Goal: Task Accomplishment & Management: Complete application form

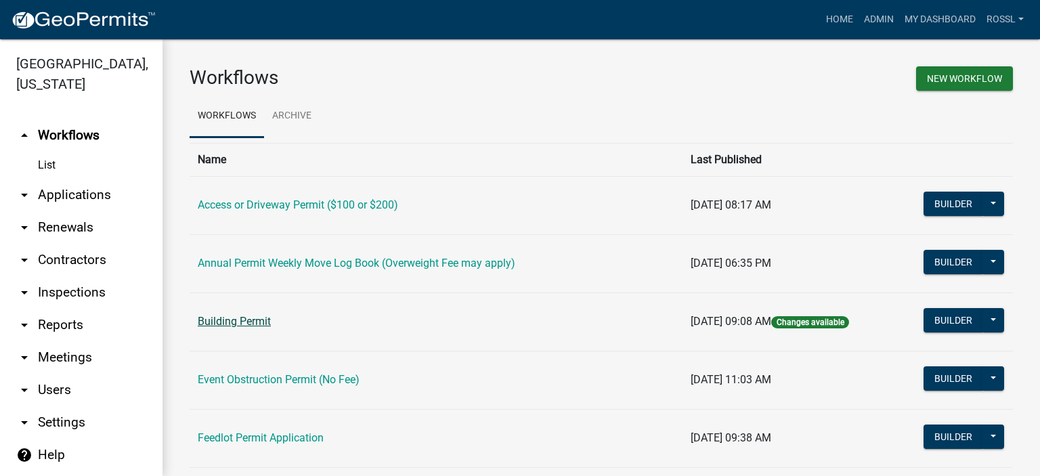
click at [202, 322] on link "Building Permit" at bounding box center [234, 321] width 73 height 13
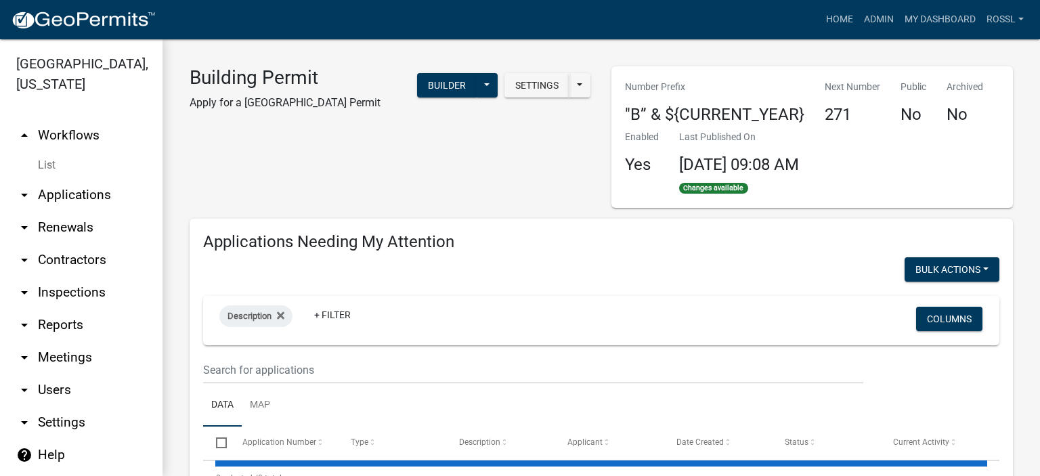
select select "2: 50"
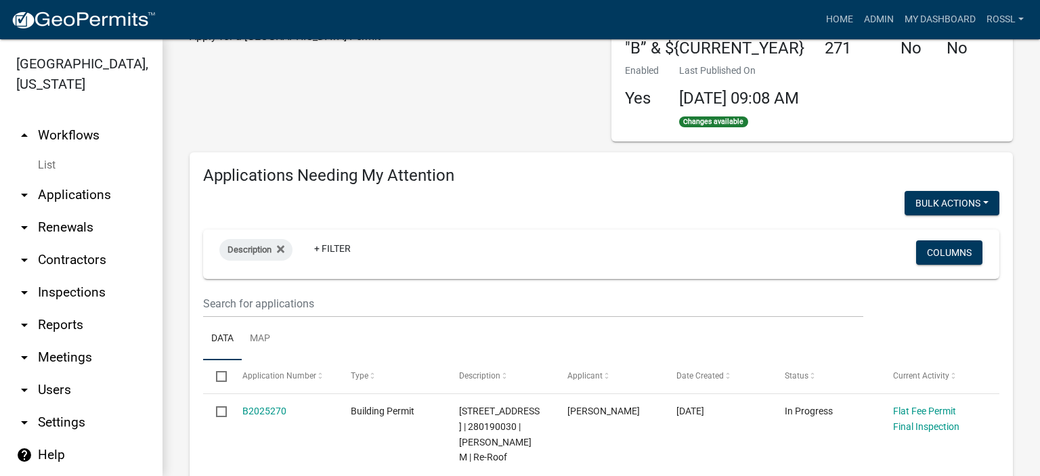
scroll to position [203, 0]
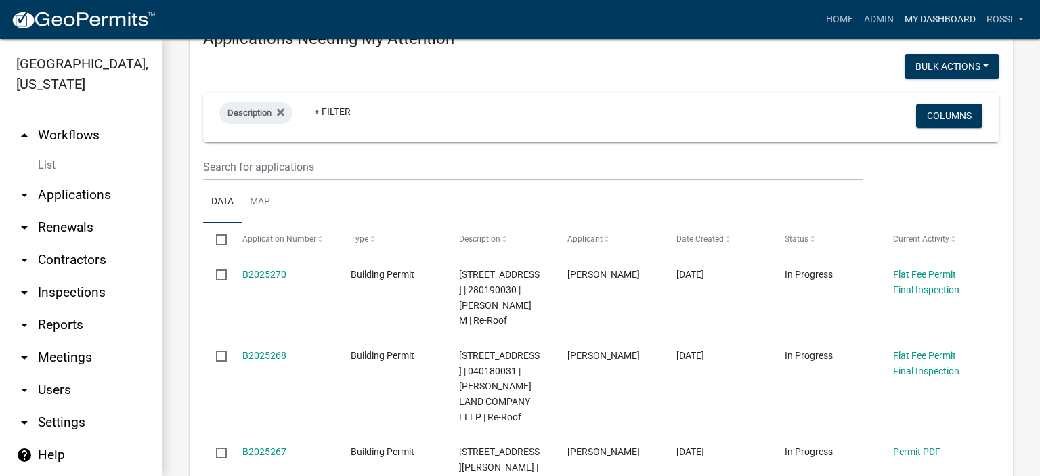
click at [925, 21] on link "My Dashboard" at bounding box center [940, 20] width 82 height 26
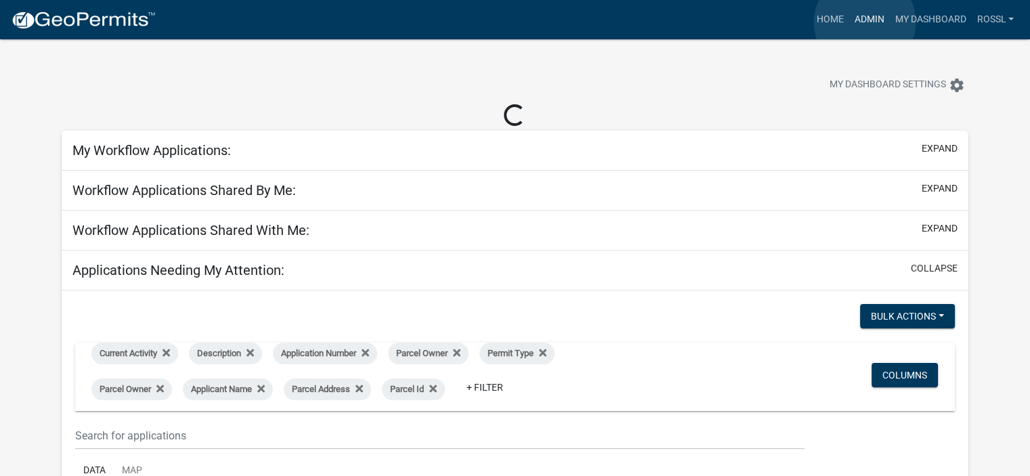
click at [864, 22] on link "Admin" at bounding box center [868, 20] width 41 height 26
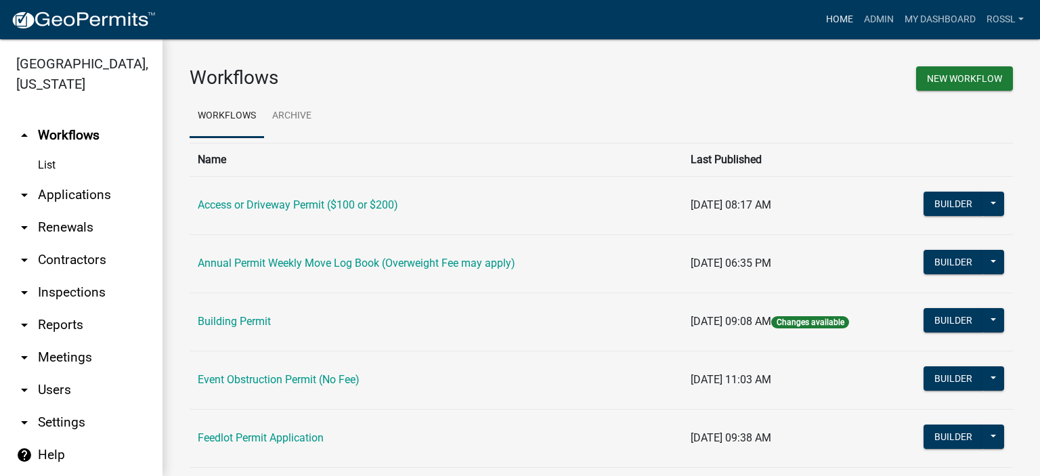
click at [826, 18] on link "Home" at bounding box center [839, 20] width 38 height 26
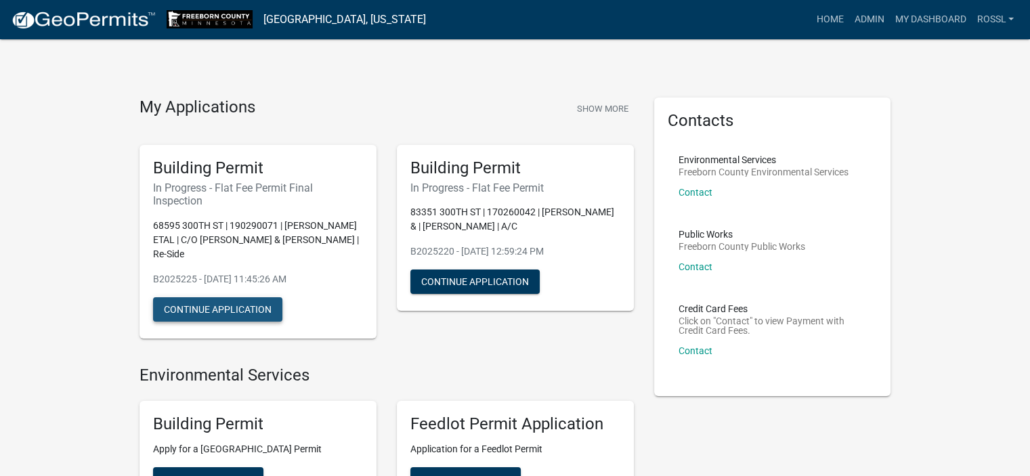
click at [205, 307] on button "Continue Application" at bounding box center [217, 309] width 129 height 24
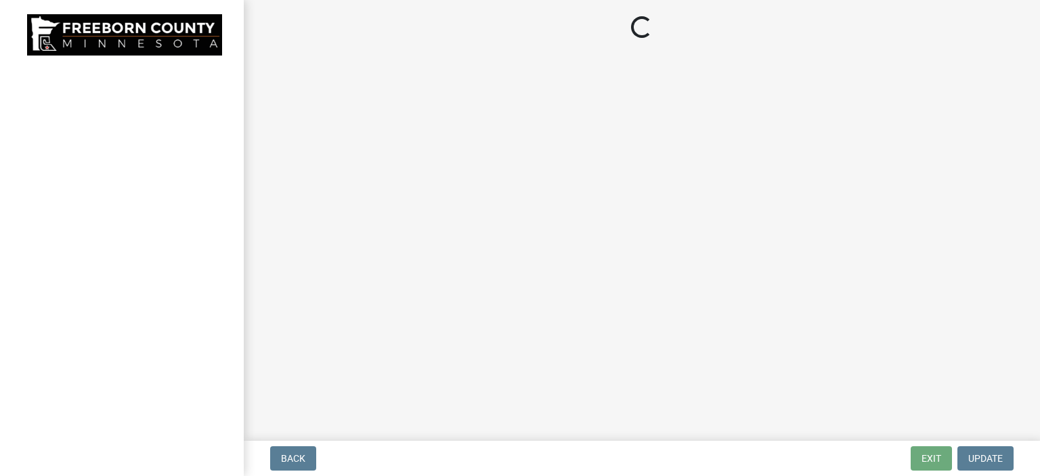
select select "3613e5d6-c0da-40a7-83d4-d5638b2e6124"
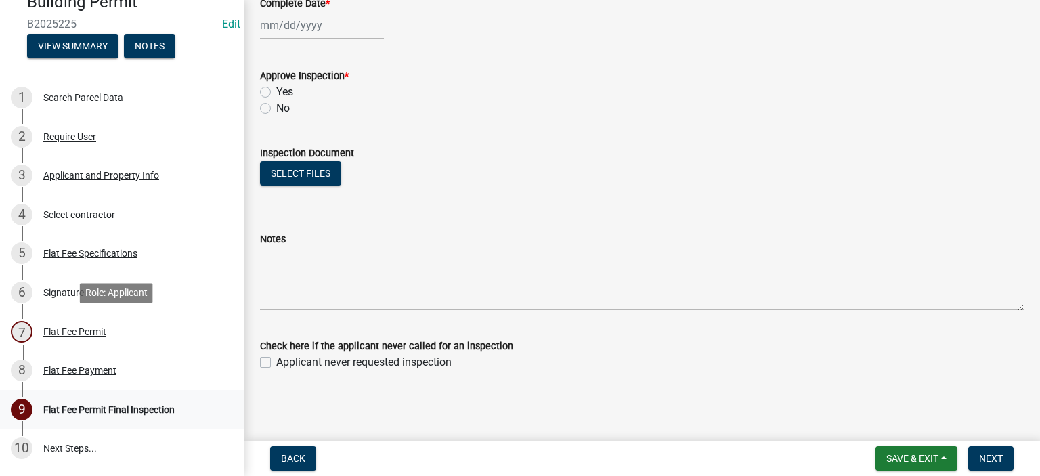
scroll to position [135, 0]
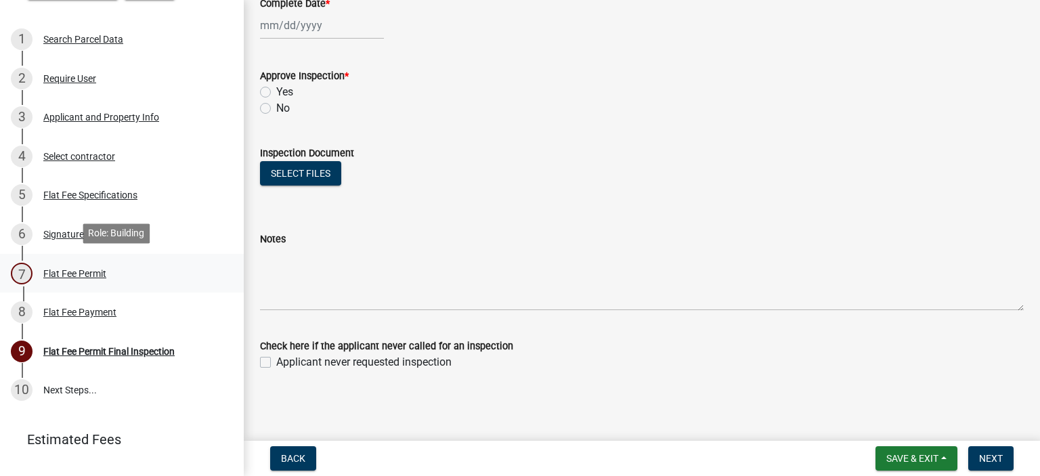
click at [65, 270] on div "Flat Fee Permit" at bounding box center [74, 273] width 63 height 9
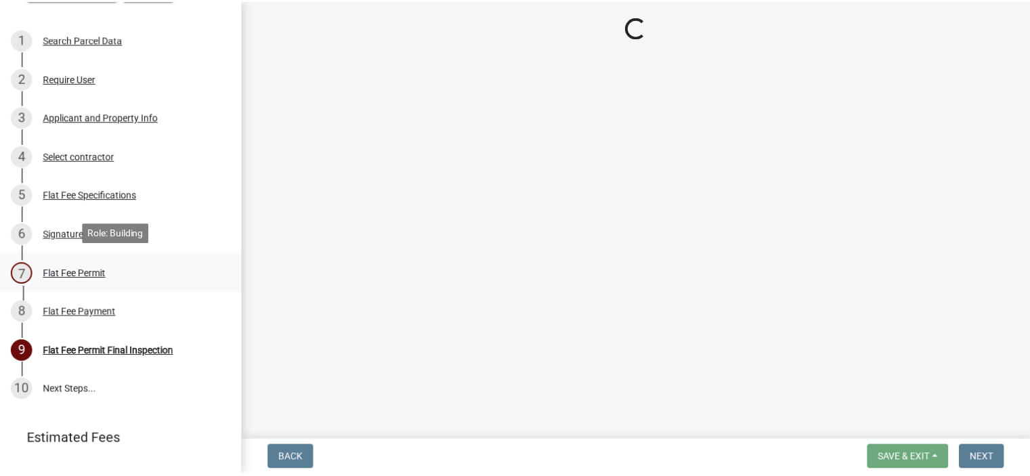
scroll to position [0, 0]
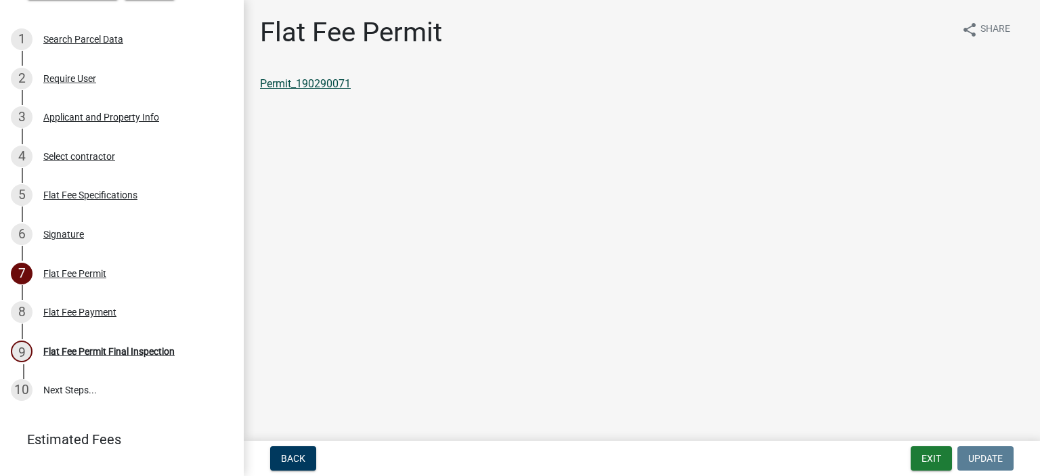
click at [344, 80] on link "Permit_190290071" at bounding box center [305, 83] width 91 height 13
click at [943, 452] on button "Exit" at bounding box center [930, 458] width 41 height 24
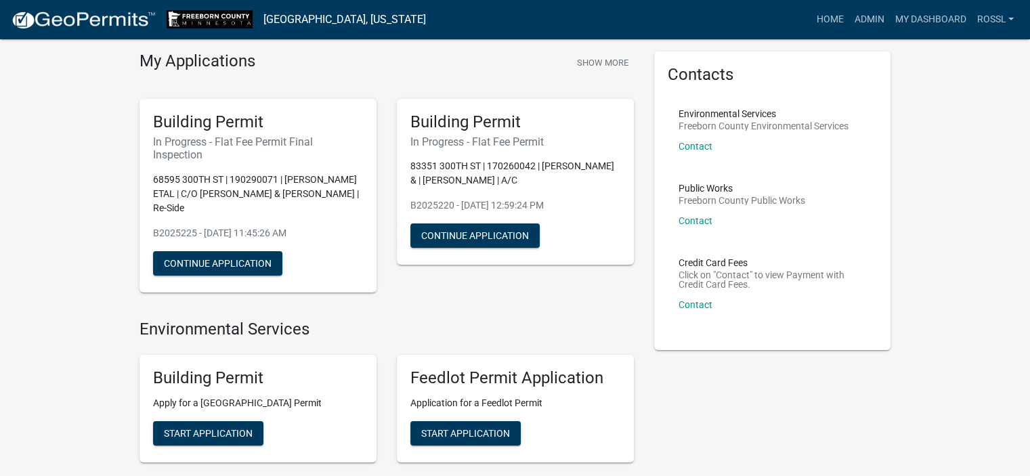
scroll to position [68, 0]
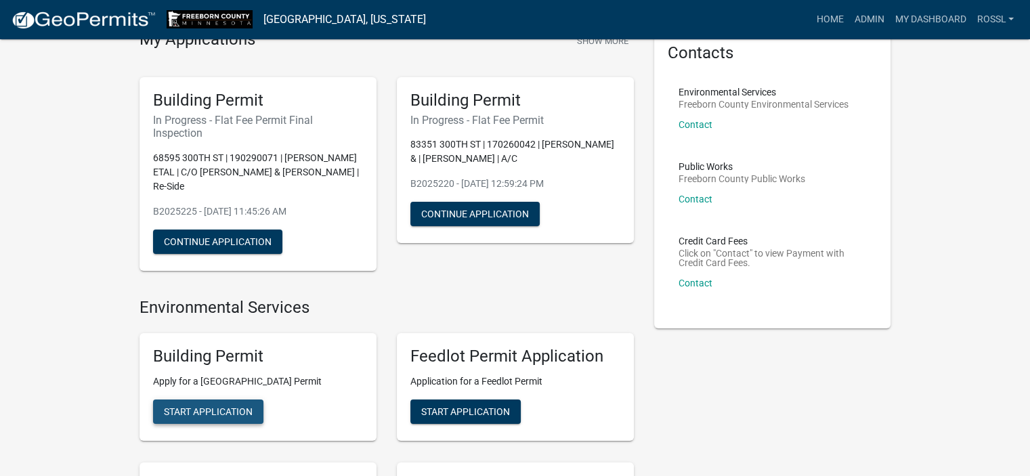
click at [213, 409] on span "Start Application" at bounding box center [208, 411] width 89 height 11
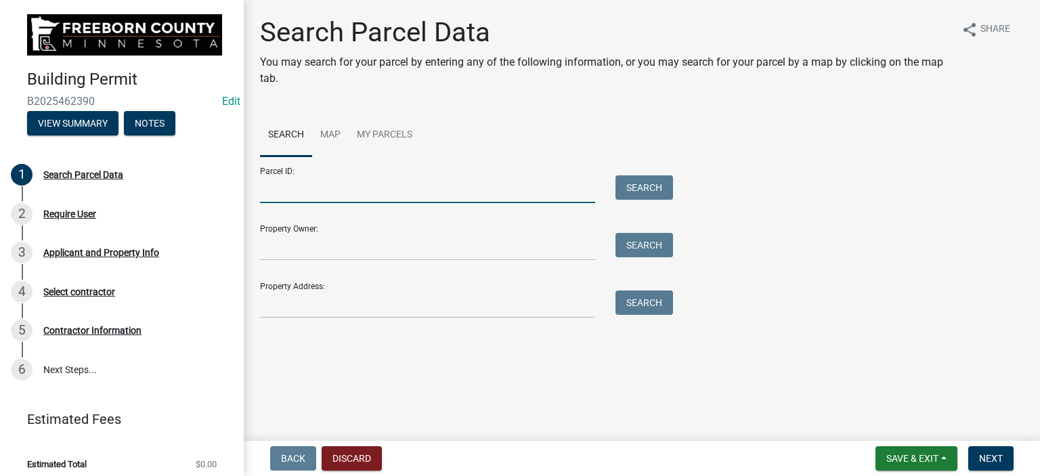
click at [286, 195] on input "Parcel ID:" at bounding box center [427, 189] width 335 height 28
type input "110260021"
click at [628, 185] on button "Search" at bounding box center [644, 187] width 58 height 24
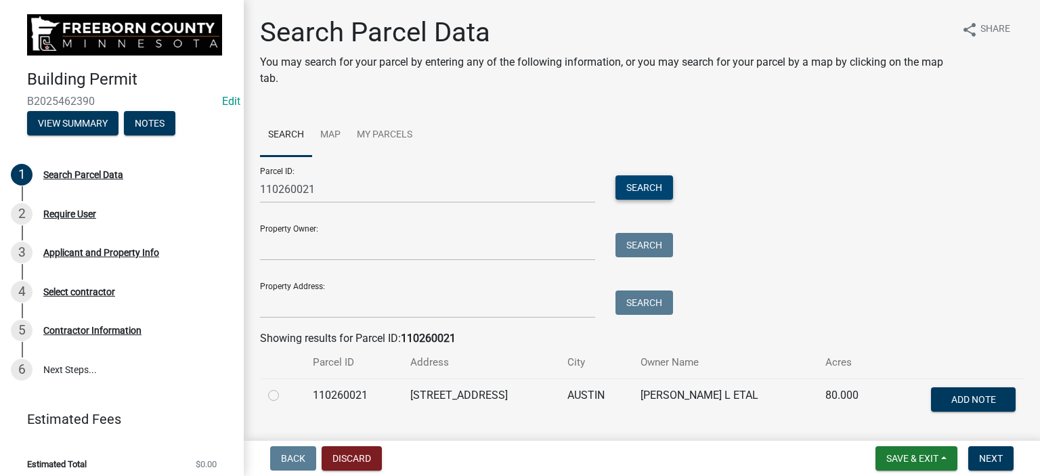
scroll to position [41, 0]
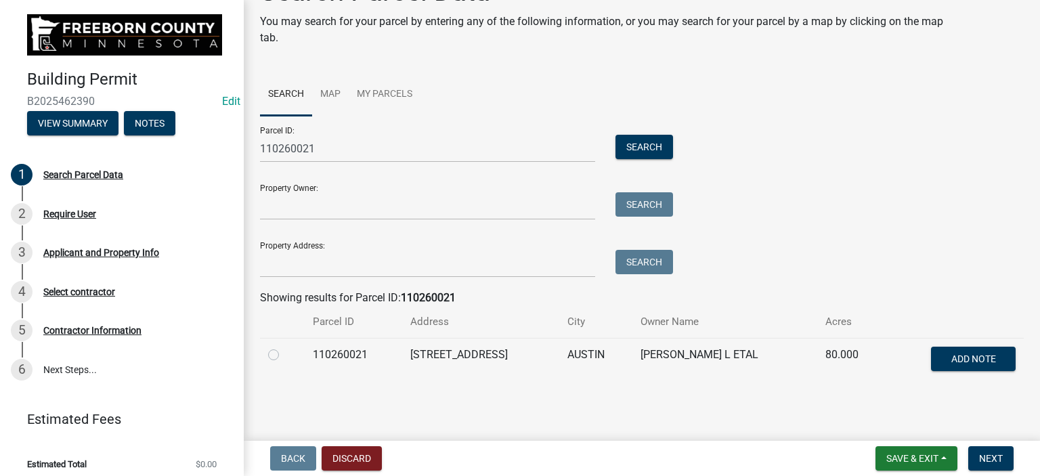
click at [284, 347] on label at bounding box center [284, 347] width 0 height 0
click at [284, 354] on input "radio" at bounding box center [288, 351] width 9 height 9
radio input "true"
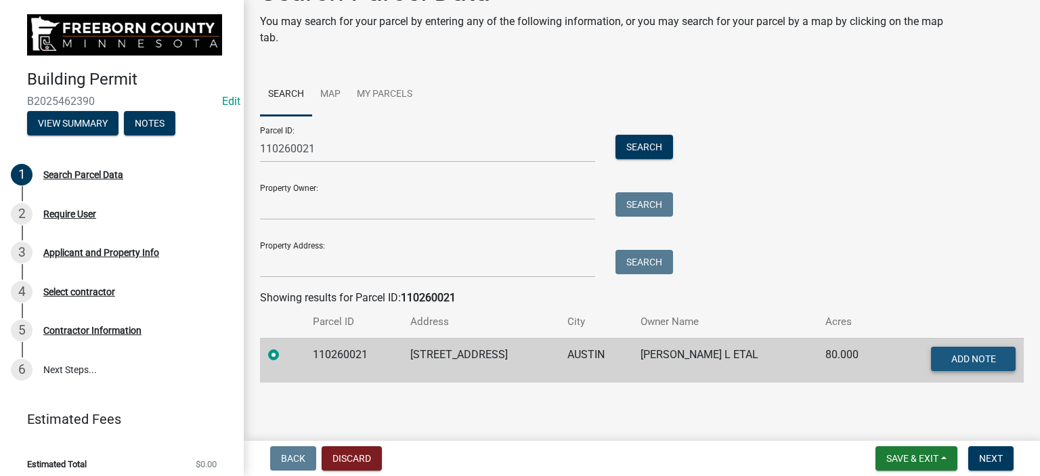
click at [960, 353] on span "Add Note" at bounding box center [972, 358] width 45 height 11
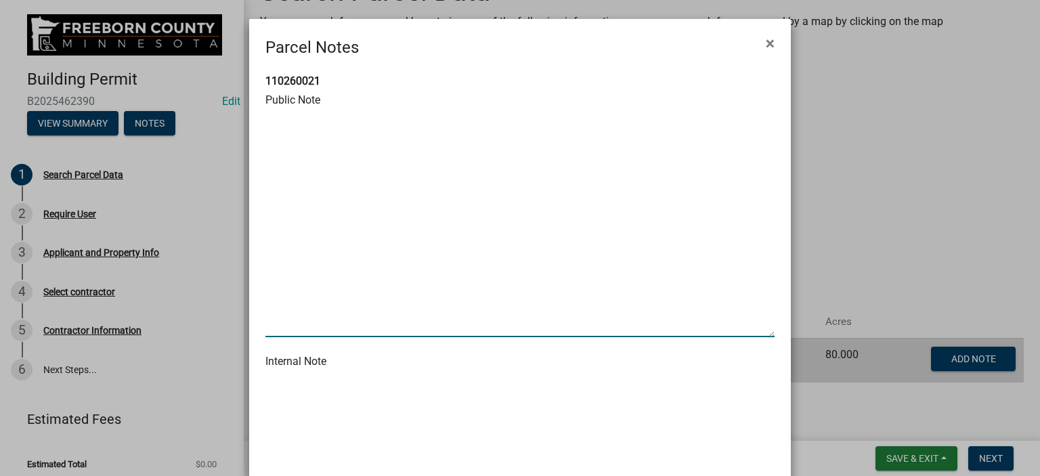
click at [278, 305] on textarea at bounding box center [519, 224] width 509 height 226
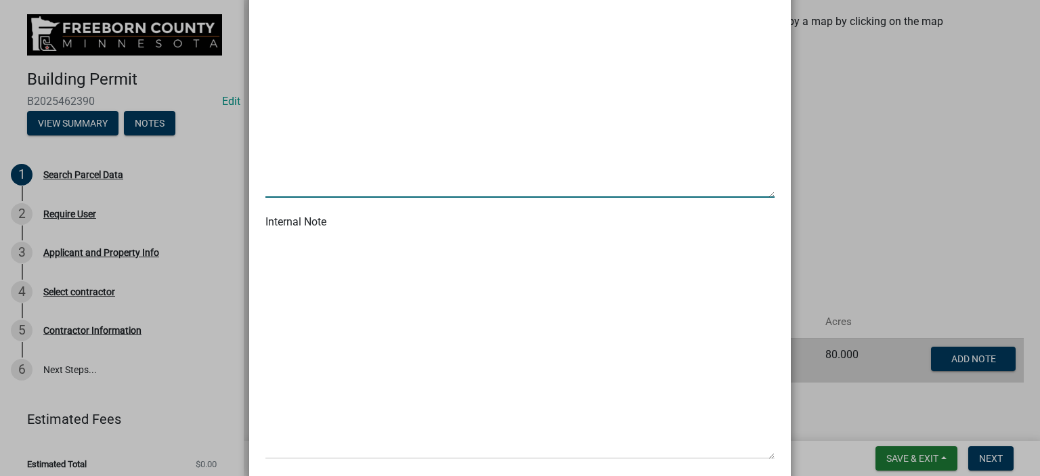
scroll to position [208, 0]
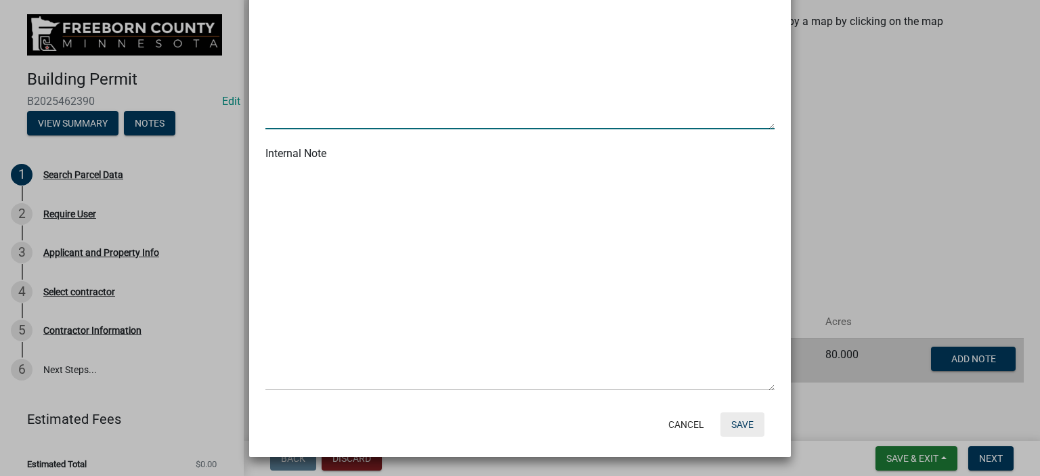
type textarea "Split 5 acres of 80 new address required for new driveway for the new dwelling"
click at [736, 424] on button "Save" at bounding box center [742, 424] width 44 height 24
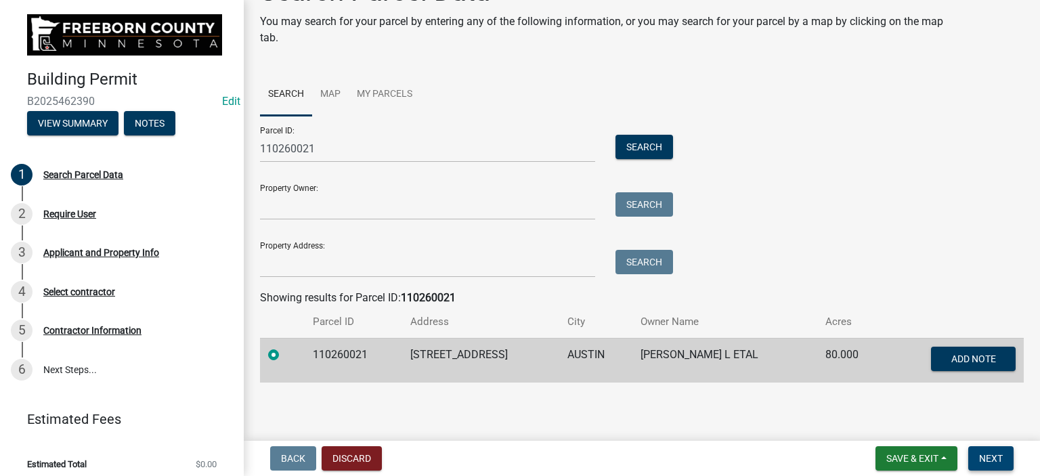
click at [983, 457] on span "Next" at bounding box center [991, 458] width 24 height 11
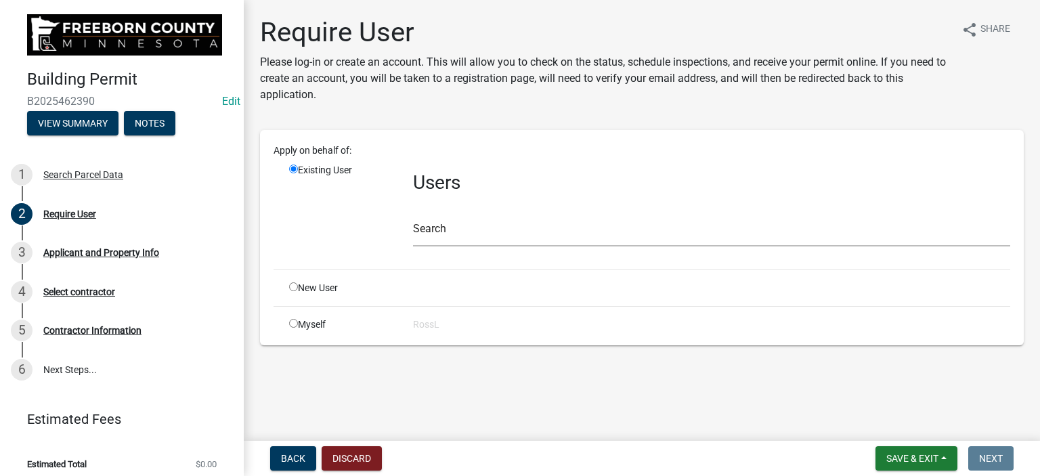
click at [294, 284] on input "radio" at bounding box center [293, 286] width 9 height 9
radio input "true"
radio input "false"
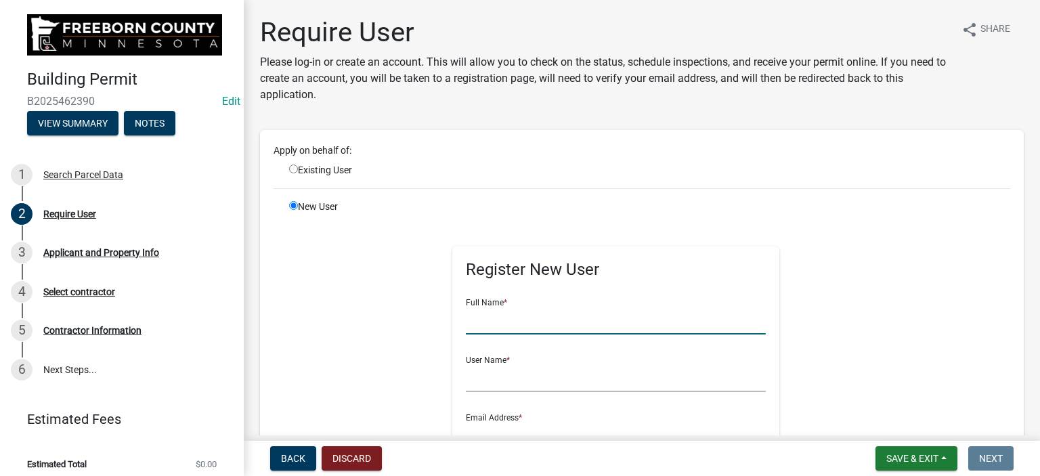
click at [491, 322] on input "text" at bounding box center [616, 321] width 300 height 28
type input "[PERSON_NAME]"
click at [486, 376] on input "text" at bounding box center [616, 378] width 300 height 28
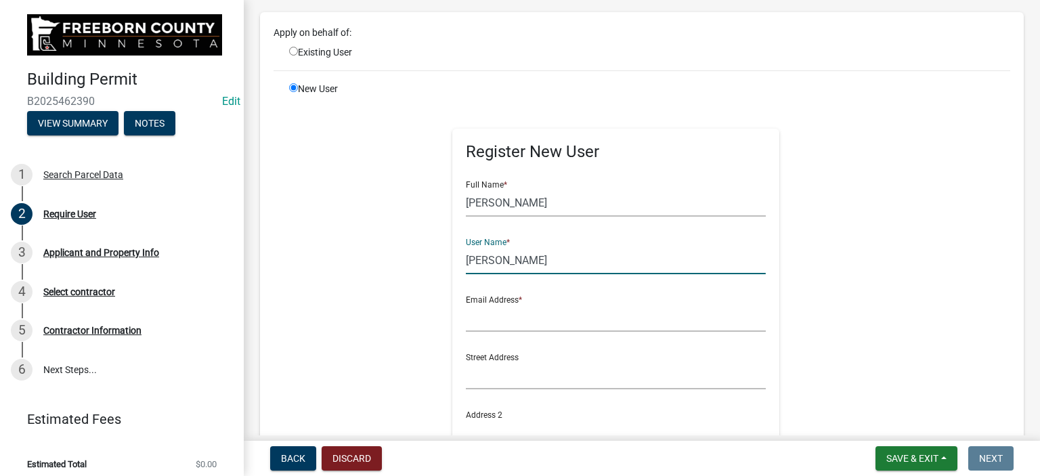
scroll to position [203, 0]
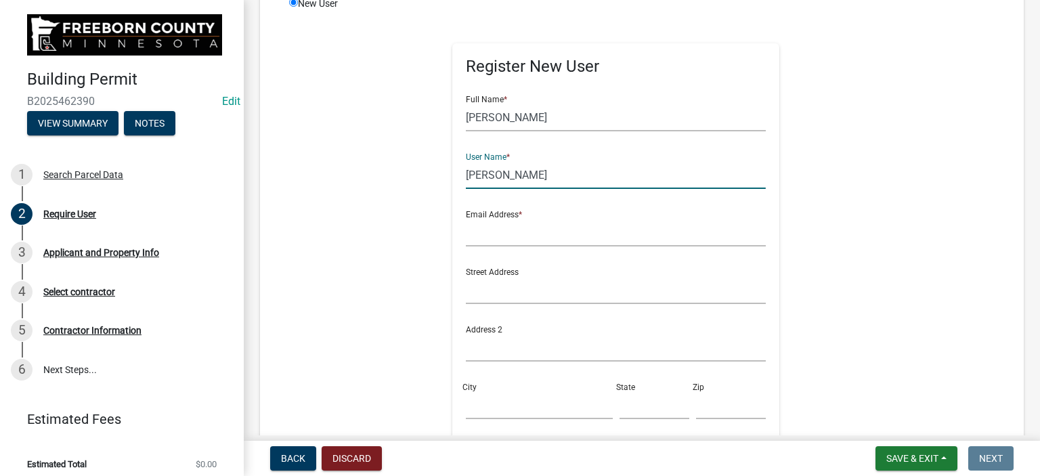
type input "[PERSON_NAME]"
click at [539, 233] on input "text" at bounding box center [616, 233] width 300 height 28
type input "[PERSON_NAME][EMAIL_ADDRESS][PERSON_NAME][DOMAIN_NAME][PERSON_NAME]"
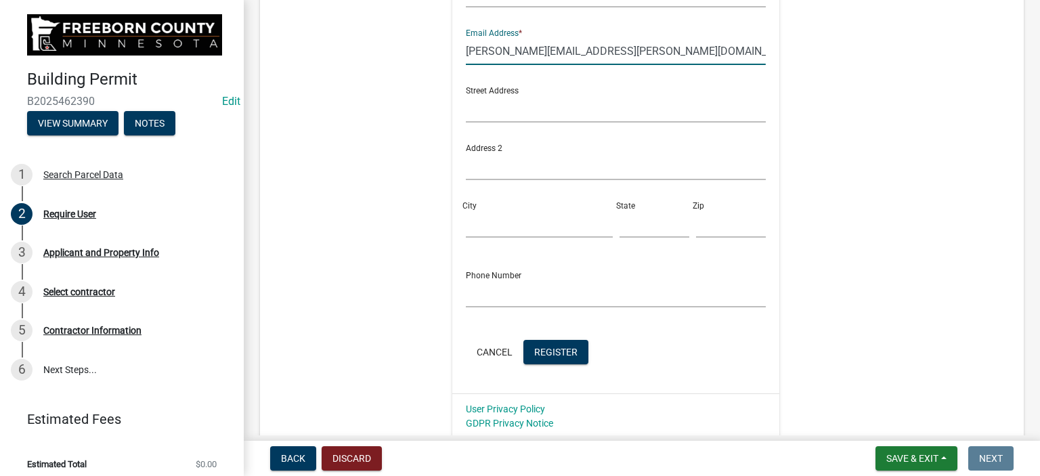
scroll to position [474, 0]
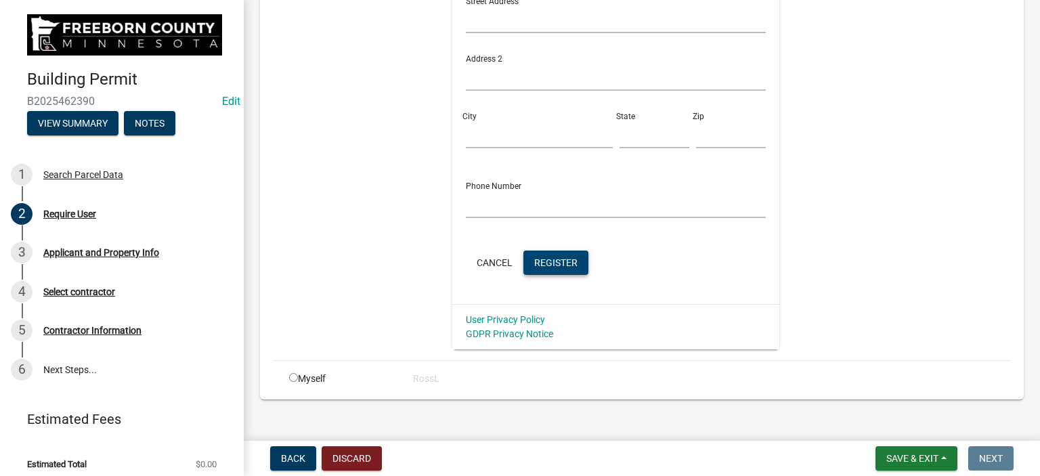
click at [563, 259] on span "Register" at bounding box center [555, 262] width 43 height 11
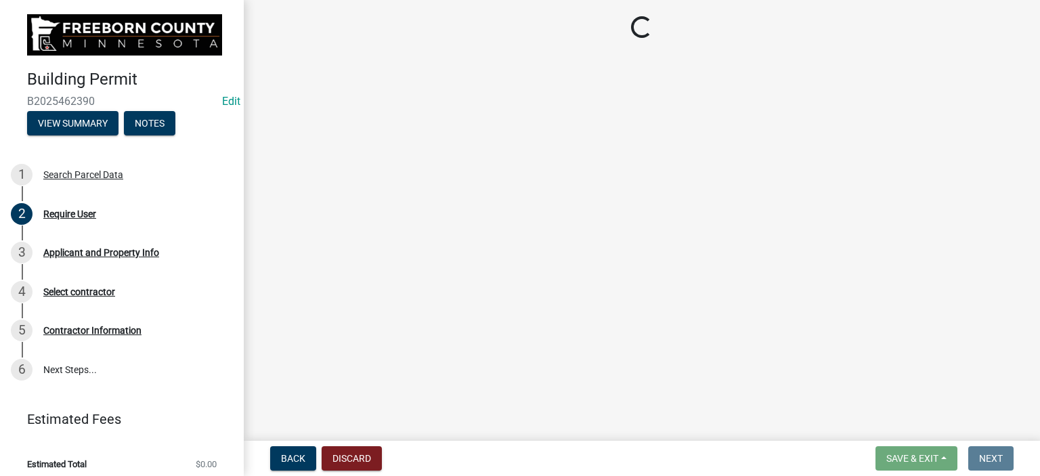
scroll to position [0, 0]
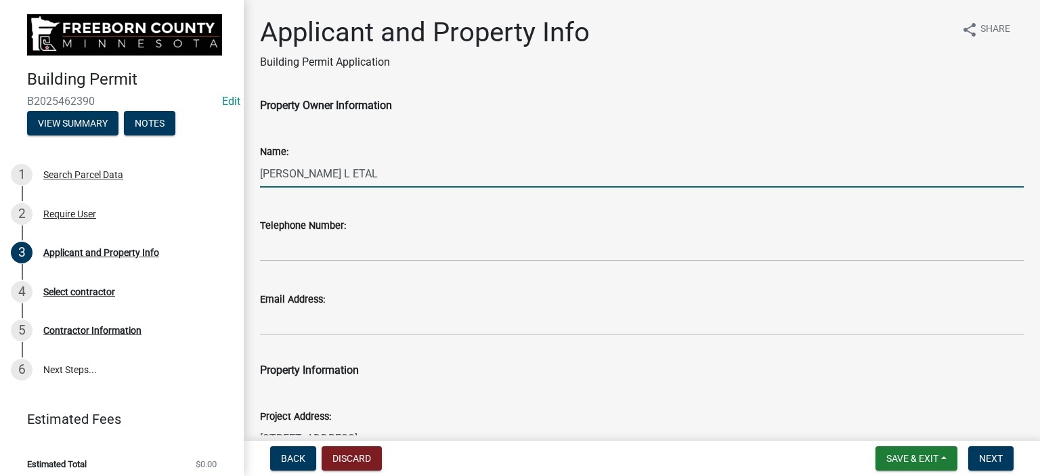
click at [277, 172] on input "[PERSON_NAME] L ETAL" at bounding box center [642, 174] width 764 height 28
click at [363, 173] on input "[PERSON_NAME] L ETAL" at bounding box center [642, 174] width 764 height 28
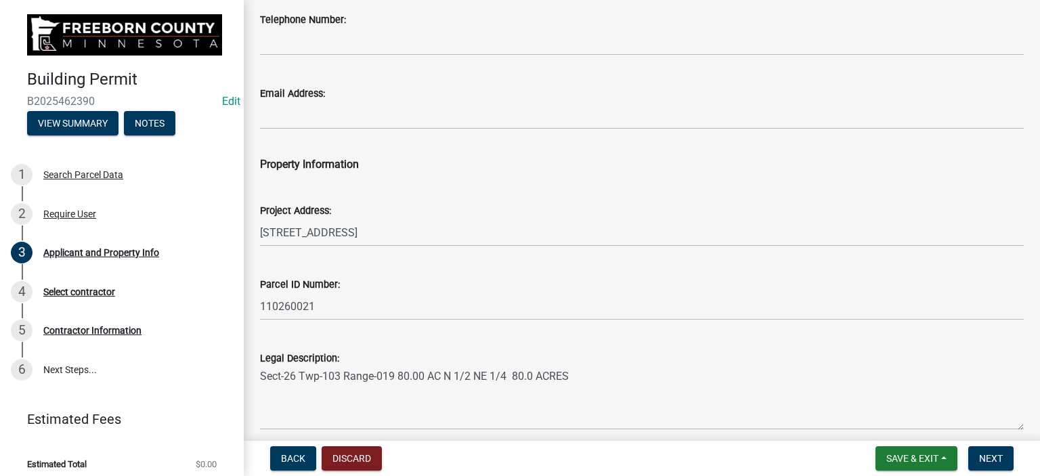
scroll to position [271, 0]
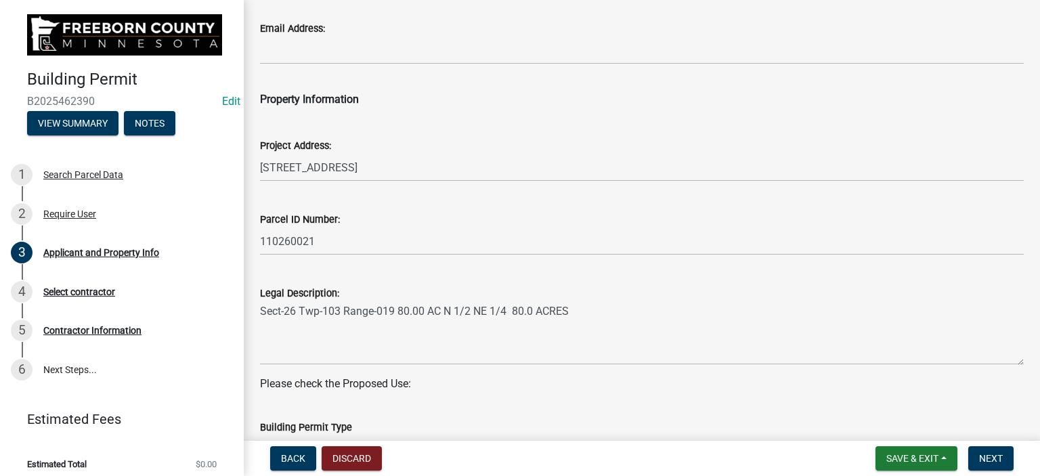
type input "[PERSON_NAME] L ETAL / [PERSON_NAME]"
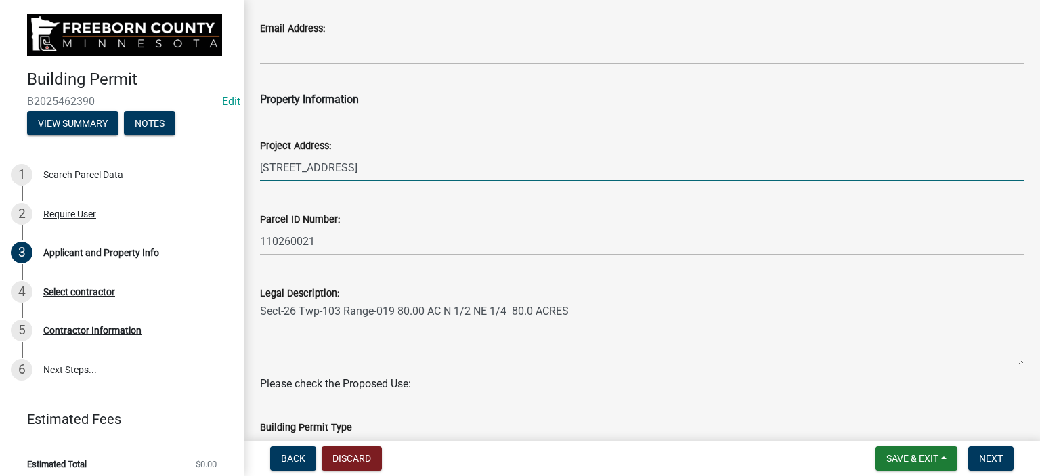
click at [346, 170] on input "[STREET_ADDRESS]" at bounding box center [642, 168] width 764 height 28
click at [290, 167] on input "[STREET_ADDRESS]" at bounding box center [642, 168] width 764 height 28
type input "89683 [GEOGRAPHIC_DATA]"
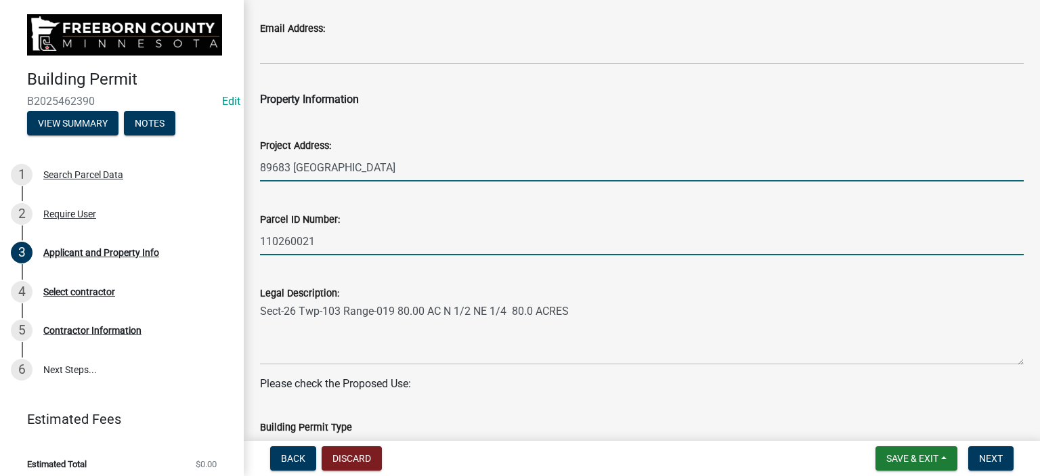
click at [489, 240] on input "110260021" at bounding box center [642, 241] width 764 height 28
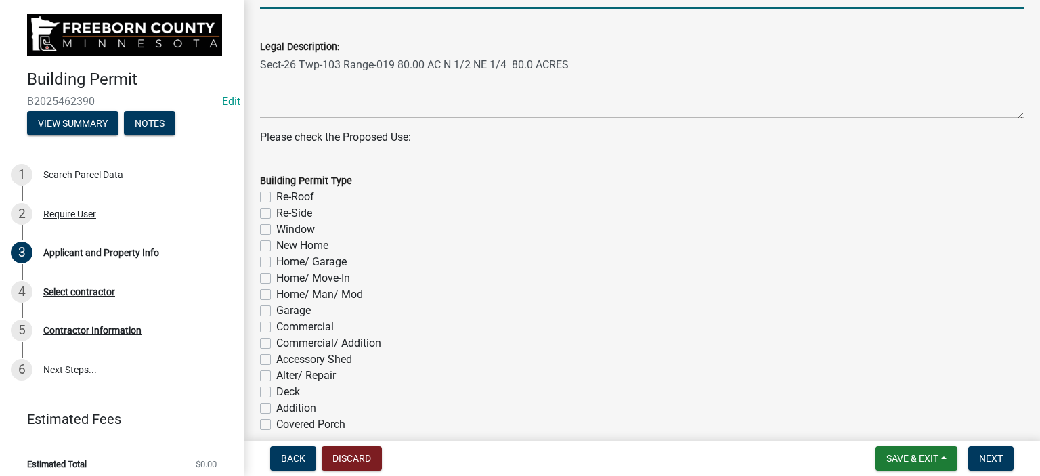
scroll to position [609, 0]
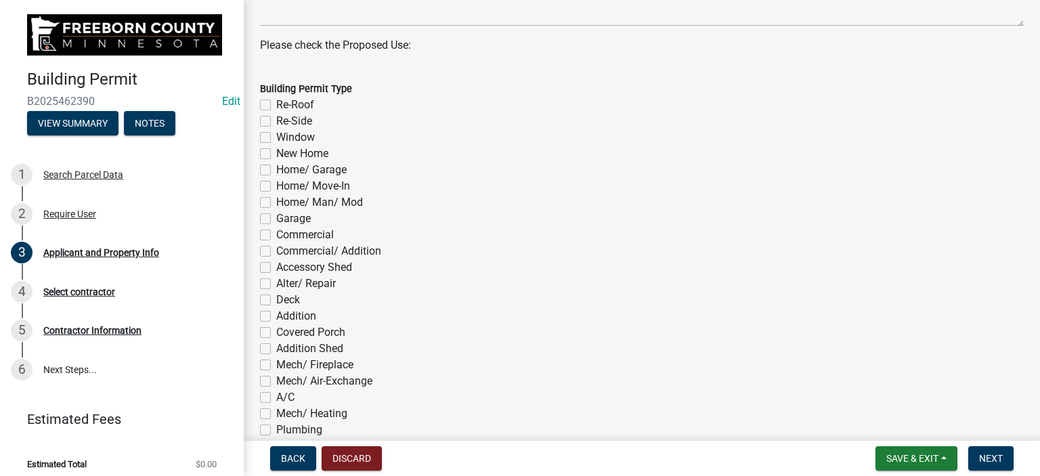
click at [276, 167] on label "Home/ Garage" at bounding box center [311, 170] width 70 height 16
click at [276, 167] on input "Home/ Garage" at bounding box center [280, 166] width 9 height 9
checkbox input "true"
checkbox input "false"
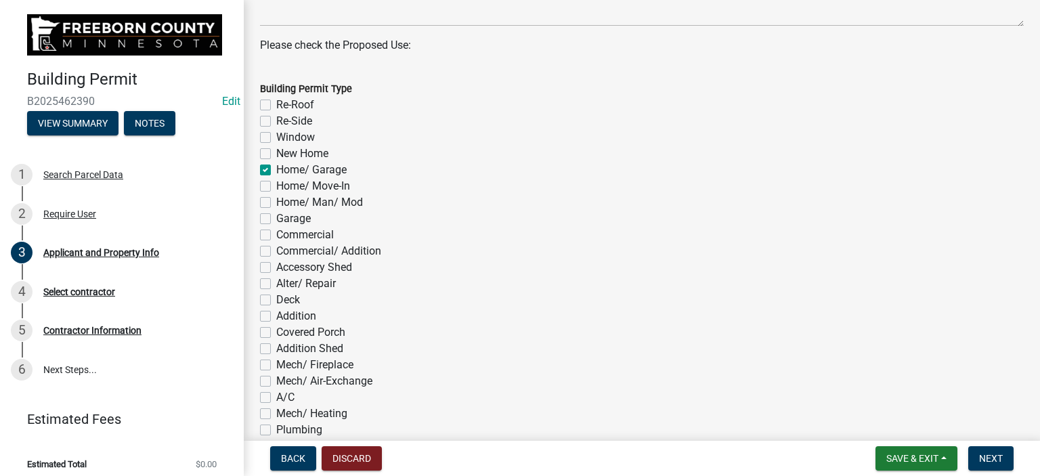
checkbox input "false"
checkbox input "true"
checkbox input "false"
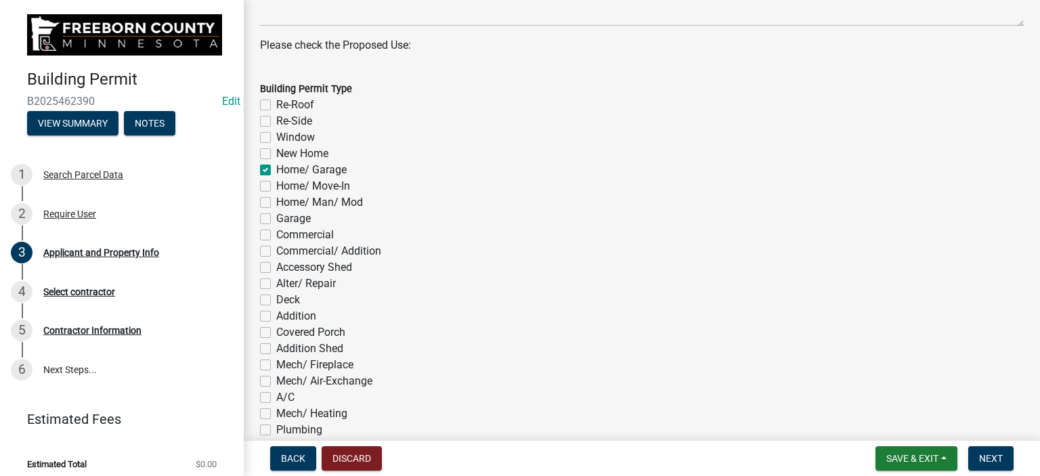
checkbox input "false"
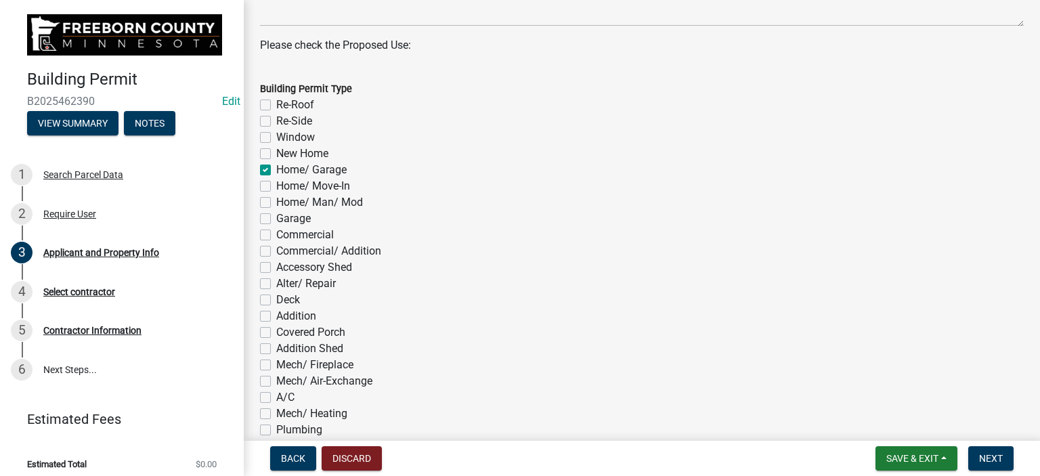
checkbox input "false"
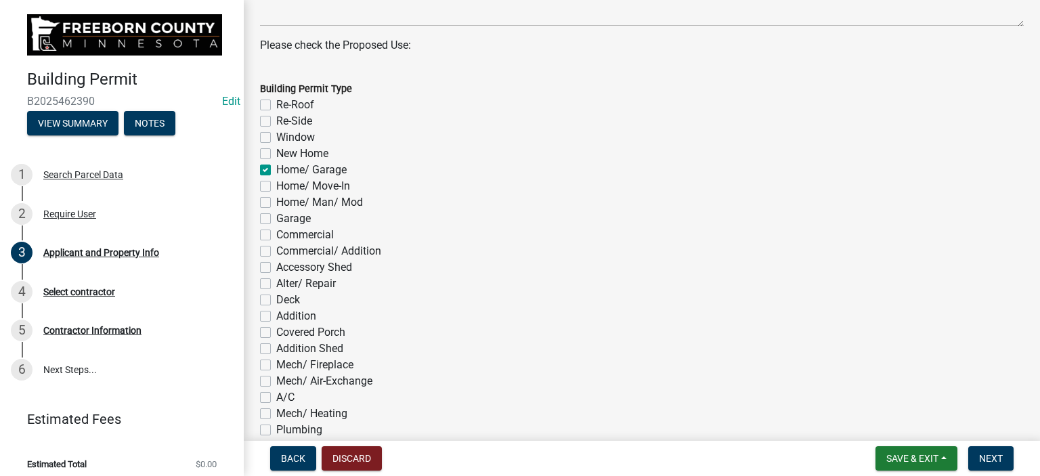
checkbox input "false"
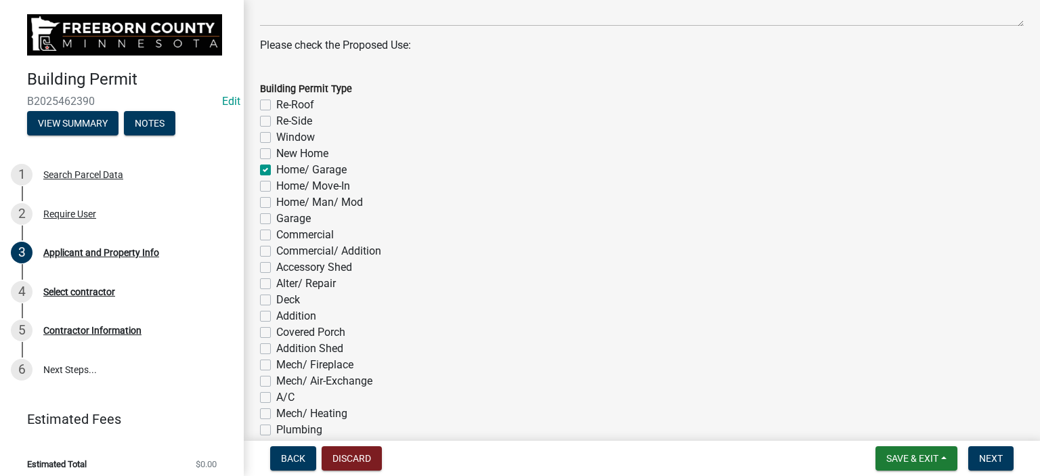
checkbox input "false"
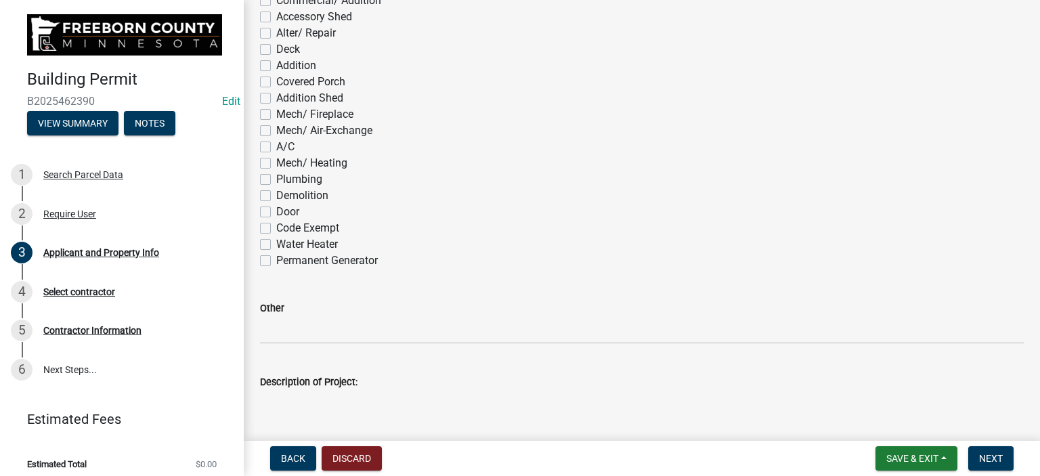
scroll to position [942, 0]
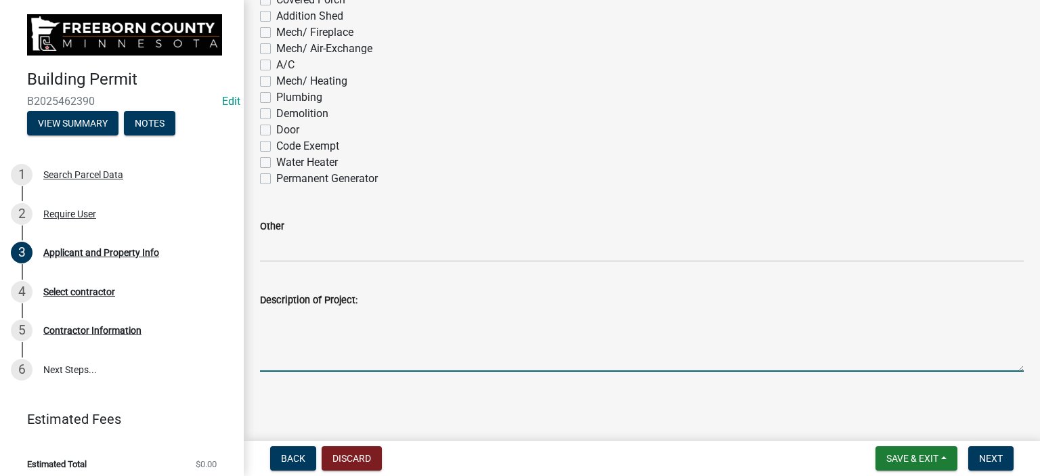
click at [264, 334] on textarea "Description of Project:" at bounding box center [642, 340] width 764 height 64
type textarea "n"
click at [554, 315] on textarea "New house, old house to be removed. Split of 5 acres off theh 80 acre site with…" at bounding box center [642, 340] width 764 height 64
click at [653, 315] on textarea "New house, old house to be removed. Split of 5 acres off the 80 acre site with …" at bounding box center [642, 340] width 764 height 64
click at [846, 319] on textarea "New house, old house to be removed. Split of 5 acres off the 80 acre site with …" at bounding box center [642, 340] width 764 height 64
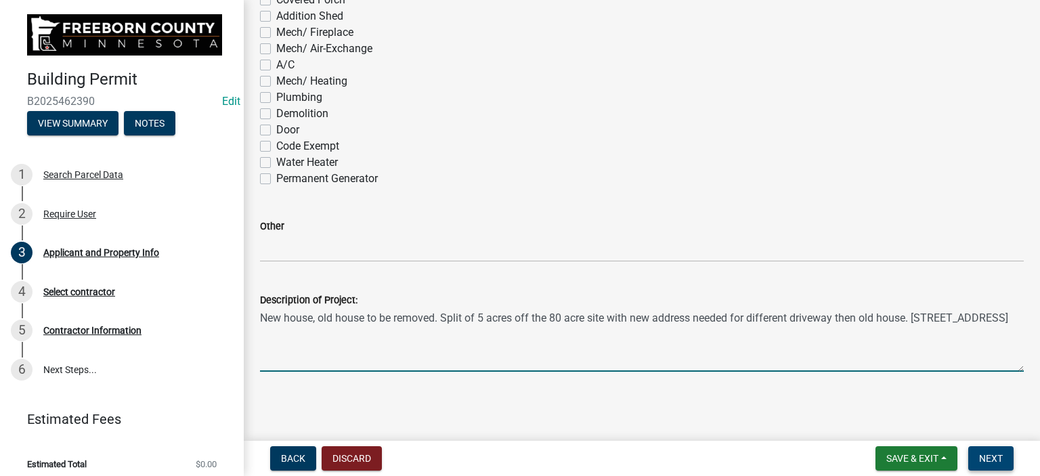
type textarea "New house, old house to be removed. Split of 5 acres off the 80 acre site with …"
click at [1004, 460] on button "Next" at bounding box center [990, 458] width 45 height 24
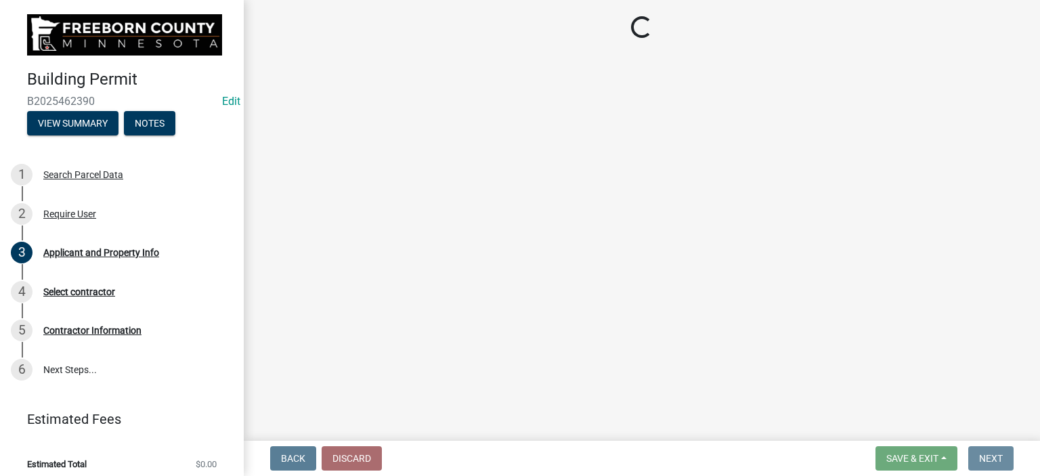
scroll to position [0, 0]
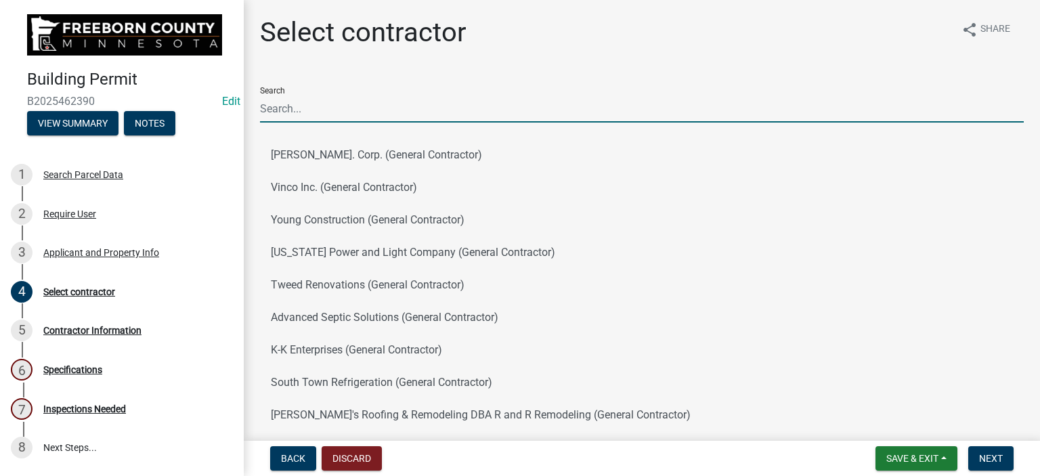
click at [279, 112] on input "Search" at bounding box center [642, 109] width 764 height 28
type input "land owner"
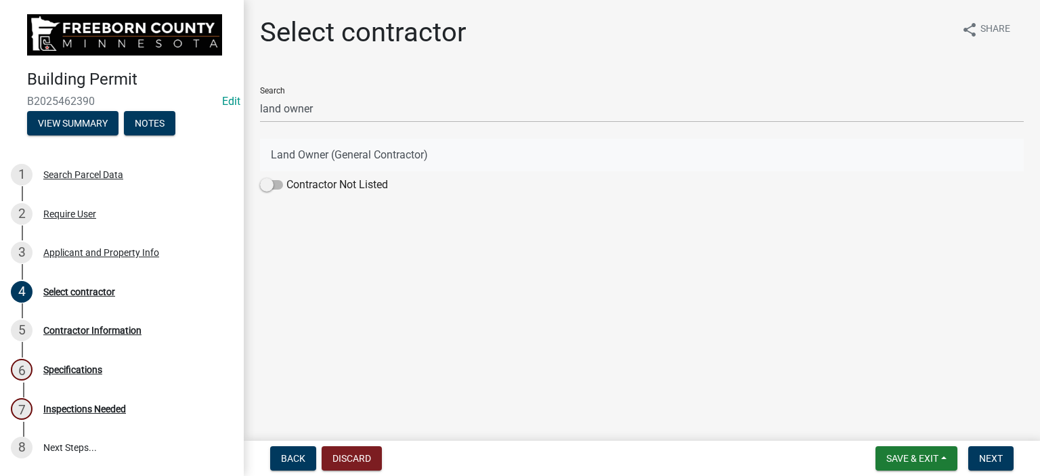
click at [327, 155] on button "Land Owner (General Contractor)" at bounding box center [642, 155] width 764 height 32
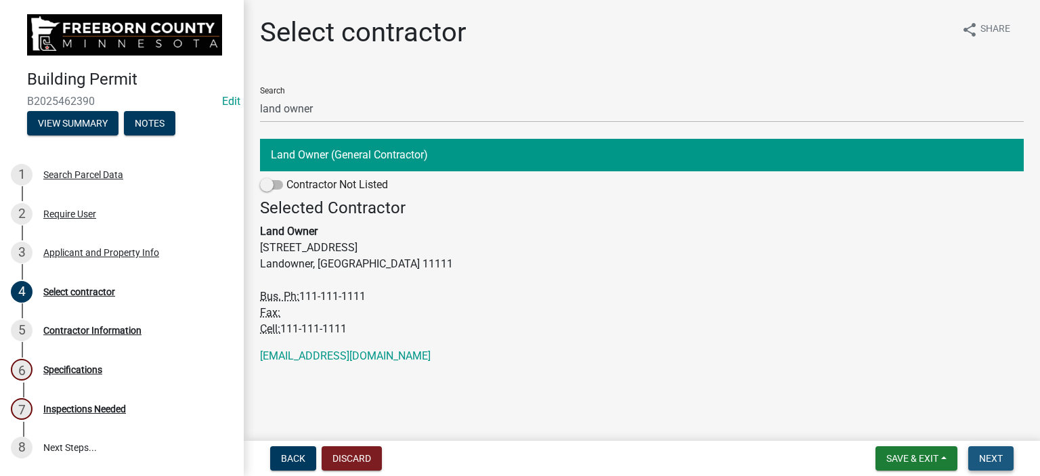
click at [982, 465] on button "Next" at bounding box center [990, 458] width 45 height 24
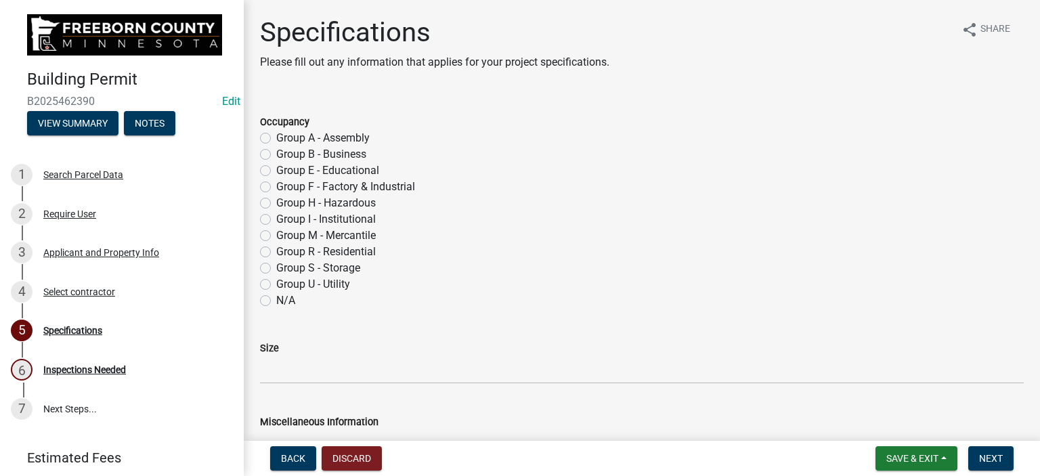
click at [276, 246] on label "Group R - Residential" at bounding box center [326, 252] width 100 height 16
click at [276, 246] on input "Group R - Residential" at bounding box center [280, 248] width 9 height 9
radio input "true"
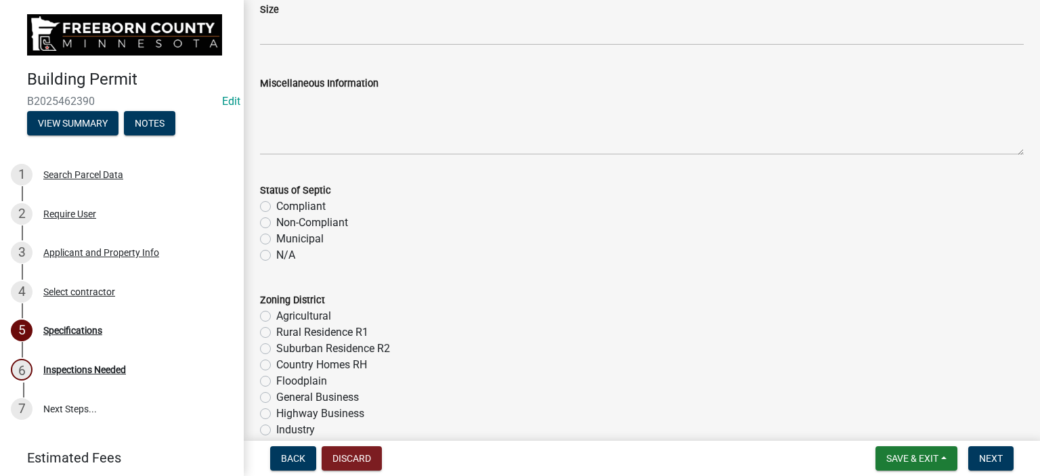
scroll to position [406, 0]
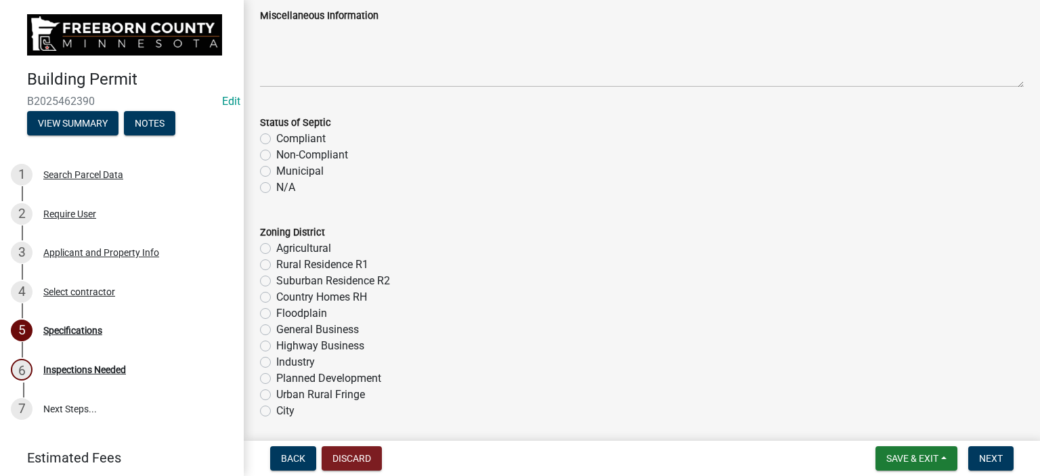
click at [276, 250] on label "Agricultural" at bounding box center [303, 248] width 55 height 16
click at [276, 249] on input "Agricultural" at bounding box center [280, 244] width 9 height 9
radio input "true"
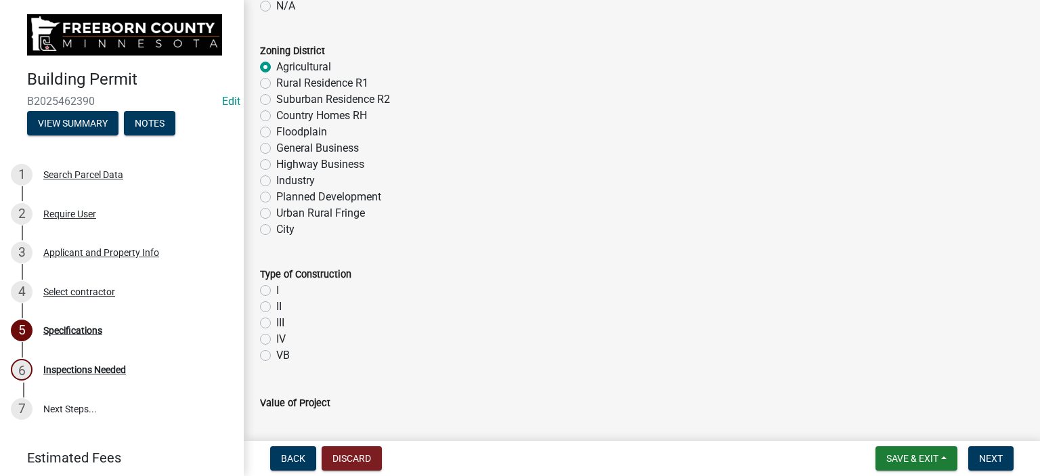
scroll to position [609, 0]
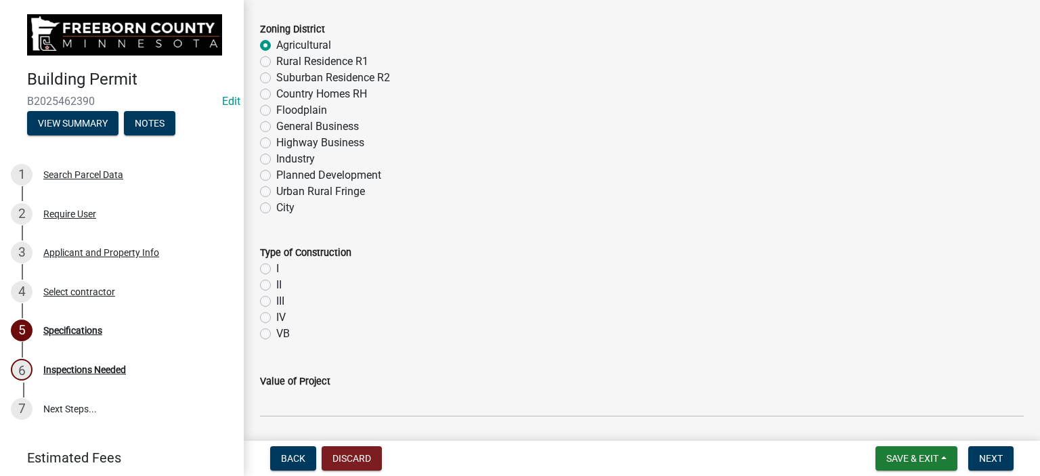
click at [276, 334] on label "VB" at bounding box center [283, 334] width 14 height 16
click at [276, 334] on input "VB" at bounding box center [280, 330] width 9 height 9
radio input "true"
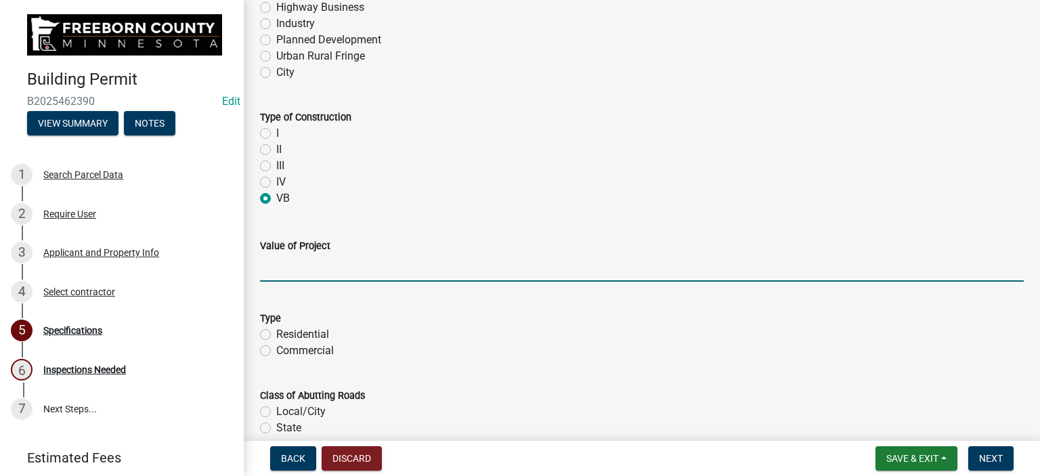
click at [278, 275] on input "text" at bounding box center [642, 268] width 764 height 28
type input "278070.8"
click at [276, 330] on label "Residential" at bounding box center [302, 334] width 53 height 16
click at [276, 330] on input "Residential" at bounding box center [280, 330] width 9 height 9
radio input "true"
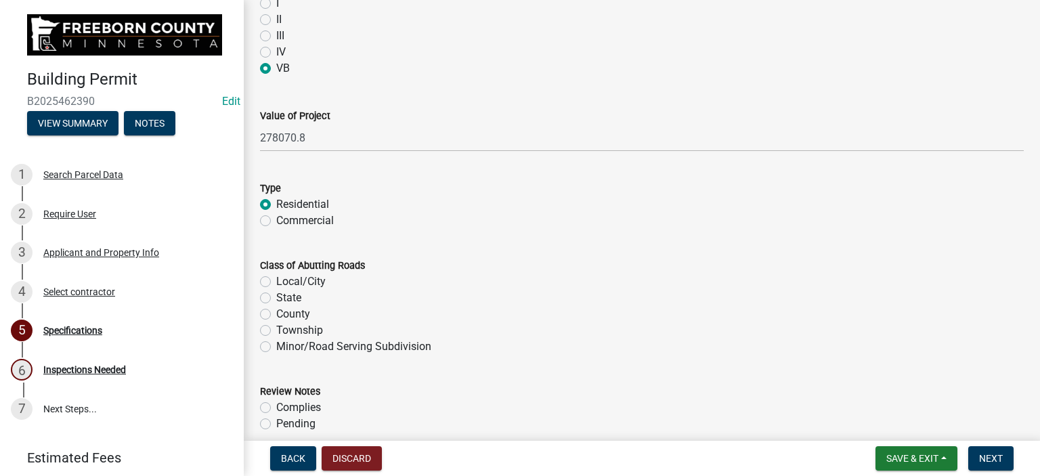
scroll to position [880, 0]
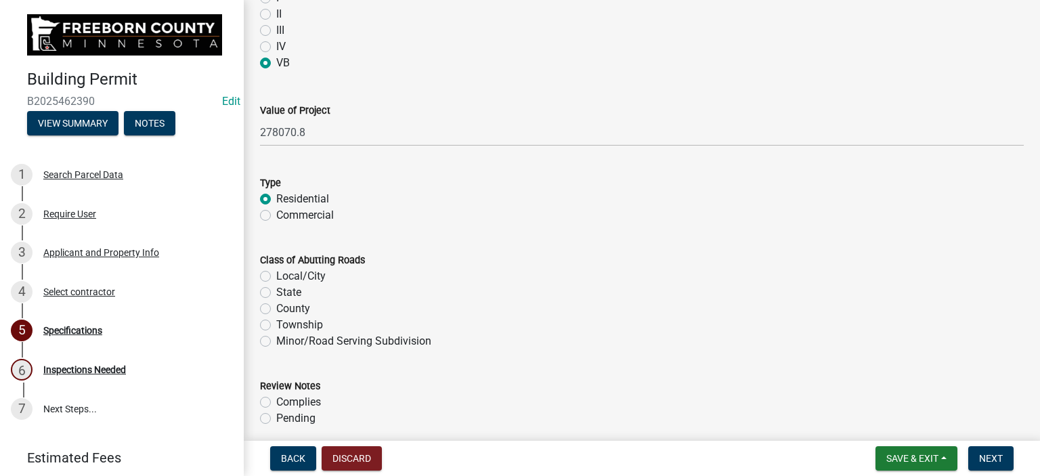
click at [276, 307] on label "County" at bounding box center [293, 309] width 34 height 16
click at [276, 307] on input "County" at bounding box center [280, 305] width 9 height 9
radio input "true"
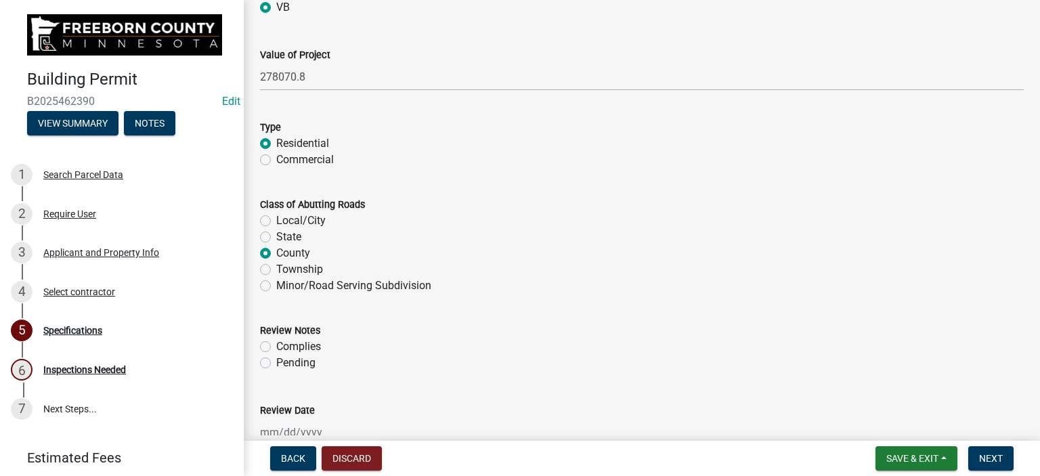
scroll to position [1015, 0]
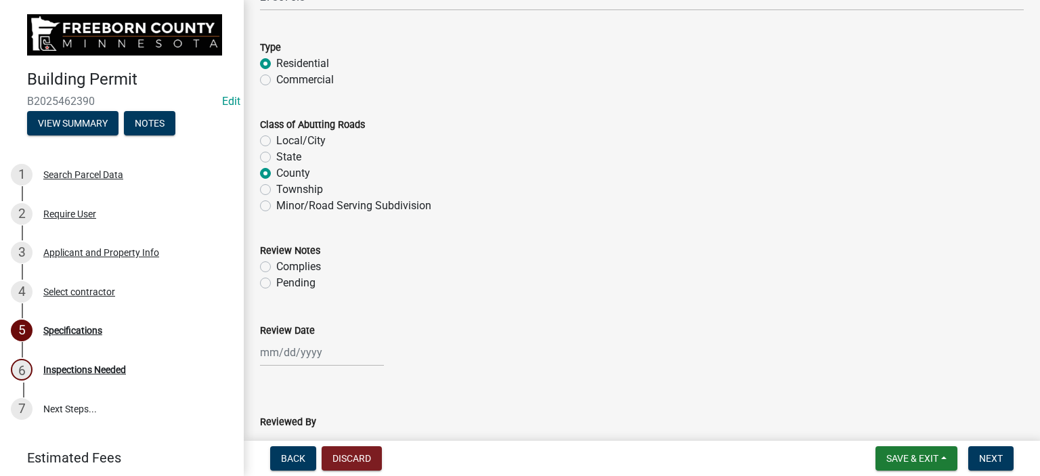
click at [276, 269] on label "Complies" at bounding box center [298, 267] width 45 height 16
click at [276, 267] on input "Complies" at bounding box center [280, 263] width 9 height 9
radio input "true"
select select "8"
select select "2025"
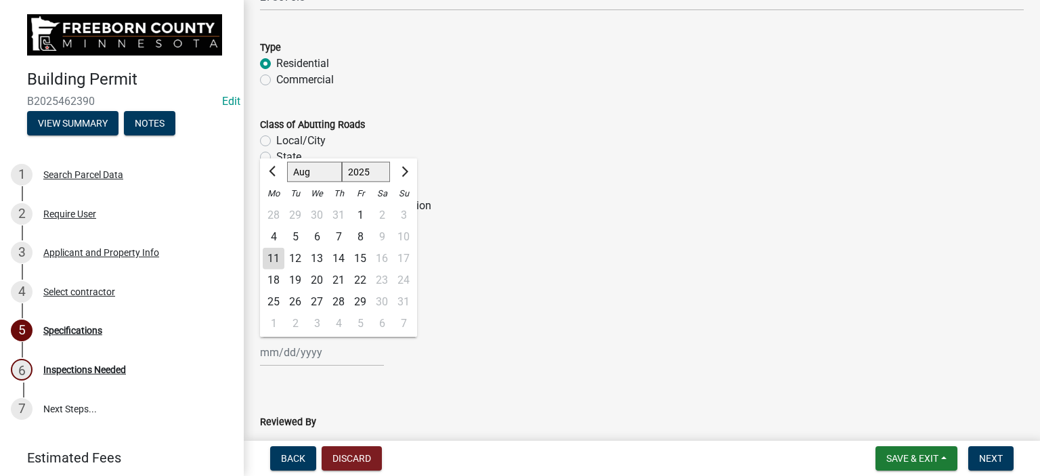
click at [286, 351] on div "[PERSON_NAME] Feb Mar Apr [PERSON_NAME][DATE] Oct Nov [DATE] 1526 1527 1528 152…" at bounding box center [322, 352] width 124 height 28
click at [275, 259] on div "11" at bounding box center [274, 259] width 22 height 22
type input "[DATE]"
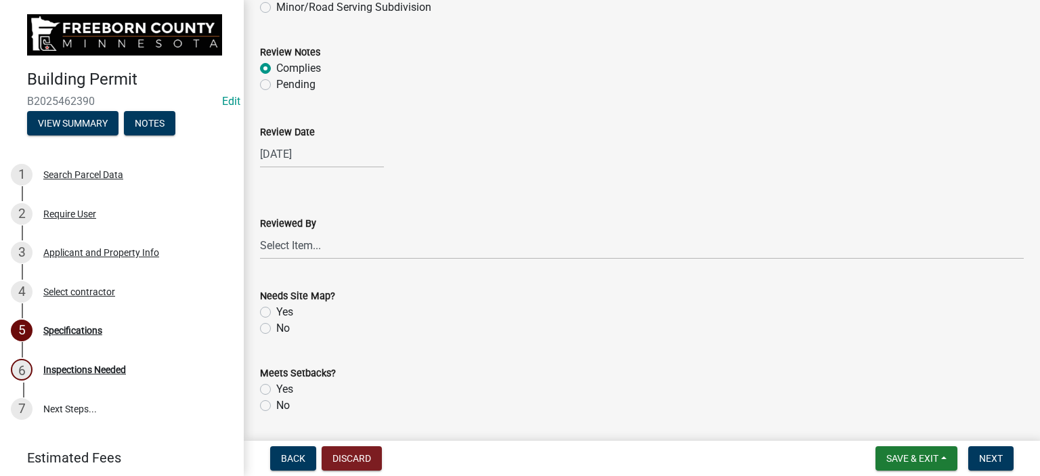
scroll to position [1286, 0]
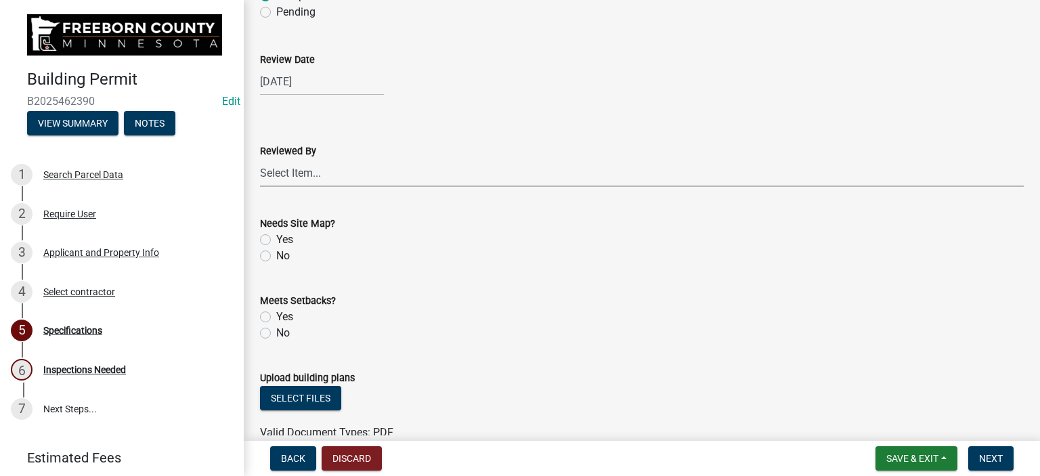
click at [299, 165] on select "Select Item... [PERSON_NAME] [PERSON_NAME] [PERSON_NAME] [PERSON_NAME] [PERSON_…" at bounding box center [642, 173] width 764 height 28
click at [260, 159] on select "Select Item... [PERSON_NAME] [PERSON_NAME] [PERSON_NAME] [PERSON_NAME] [PERSON_…" at bounding box center [642, 173] width 764 height 28
select select "cf5e982a-8fde-449d-bcd8-be8cdfb99374"
click at [276, 255] on label "No" at bounding box center [283, 256] width 14 height 16
click at [276, 255] on input "No" at bounding box center [280, 252] width 9 height 9
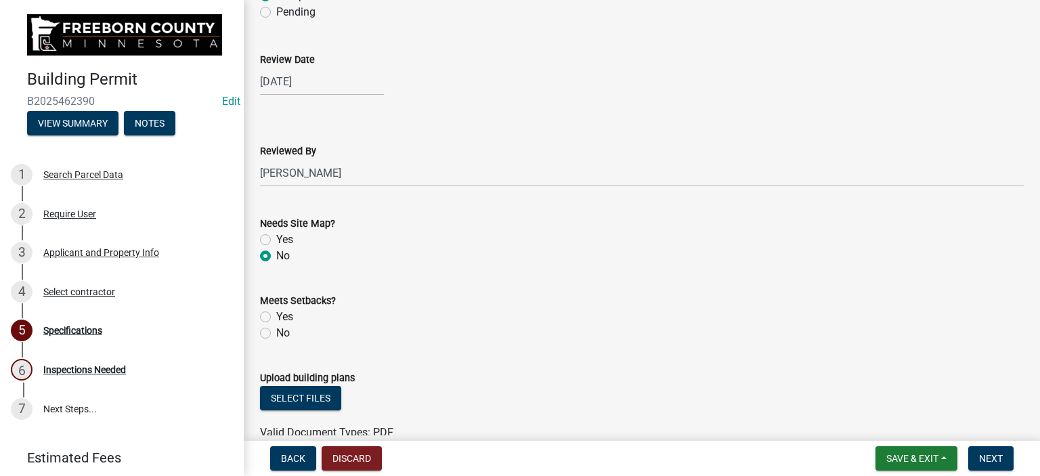
radio input "true"
click at [276, 319] on label "Yes" at bounding box center [284, 317] width 17 height 16
click at [276, 317] on input "Yes" at bounding box center [280, 313] width 9 height 9
radio input "true"
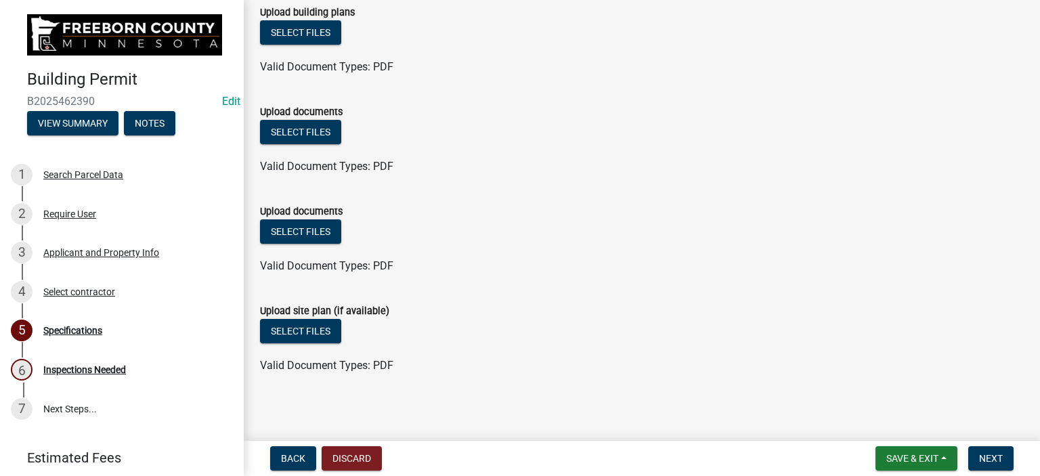
scroll to position [1654, 0]
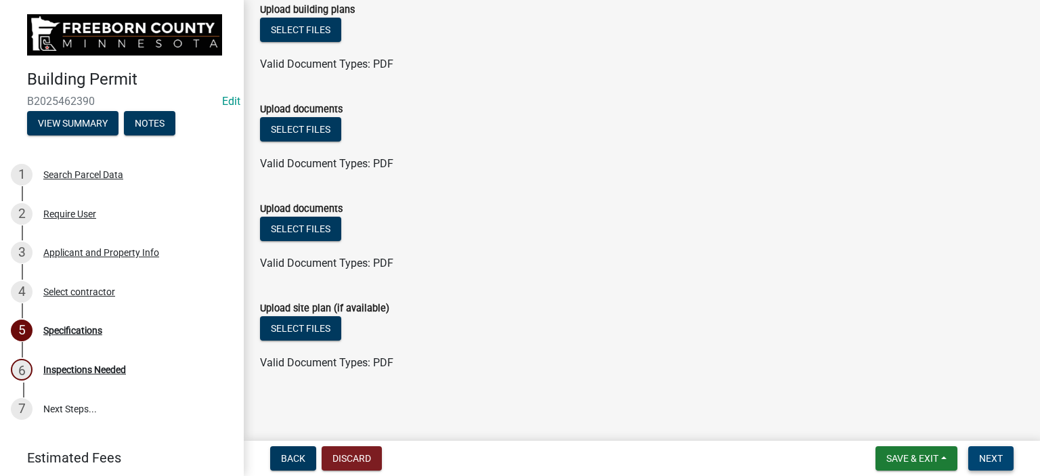
click at [980, 462] on span "Next" at bounding box center [991, 458] width 24 height 11
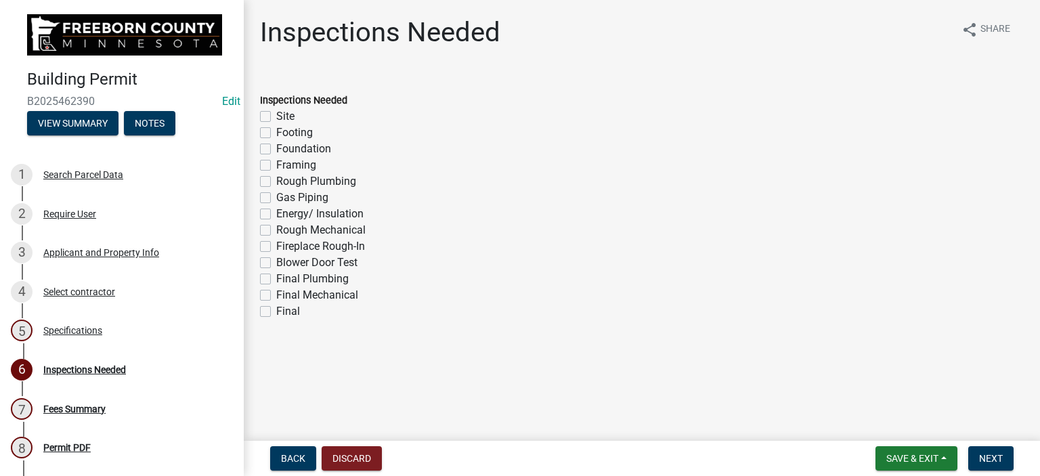
click at [276, 132] on label "Footing" at bounding box center [294, 133] width 37 height 16
click at [276, 132] on input "Footing" at bounding box center [280, 129] width 9 height 9
checkbox input "true"
checkbox input "false"
checkbox input "true"
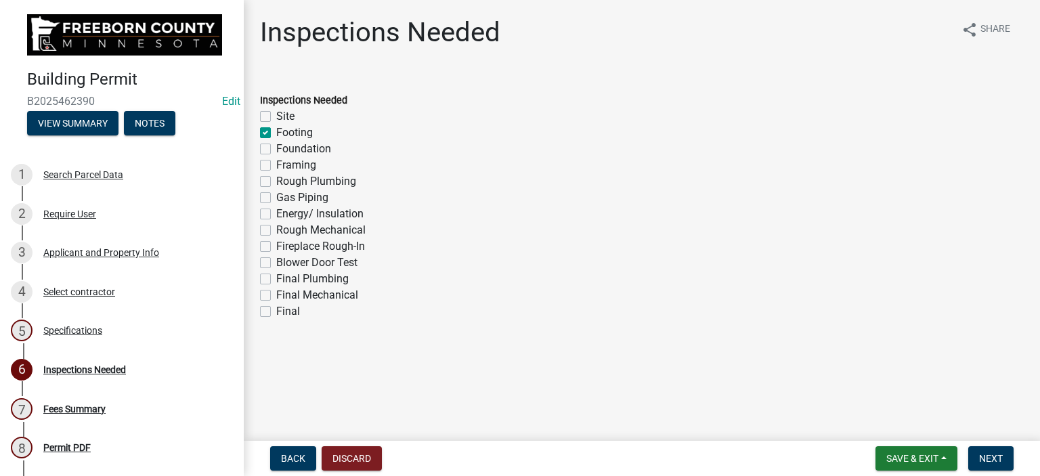
checkbox input "false"
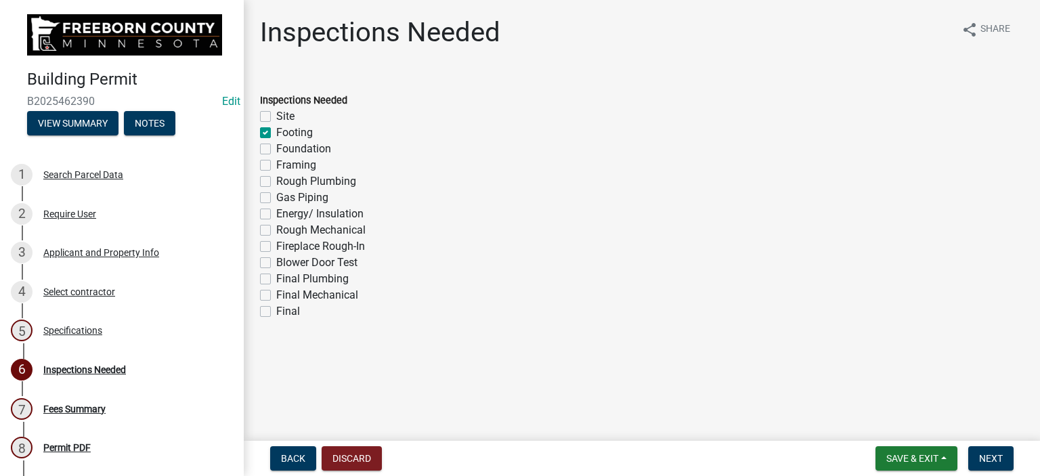
checkbox input "false"
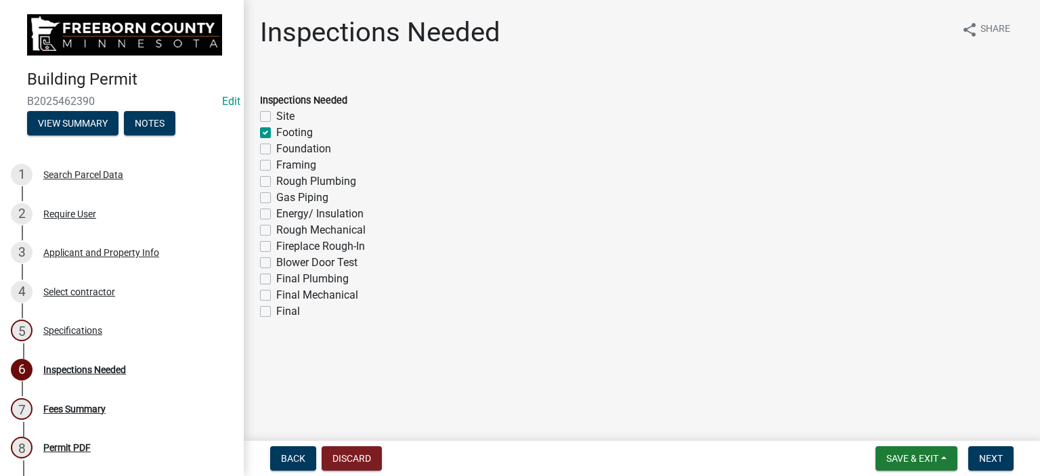
checkbox input "false"
drag, startPoint x: 265, startPoint y: 114, endPoint x: 263, endPoint y: 132, distance: 17.7
click at [276, 114] on label "Site" at bounding box center [285, 116] width 18 height 16
click at [276, 114] on input "Site" at bounding box center [280, 112] width 9 height 9
checkbox input "true"
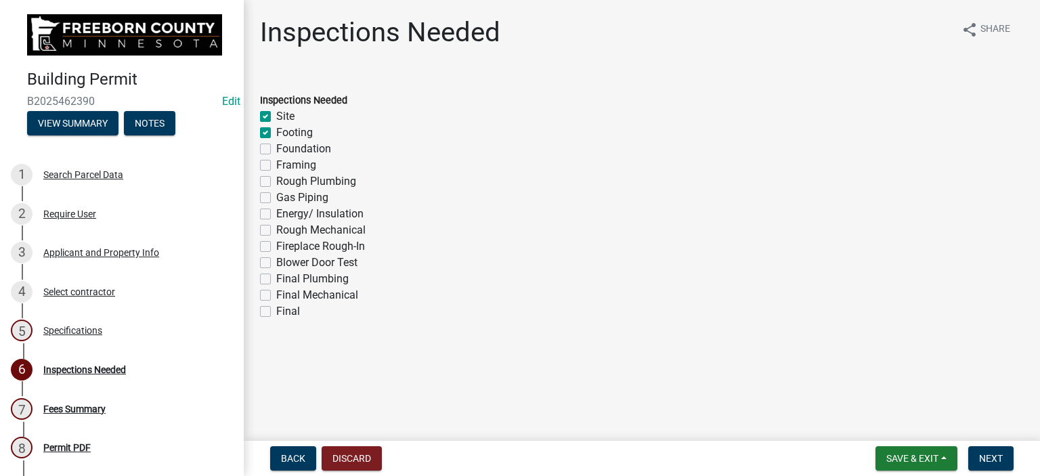
checkbox input "true"
checkbox input "false"
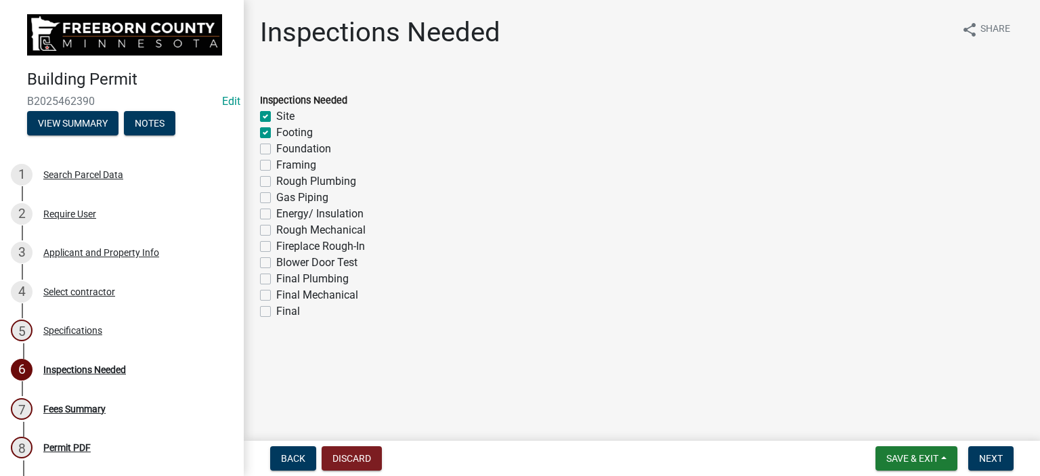
checkbox input "false"
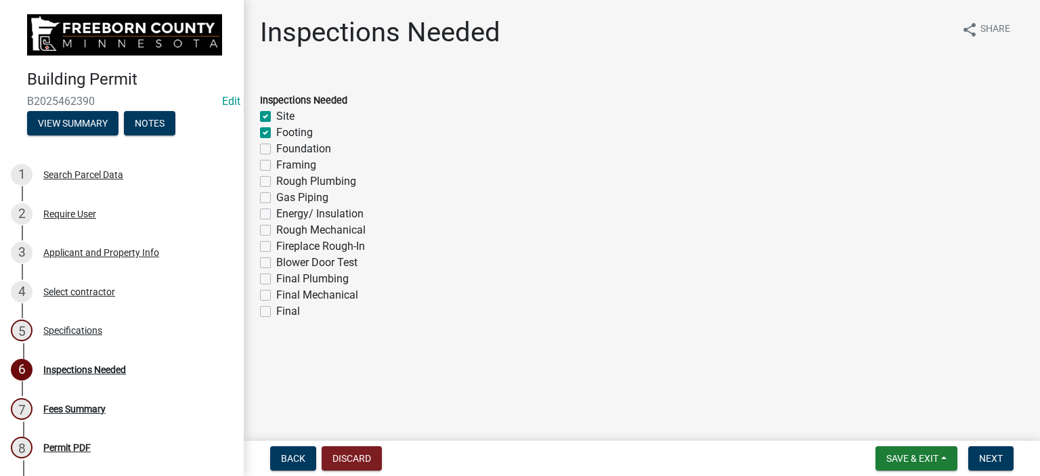
checkbox input "false"
click at [276, 148] on label "Foundation" at bounding box center [303, 149] width 55 height 16
click at [276, 148] on input "Foundation" at bounding box center [280, 145] width 9 height 9
checkbox input "true"
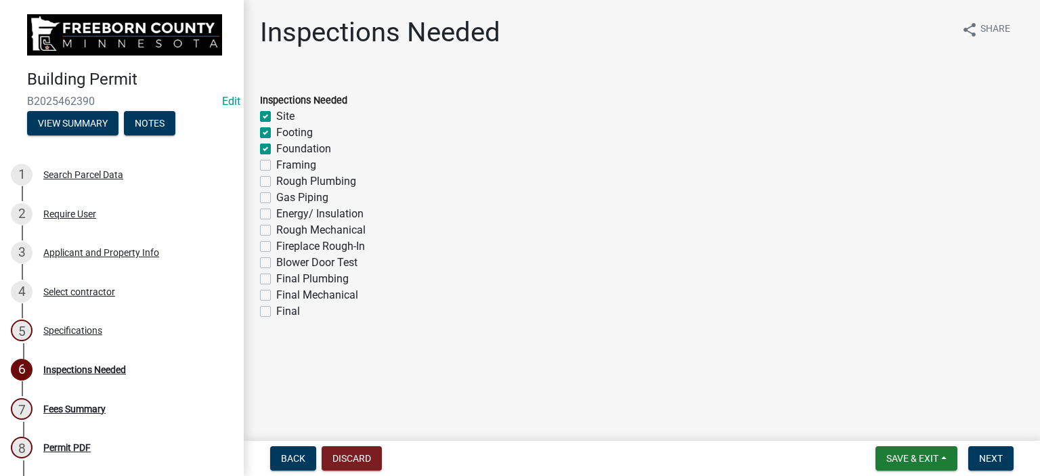
checkbox input "true"
checkbox input "false"
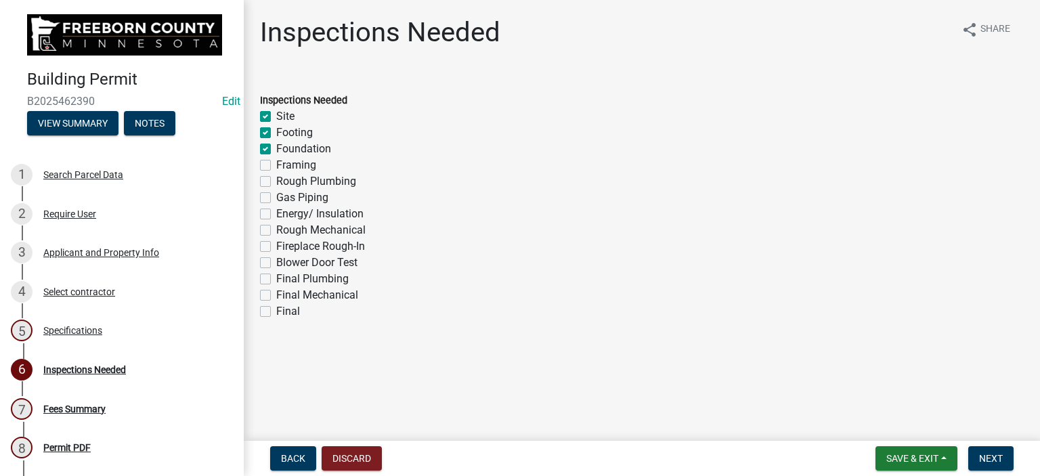
checkbox input "false"
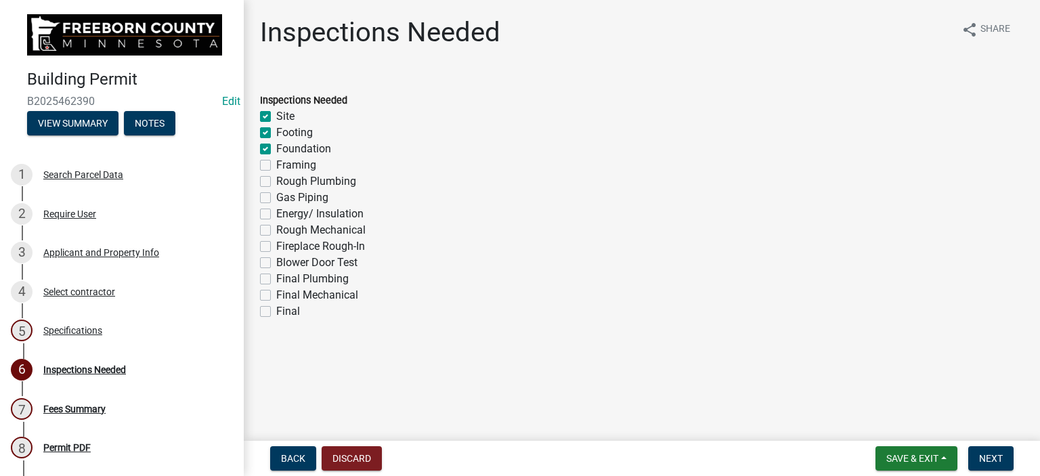
checkbox input "false"
click at [276, 163] on label "Framing" at bounding box center [296, 165] width 40 height 16
click at [276, 163] on input "Framing" at bounding box center [280, 161] width 9 height 9
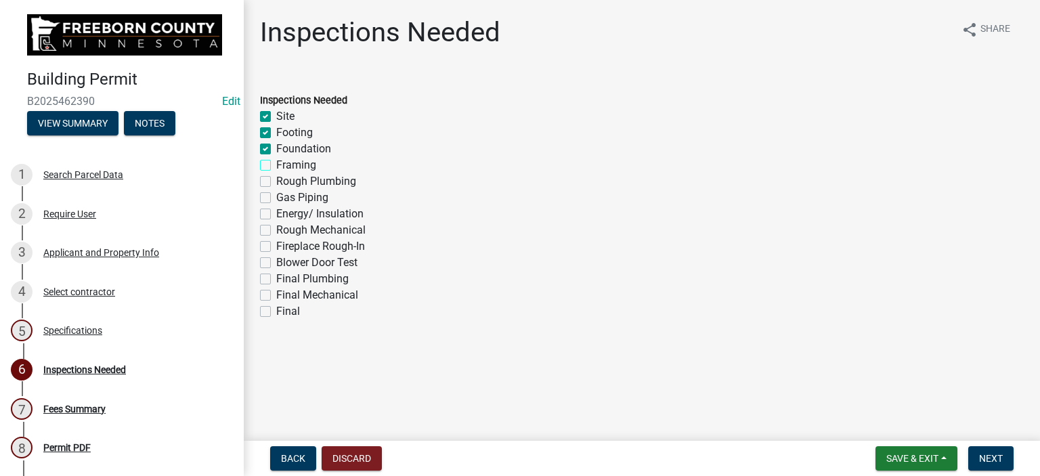
checkbox input "true"
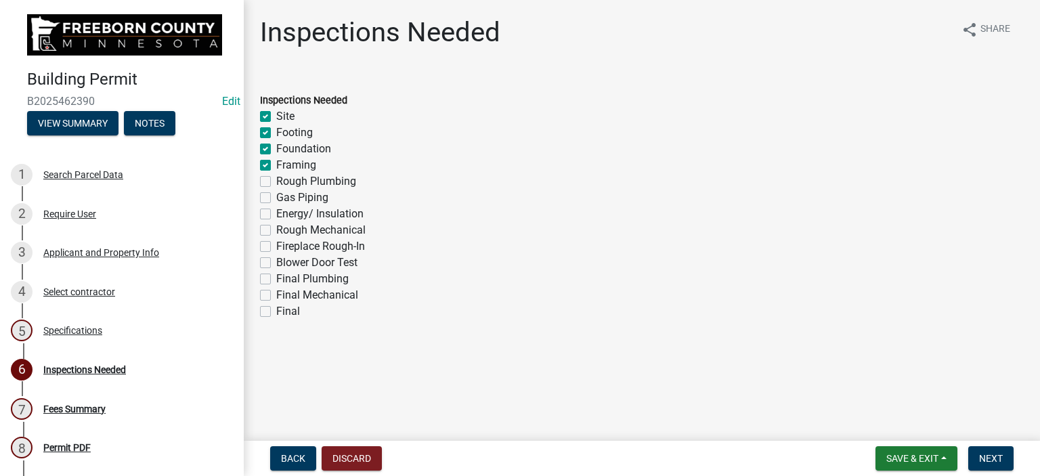
checkbox input "false"
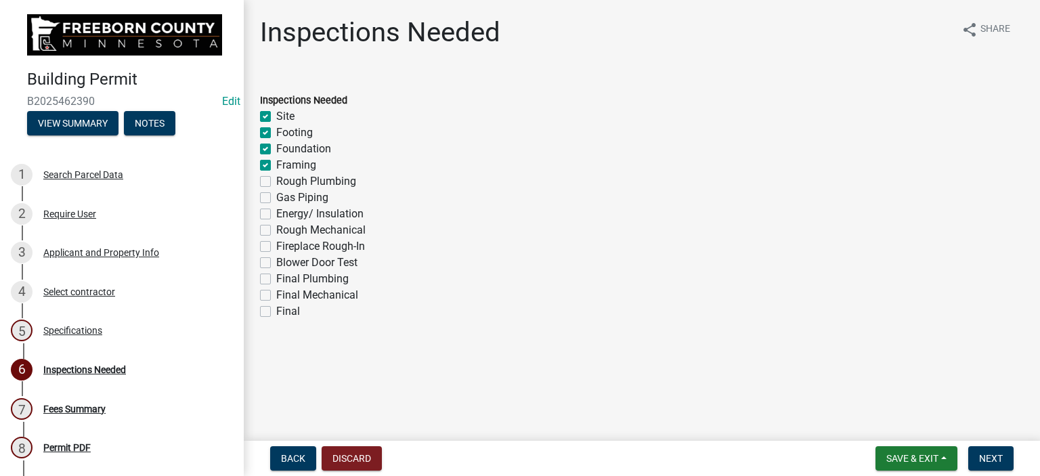
checkbox input "false"
click at [276, 183] on label "Rough Plumbing" at bounding box center [316, 181] width 80 height 16
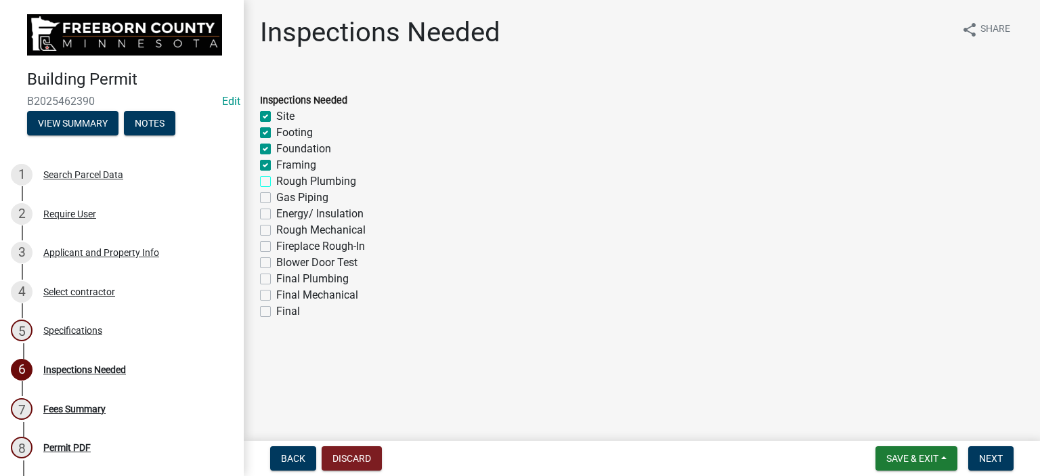
click at [276, 182] on input "Rough Plumbing" at bounding box center [280, 177] width 9 height 9
checkbox input "true"
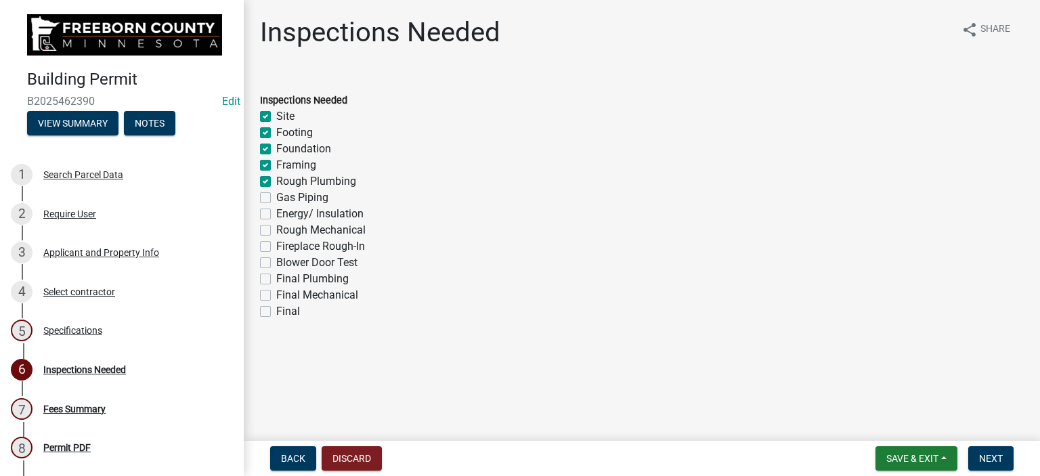
checkbox input "true"
checkbox input "false"
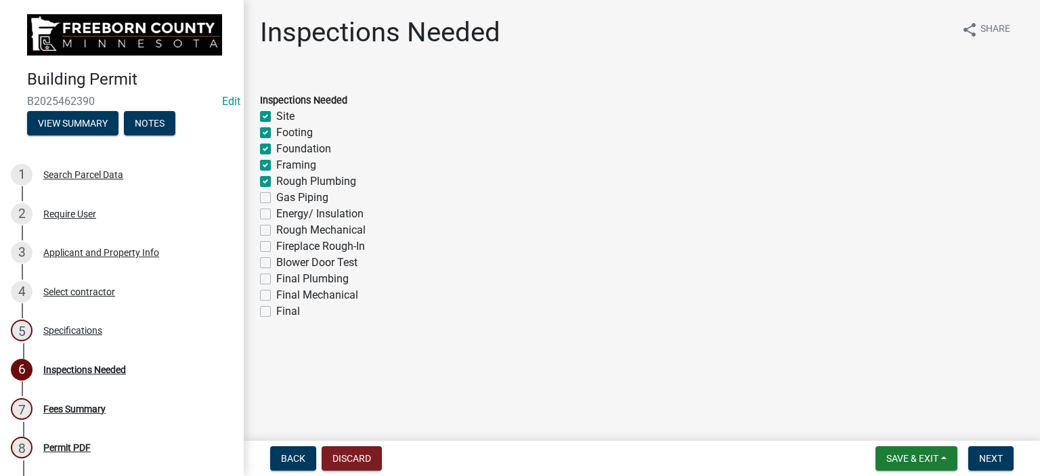
checkbox input "false"
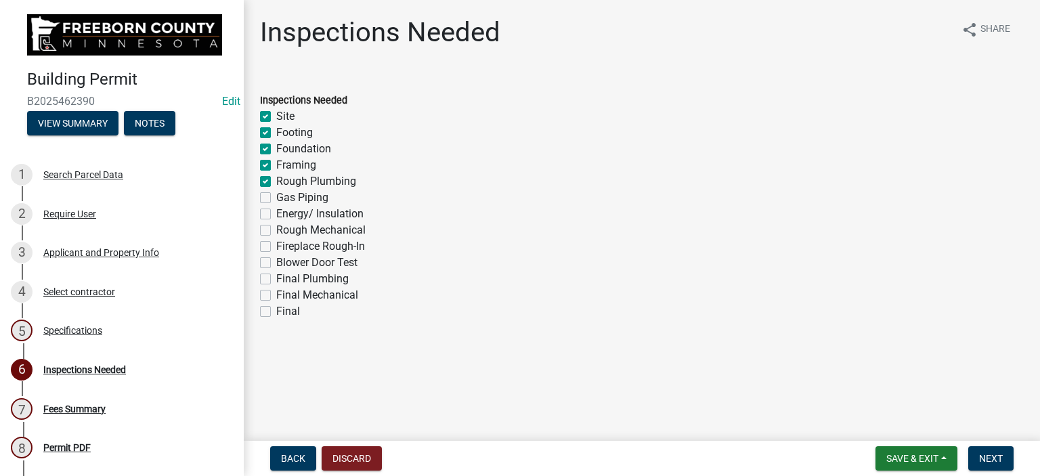
click at [276, 197] on label "Gas Piping" at bounding box center [302, 198] width 52 height 16
click at [276, 197] on input "Gas Piping" at bounding box center [280, 194] width 9 height 9
checkbox input "true"
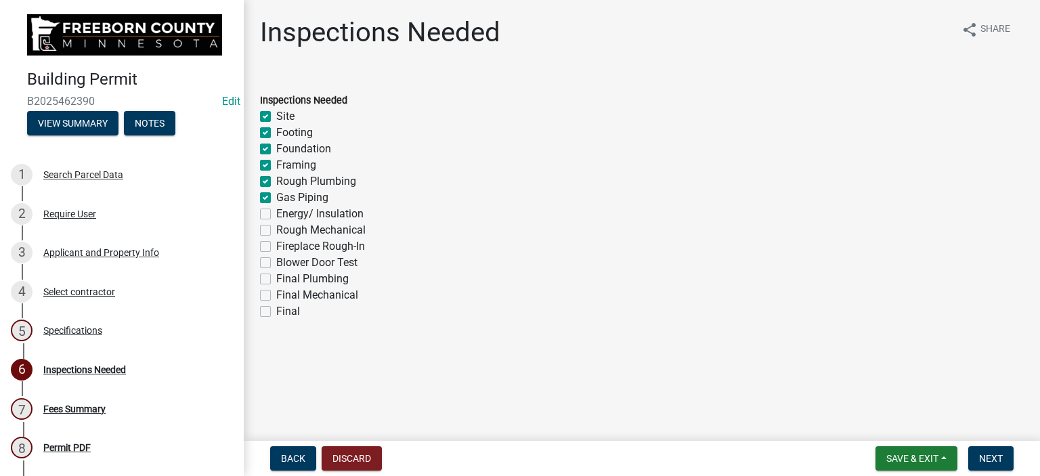
checkbox input "true"
checkbox input "false"
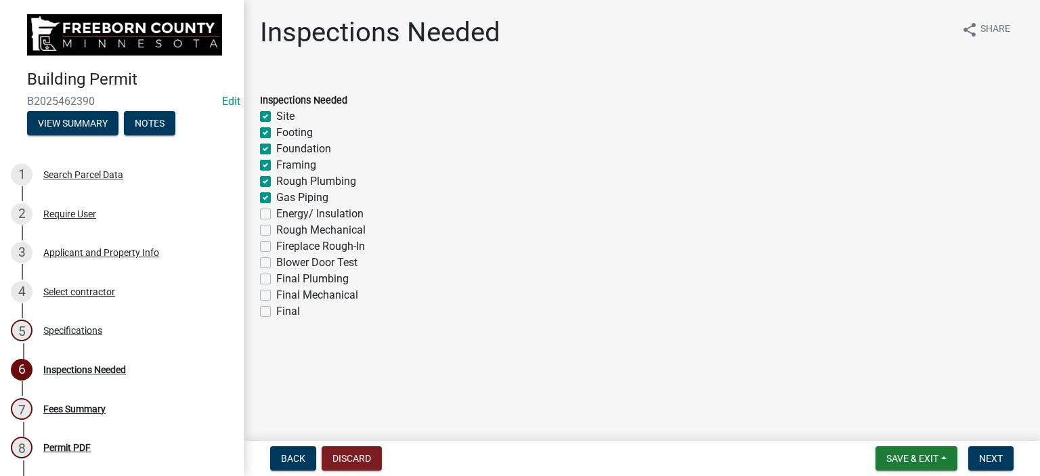
checkbox input "false"
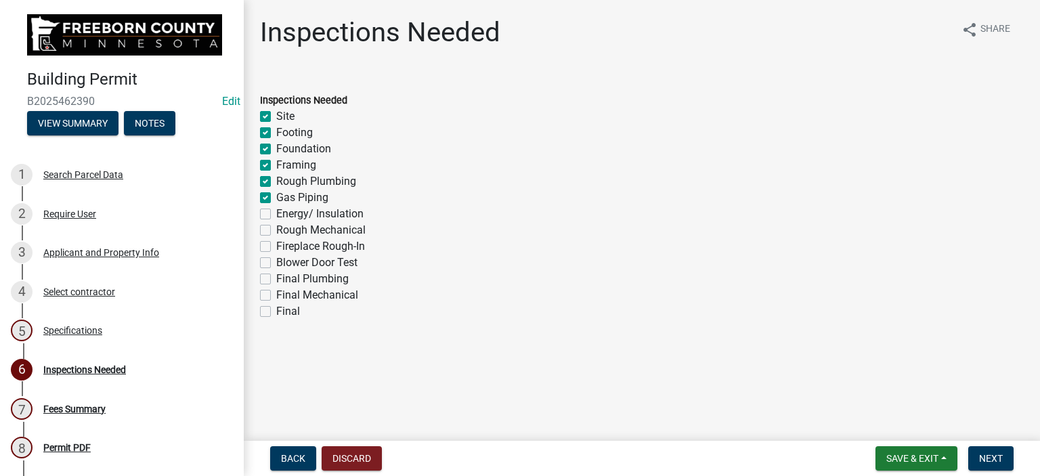
checkbox input "false"
click at [276, 211] on label "Energy/ Insulation" at bounding box center [319, 214] width 87 height 16
click at [276, 211] on input "Energy/ Insulation" at bounding box center [280, 210] width 9 height 9
checkbox input "true"
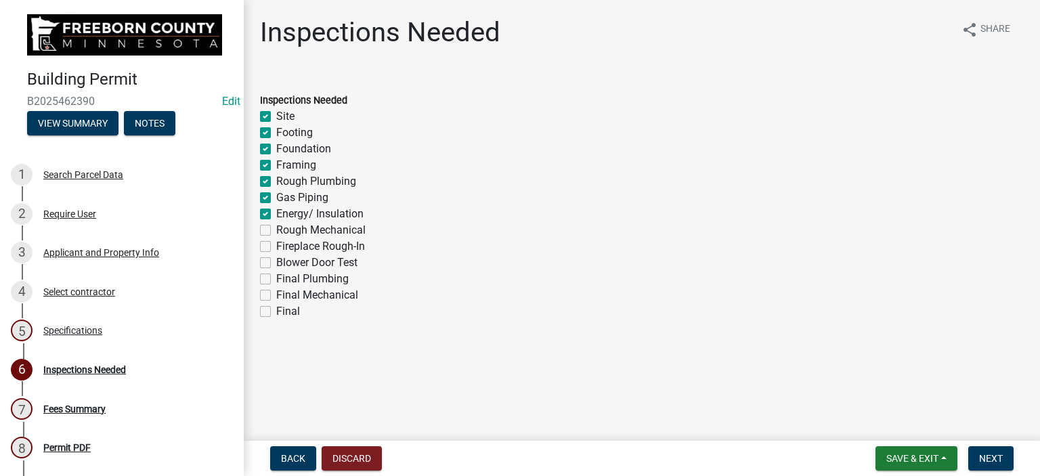
checkbox input "true"
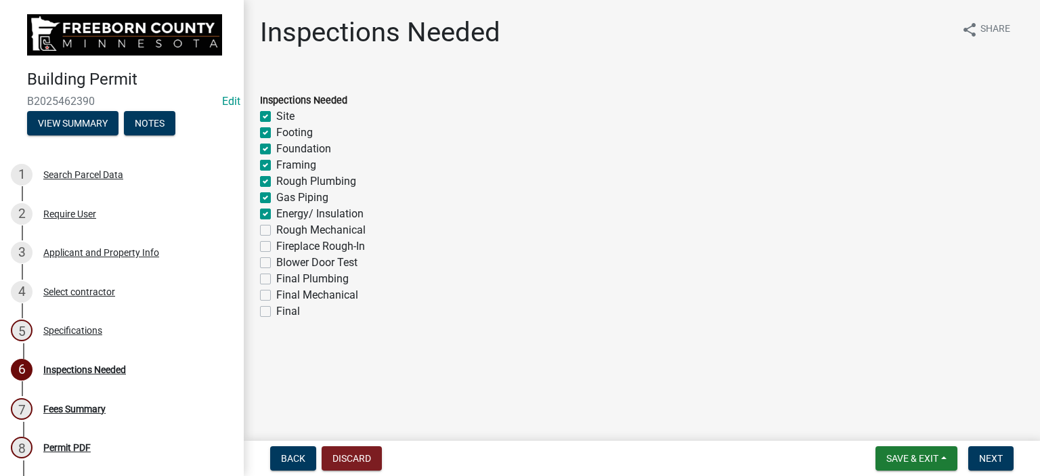
checkbox input "true"
checkbox input "false"
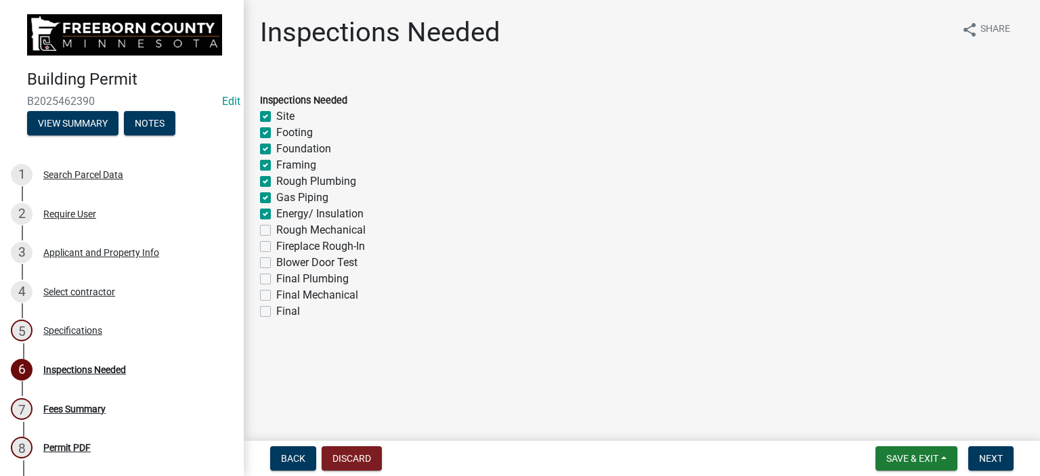
checkbox input "false"
click at [276, 229] on label "Rough Mechanical" at bounding box center [320, 230] width 89 height 16
click at [276, 229] on input "Rough Mechanical" at bounding box center [280, 226] width 9 height 9
checkbox input "true"
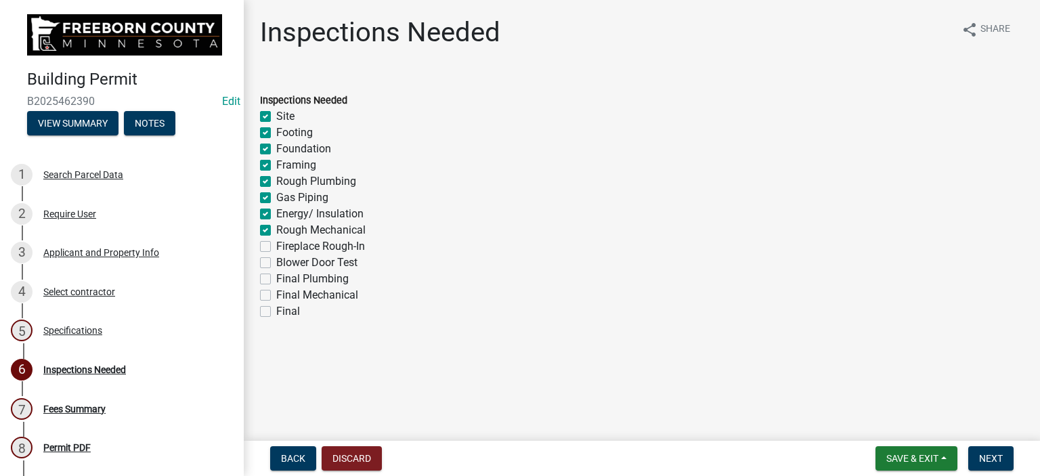
checkbox input "true"
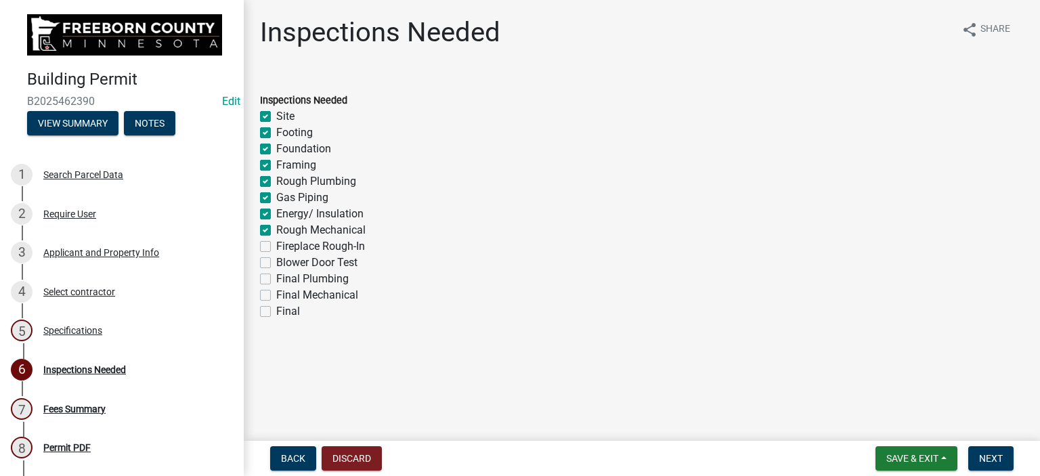
checkbox input "true"
checkbox input "false"
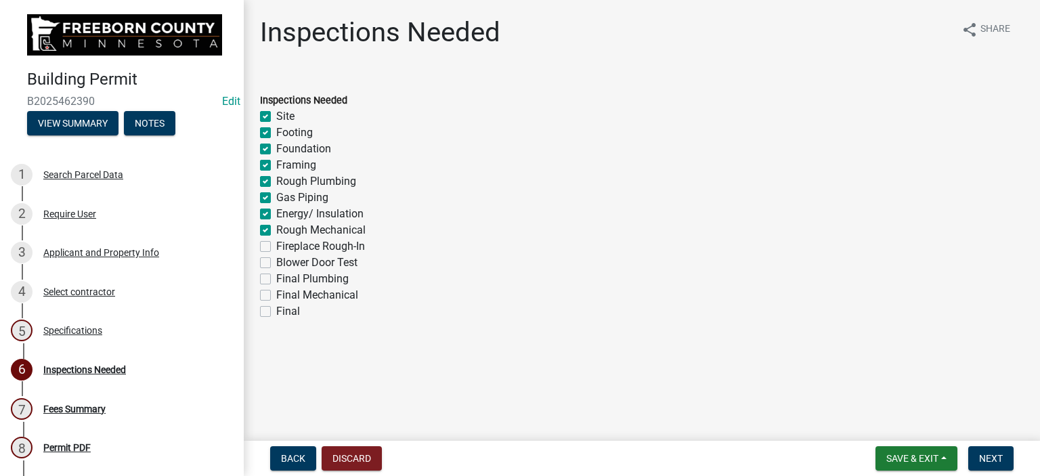
checkbox input "false"
click at [276, 262] on label "Blower Door Test" at bounding box center [316, 263] width 81 height 16
click at [276, 262] on input "Blower Door Test" at bounding box center [280, 259] width 9 height 9
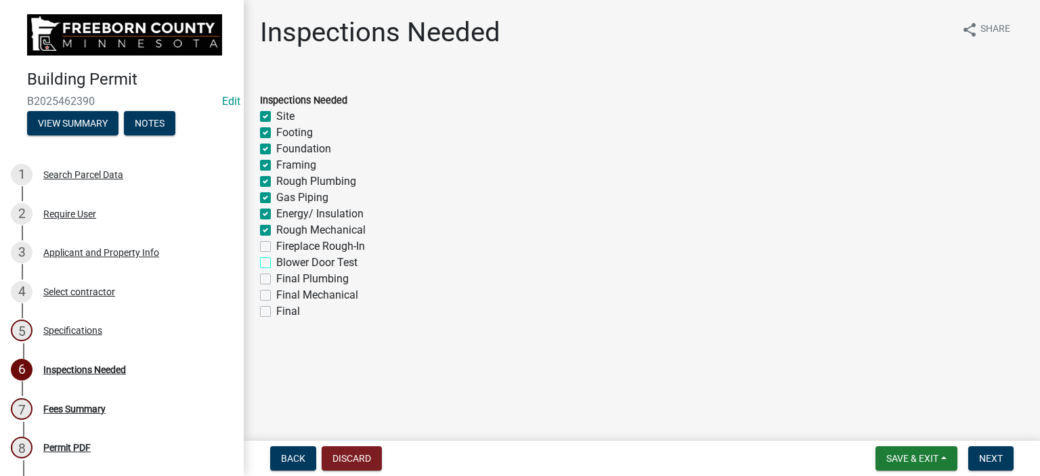
checkbox input "true"
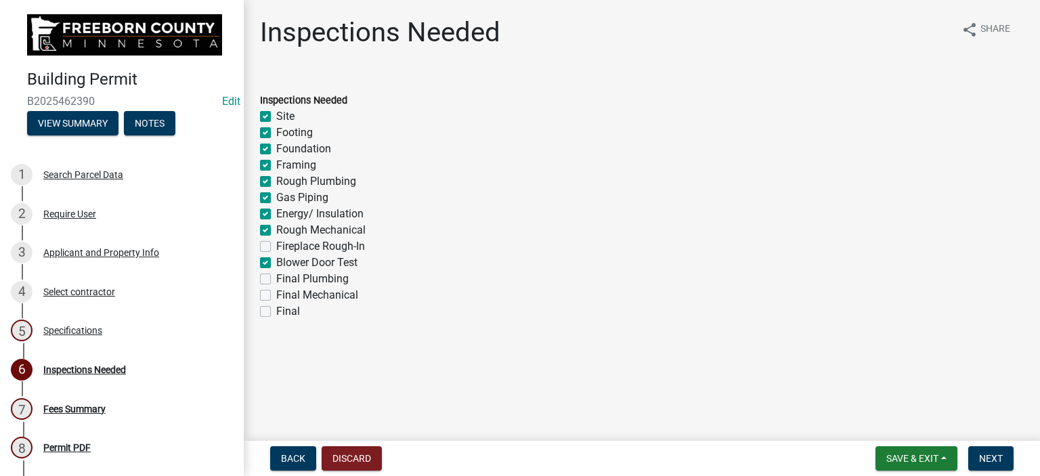
checkbox input "true"
checkbox input "false"
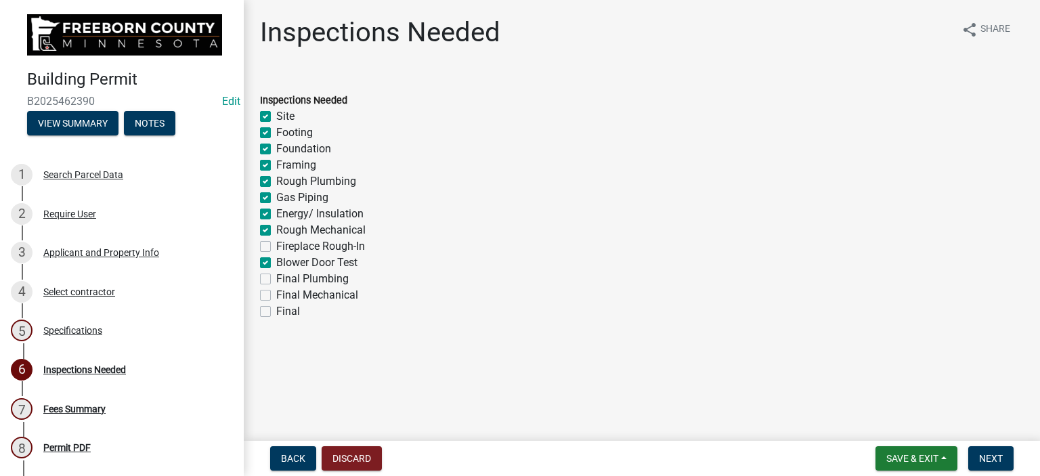
checkbox input "true"
checkbox input "false"
click at [276, 311] on label "Final" at bounding box center [288, 311] width 24 height 16
click at [276, 311] on input "Final" at bounding box center [280, 307] width 9 height 9
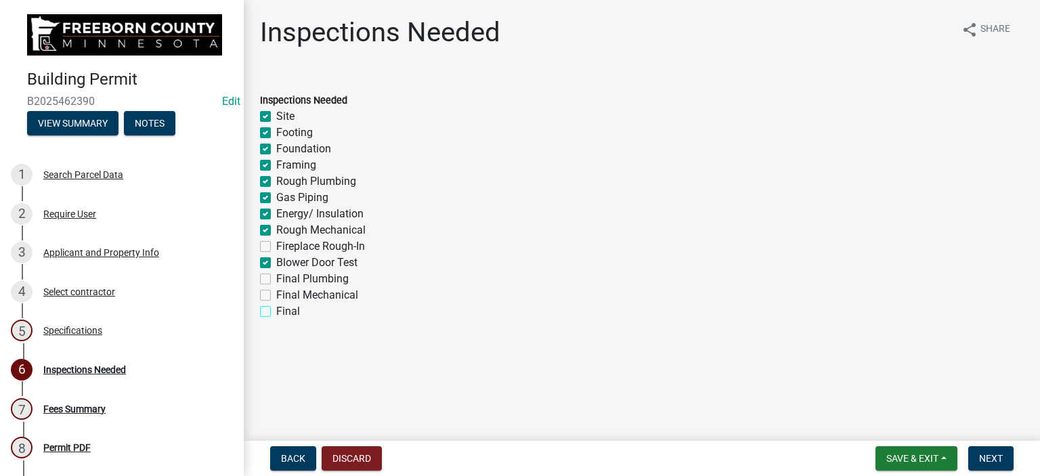
checkbox input "true"
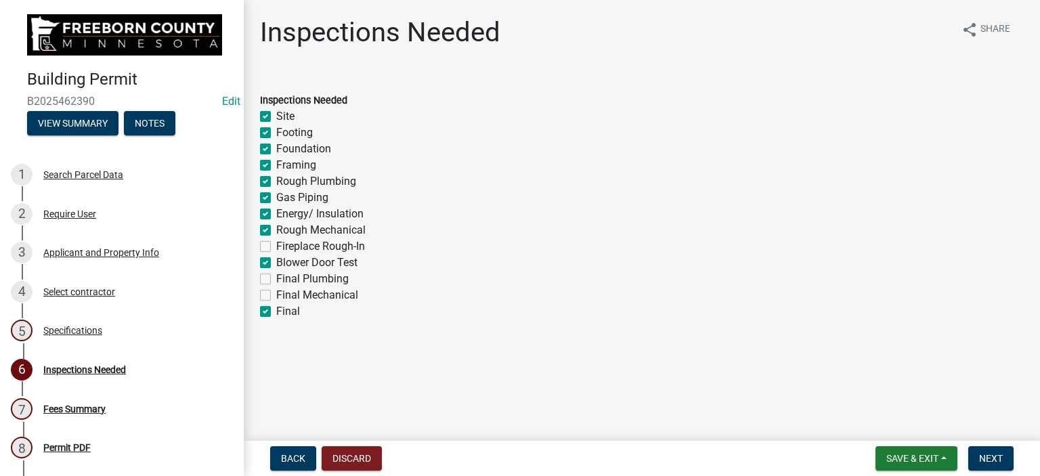
checkbox input "true"
checkbox input "false"
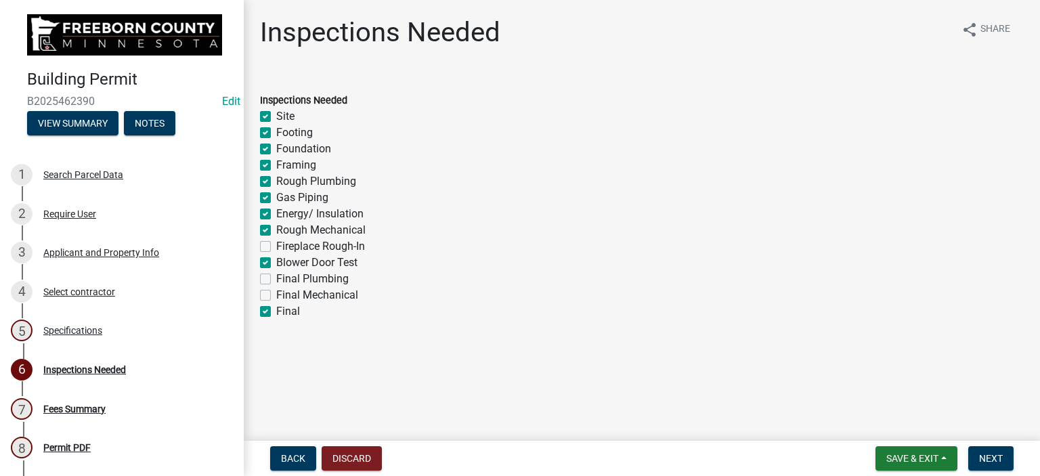
checkbox input "true"
checkbox input "false"
checkbox input "true"
click at [1000, 459] on span "Next" at bounding box center [991, 458] width 24 height 11
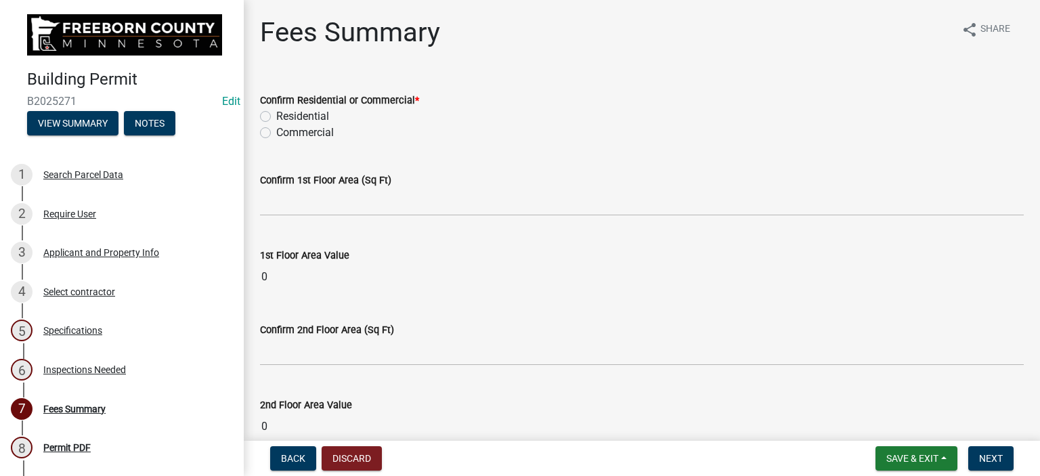
click at [276, 112] on label "Residential" at bounding box center [302, 116] width 53 height 16
click at [276, 112] on input "Residential" at bounding box center [280, 112] width 9 height 9
radio input "true"
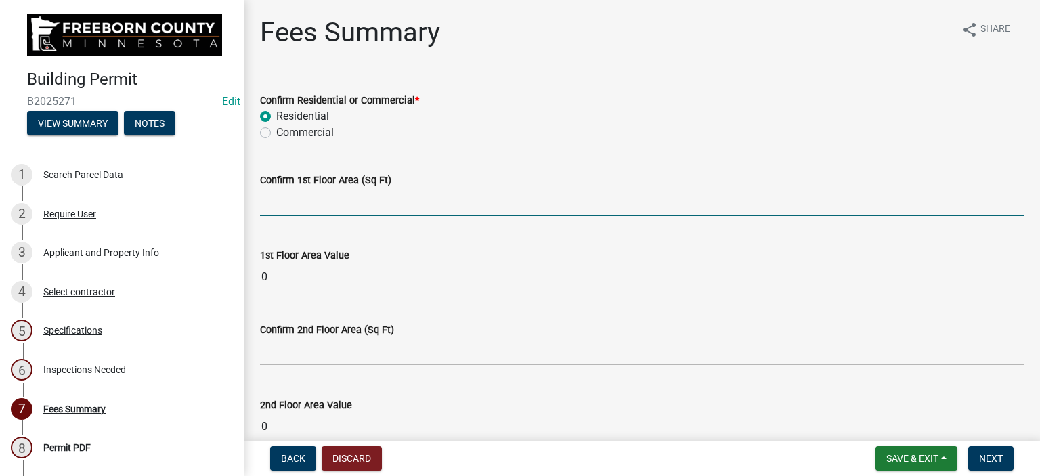
click at [275, 205] on input "text" at bounding box center [642, 202] width 764 height 28
type input "1800"
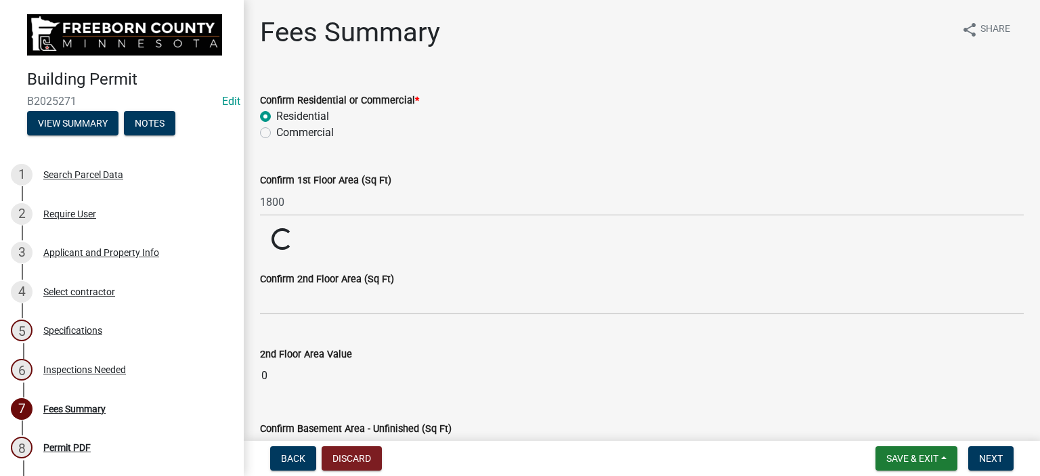
click at [303, 233] on wm-data-entity-input "1st Floor Area Value Loading... Loading..." at bounding box center [642, 240] width 764 height 24
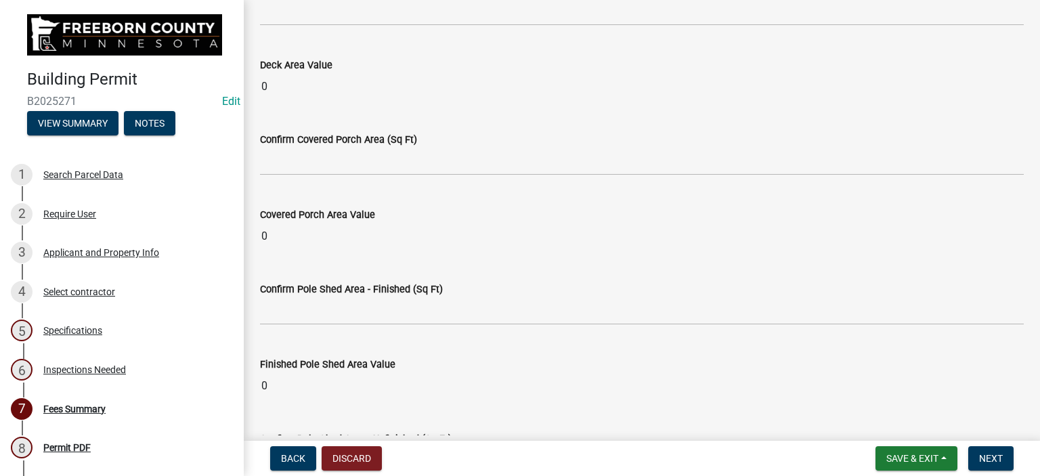
scroll to position [812, 0]
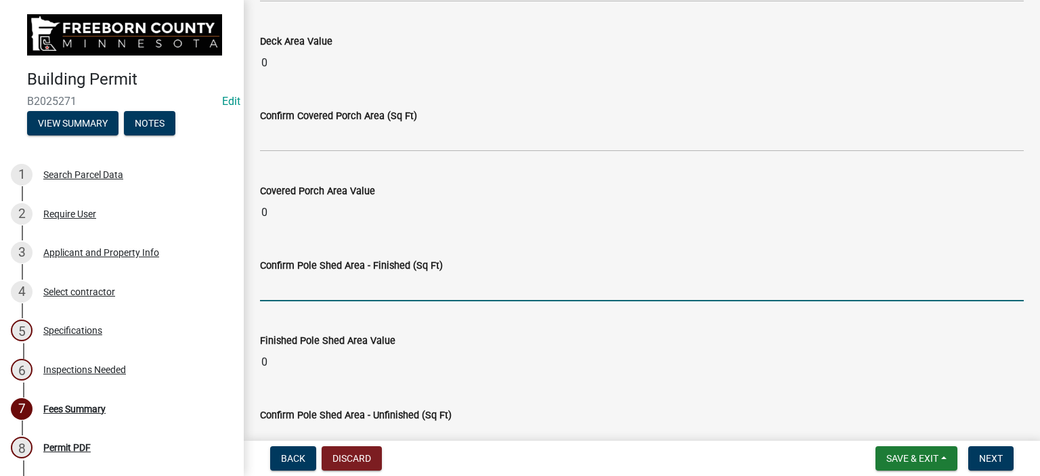
click at [294, 280] on input "text" at bounding box center [642, 287] width 764 height 28
type input "1200"
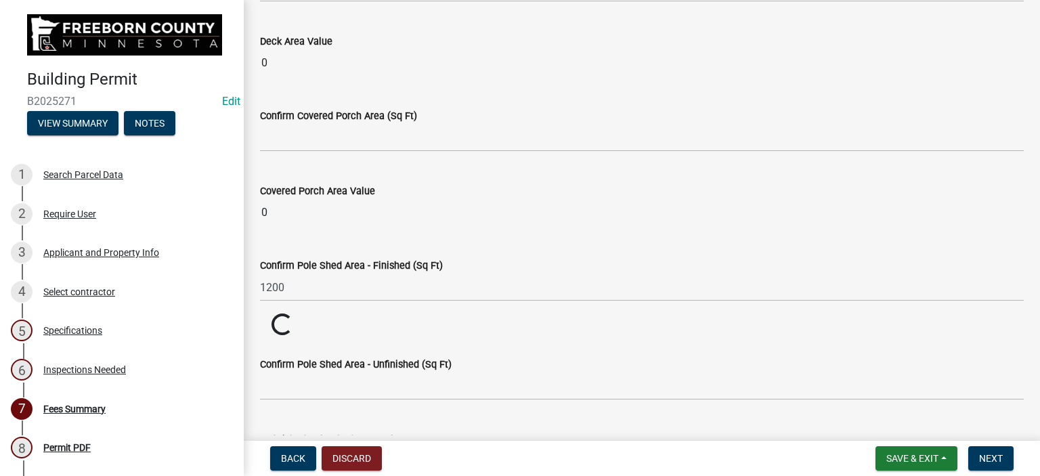
click at [449, 299] on wm-data-entity-input "Confirm Pole Shed Area - Finished (Sq Ft) 1200" at bounding box center [642, 275] width 764 height 75
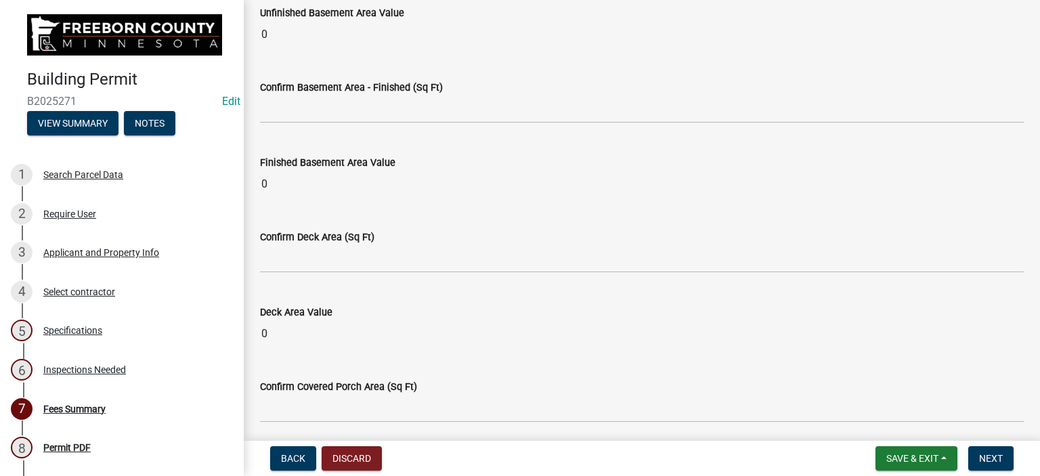
scroll to position [406, 0]
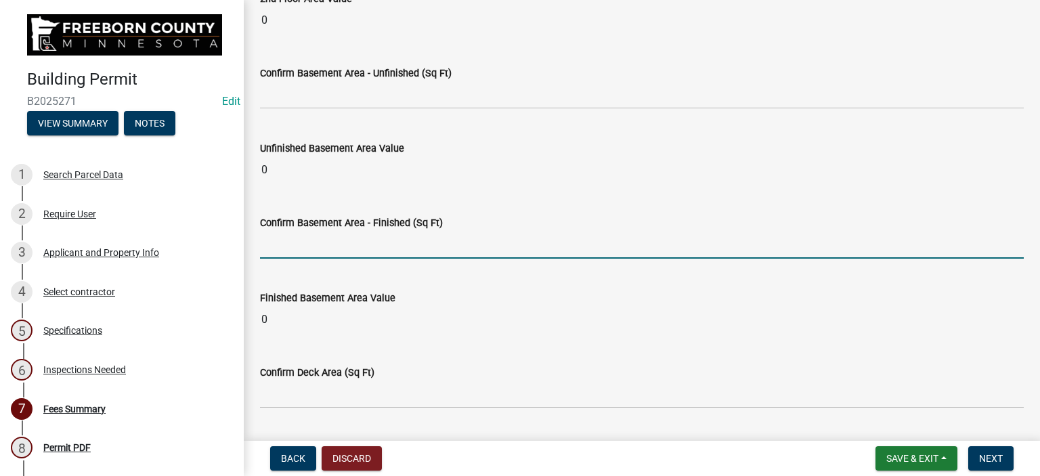
click at [288, 248] on input "text" at bounding box center [642, 245] width 764 height 28
type input "1800"
click at [335, 280] on wm-data-entity-input "Finished Basement Area Value 0" at bounding box center [642, 308] width 764 height 74
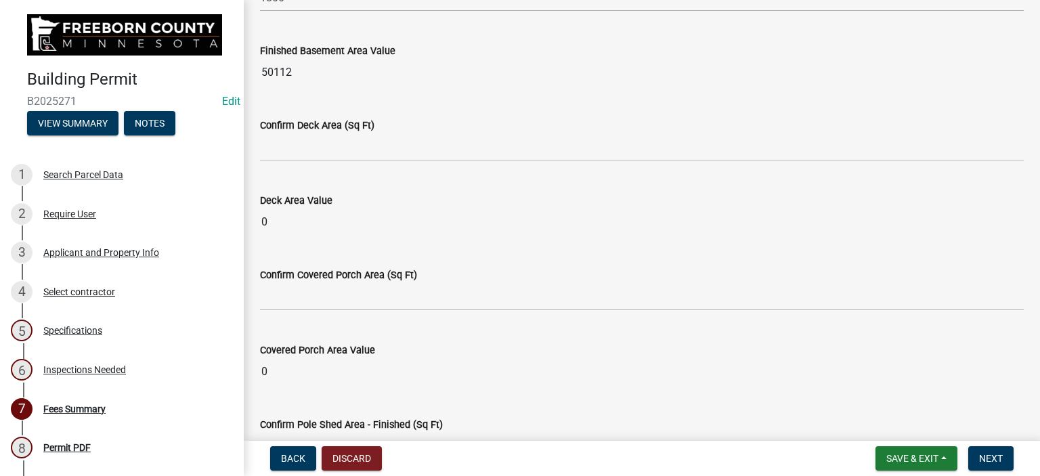
scroll to position [677, 0]
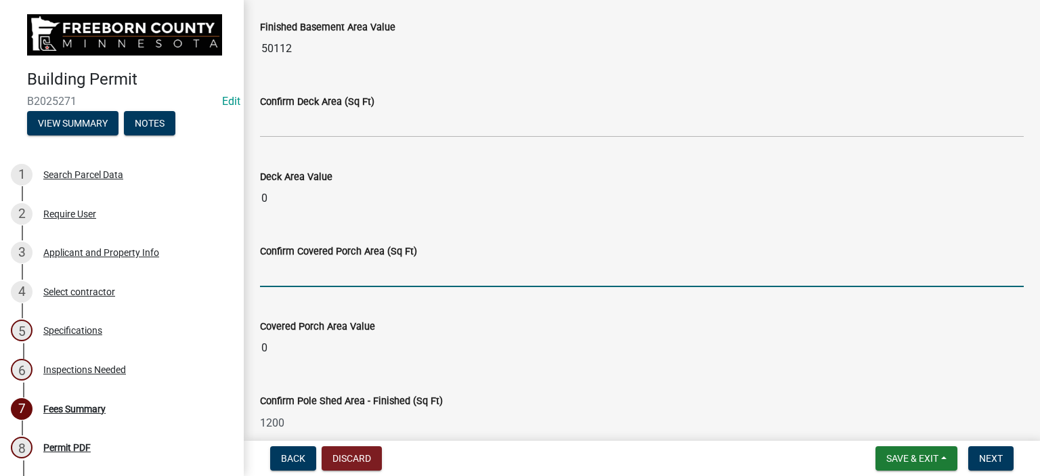
click at [293, 278] on input "text" at bounding box center [642, 273] width 764 height 28
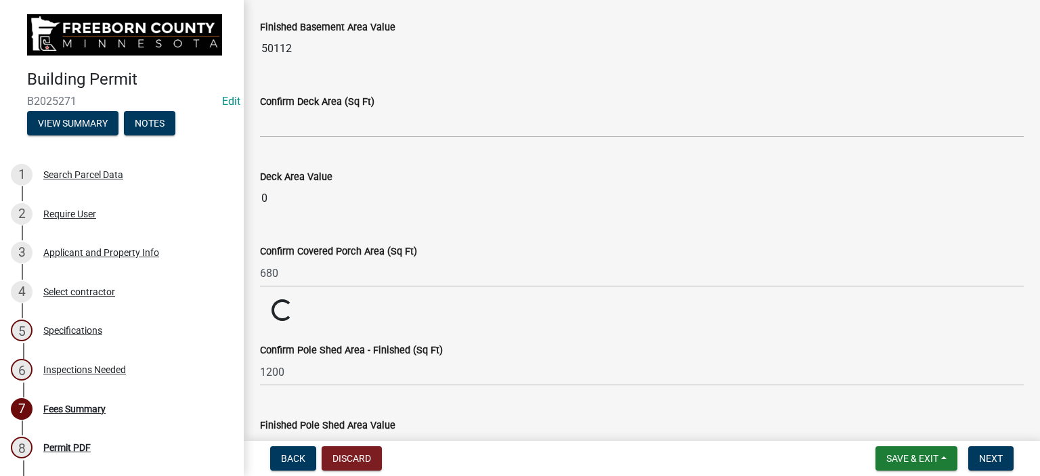
click at [367, 294] on wm-data-entity-input "Confirm Covered Porch Area (Sq Ft) 680" at bounding box center [642, 261] width 764 height 75
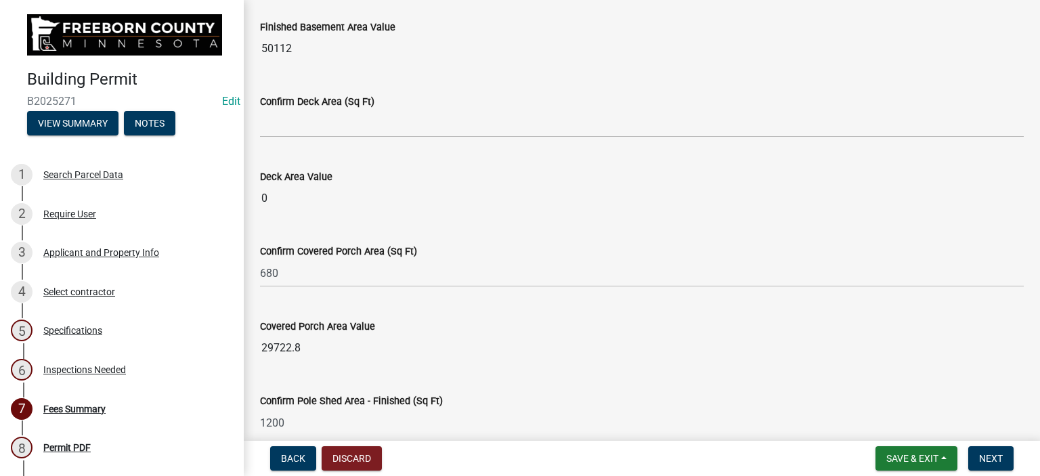
scroll to position [745, 0]
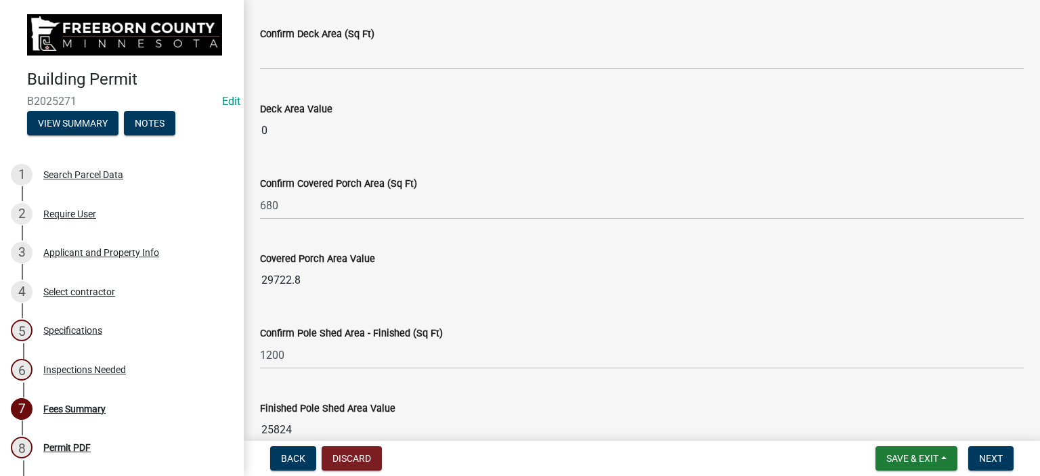
click at [304, 278] on input "29722.8" at bounding box center [642, 280] width 764 height 27
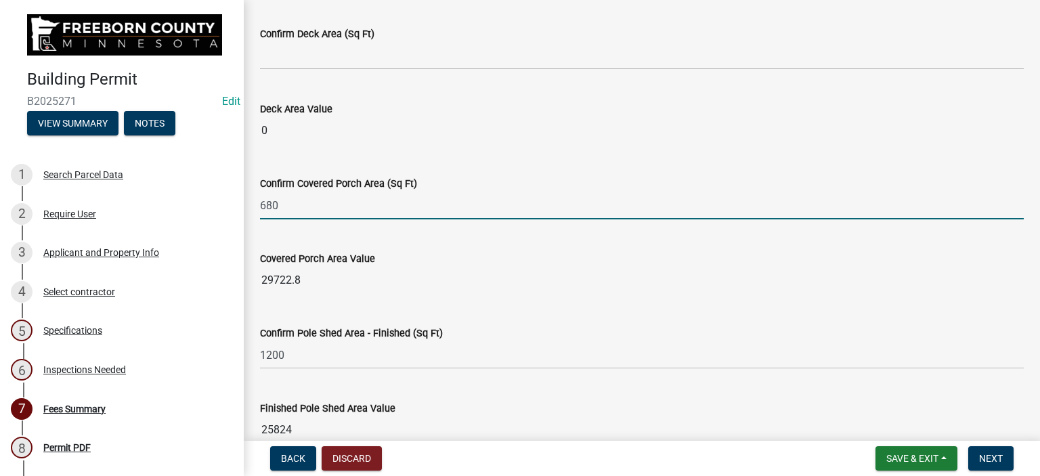
click at [291, 202] on input "680" at bounding box center [642, 206] width 764 height 28
type input "6"
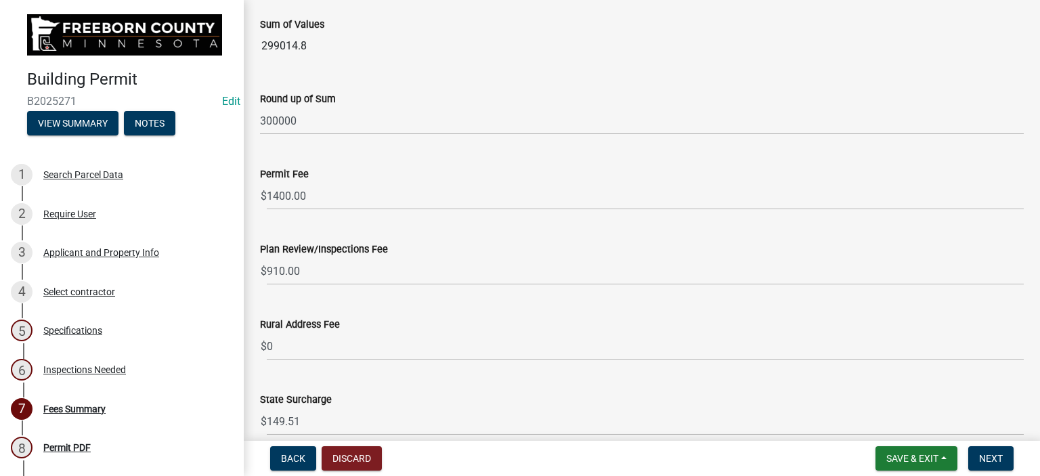
scroll to position [1601, 0]
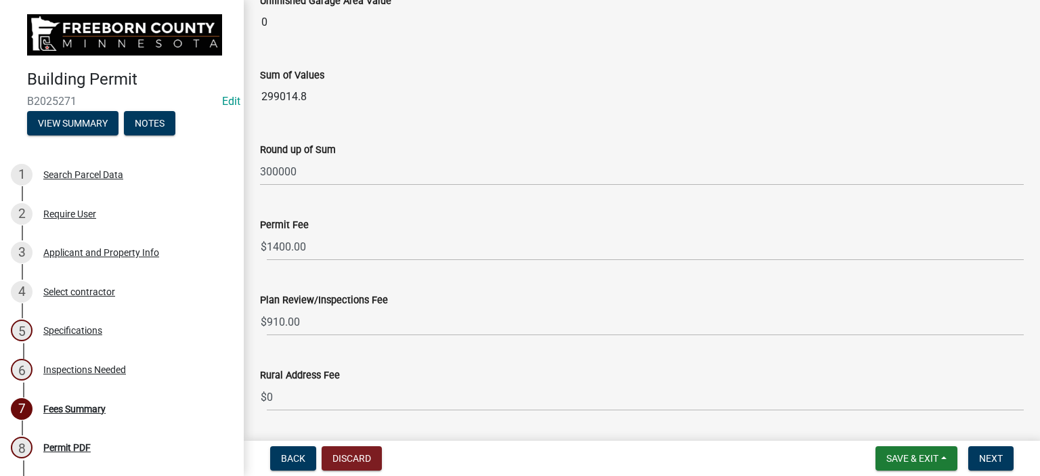
click at [425, 141] on div "Round up of Sum" at bounding box center [642, 149] width 764 height 16
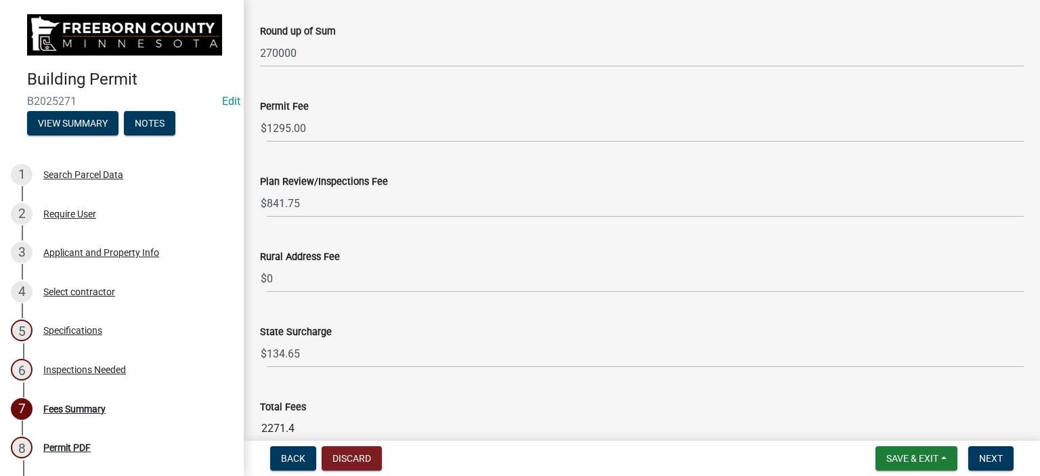
scroll to position [1787, 0]
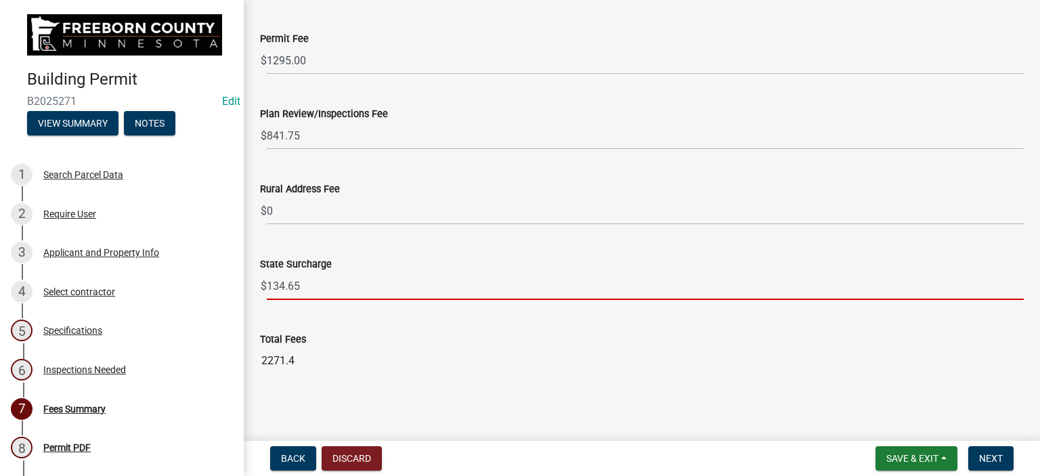
click at [305, 282] on input "134.65" at bounding box center [645, 286] width 757 height 28
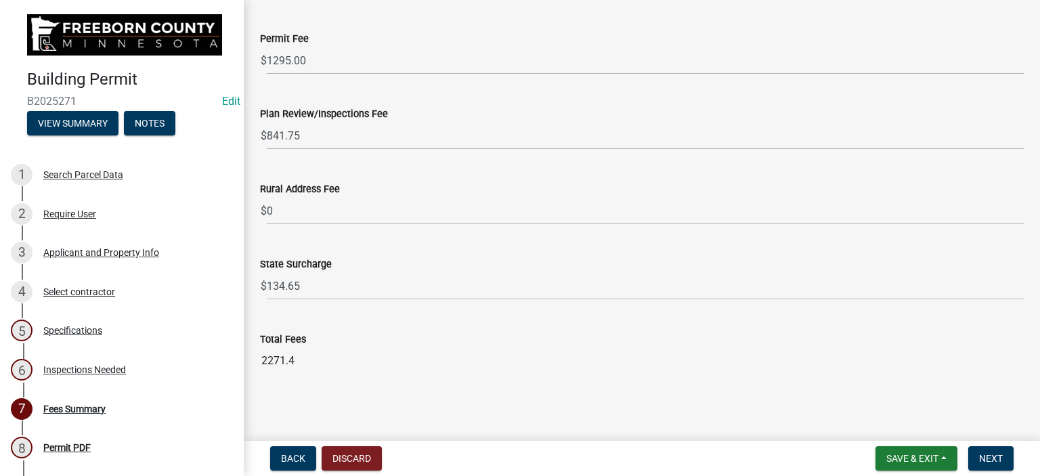
click at [433, 341] on div "Total Fees" at bounding box center [642, 339] width 764 height 16
click at [989, 460] on span "Next" at bounding box center [991, 458] width 24 height 11
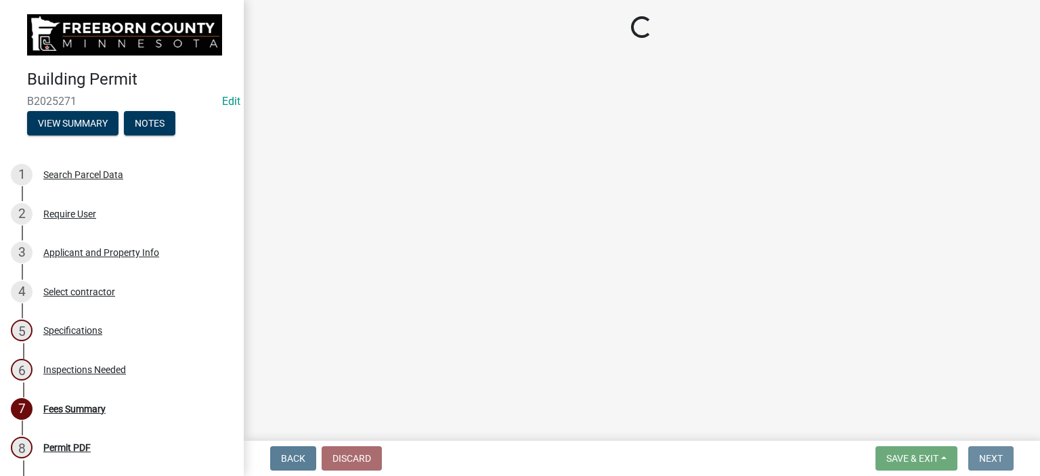
scroll to position [0, 0]
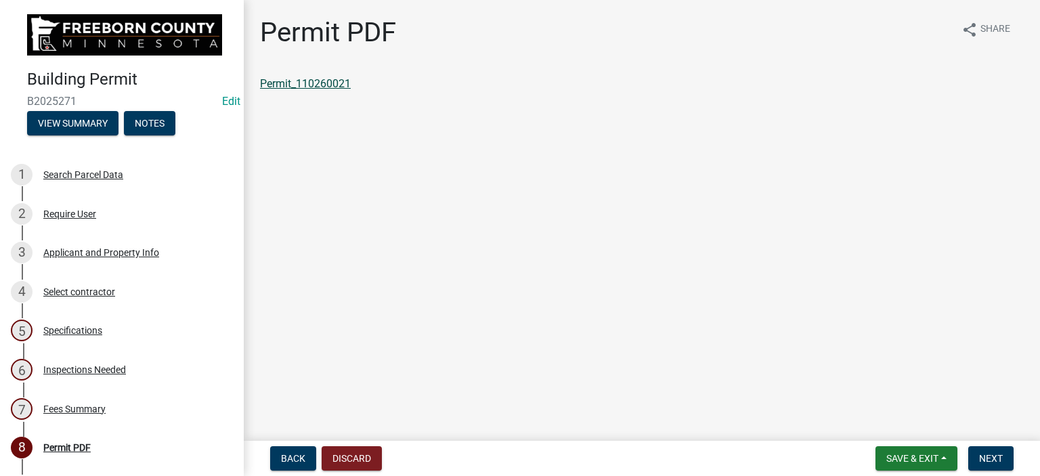
click at [320, 83] on link "Permit_110260021" at bounding box center [305, 83] width 91 height 13
click at [97, 290] on div "Select contractor" at bounding box center [79, 291] width 72 height 9
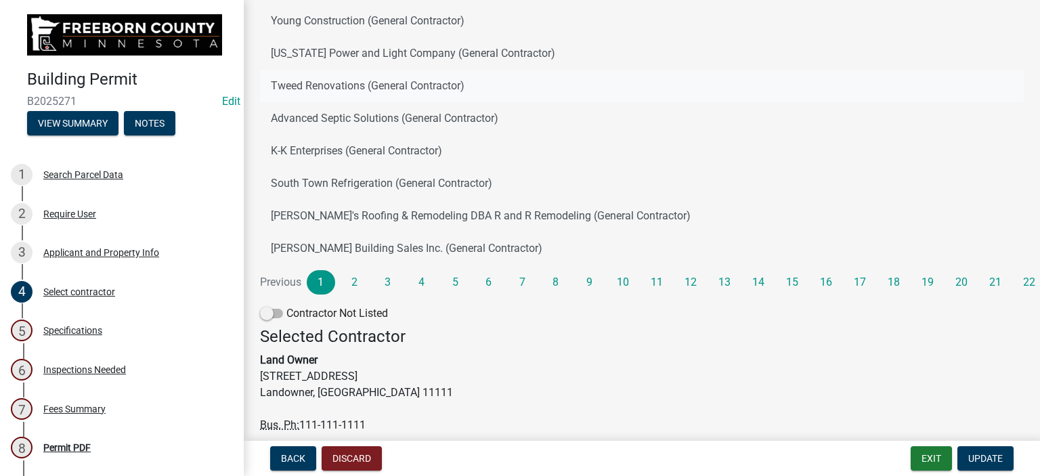
scroll to position [309, 0]
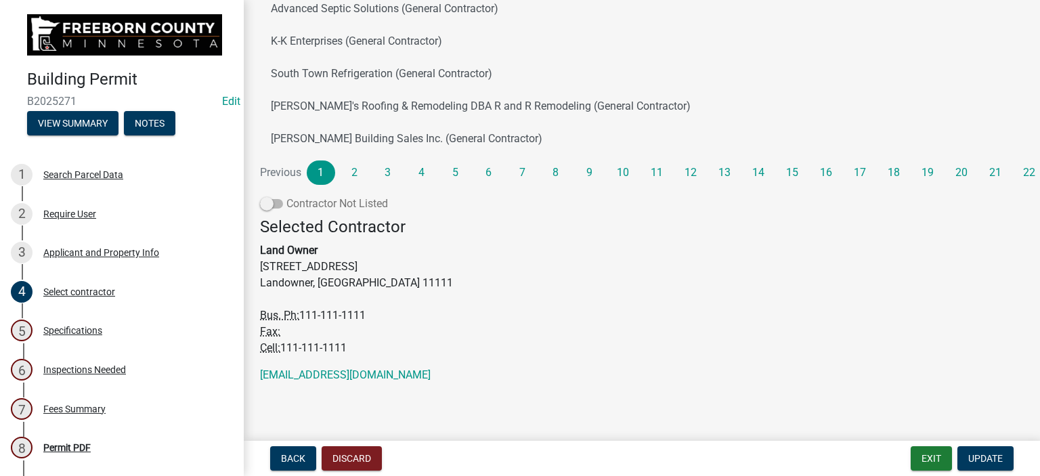
click at [275, 202] on span at bounding box center [271, 203] width 23 height 9
click at [286, 196] on input "Contractor Not Listed" at bounding box center [286, 196] width 0 height 0
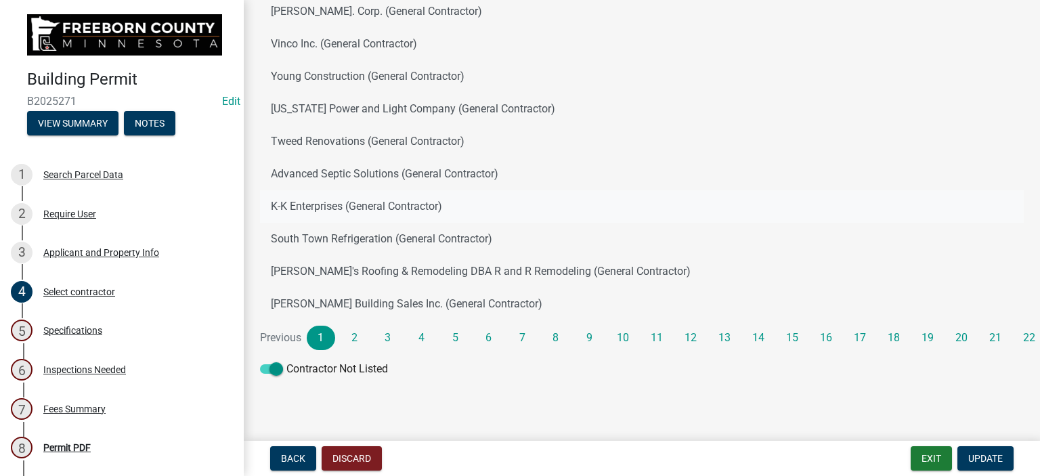
scroll to position [144, 0]
click at [966, 457] on button "Update" at bounding box center [985, 458] width 56 height 24
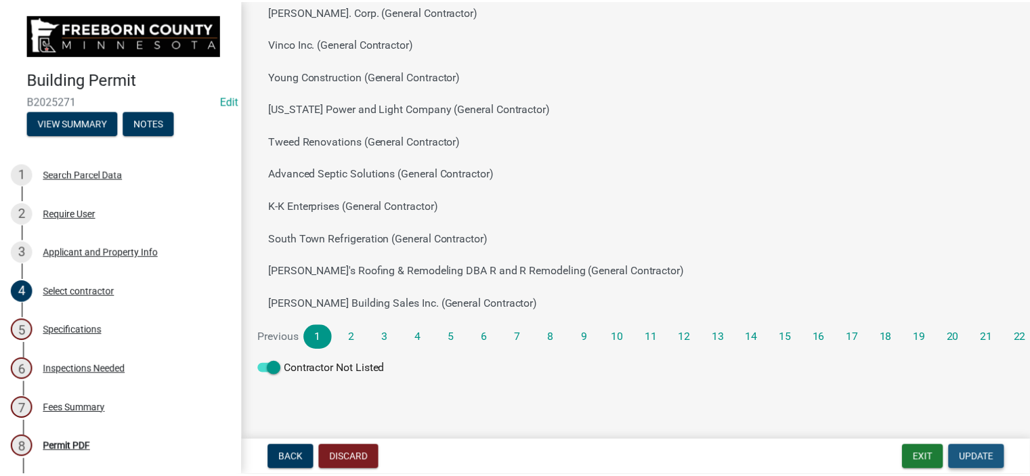
scroll to position [0, 0]
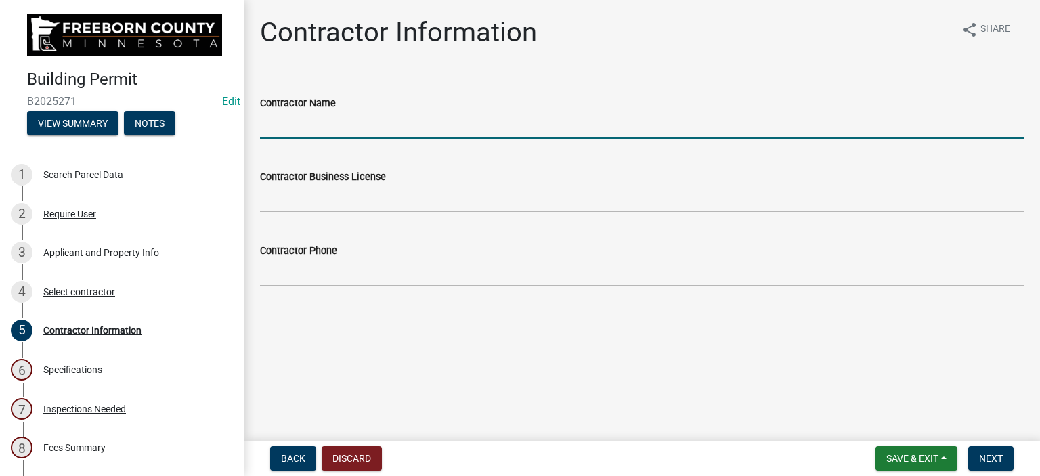
click at [298, 129] on input "Contractor Name" at bounding box center [642, 125] width 764 height 28
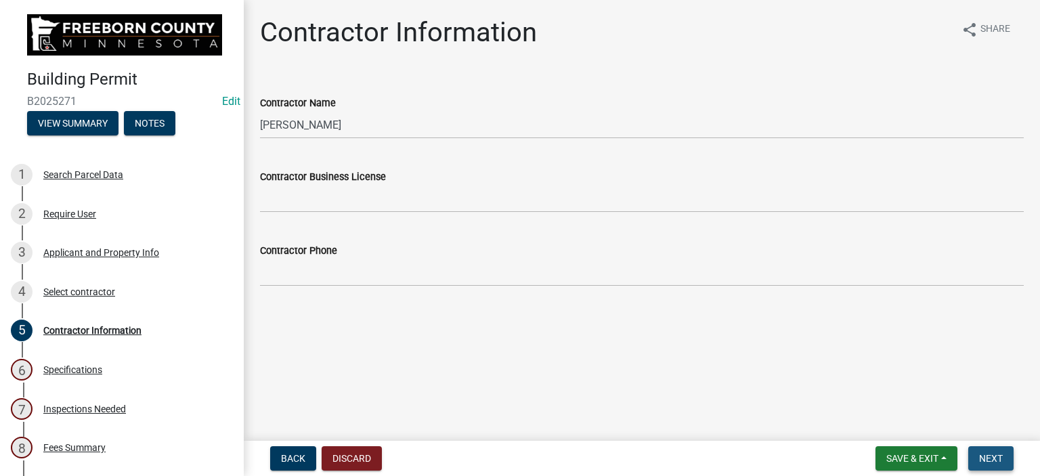
click at [998, 454] on span "Next" at bounding box center [991, 458] width 24 height 11
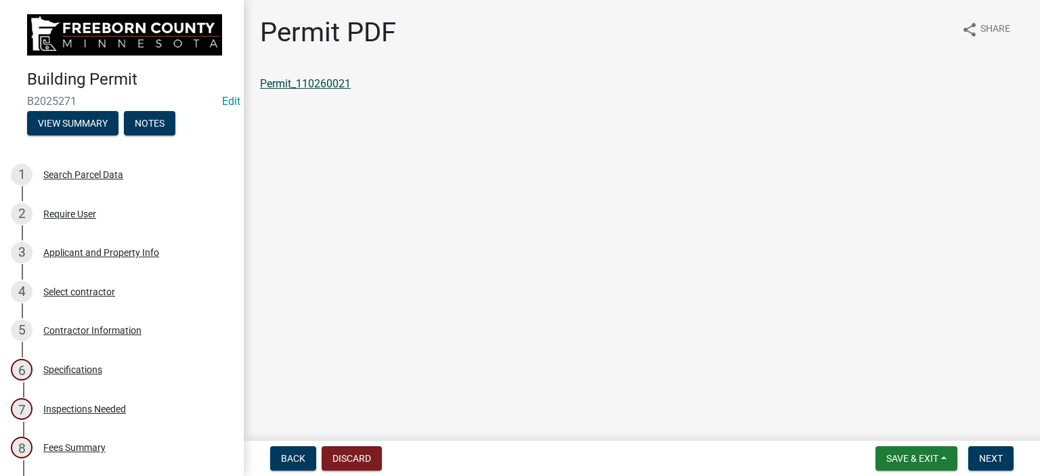
click at [287, 86] on link "Permit_110260021" at bounding box center [305, 83] width 91 height 13
click at [898, 272] on main "Permit PDF share Share Permit_110260021" at bounding box center [642, 217] width 796 height 435
click at [921, 449] on button "Save & Exit" at bounding box center [916, 458] width 82 height 24
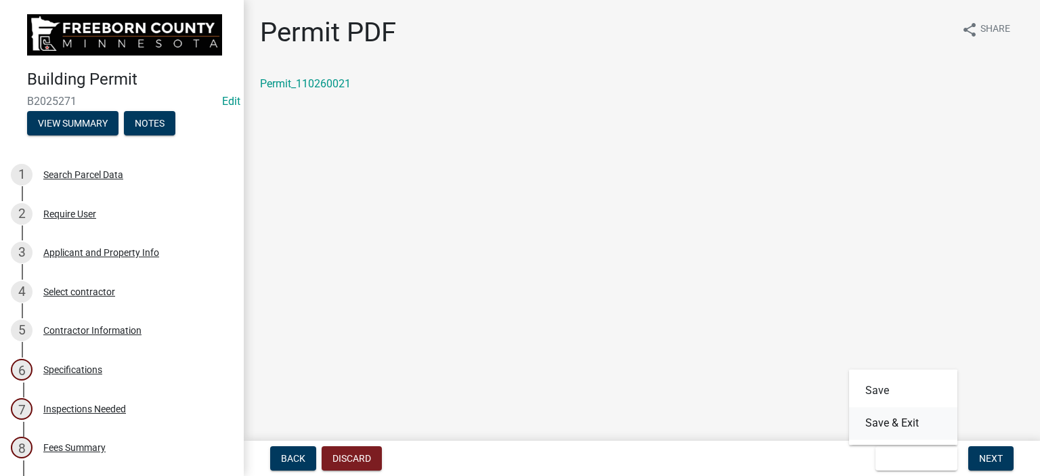
click at [894, 422] on button "Save & Exit" at bounding box center [903, 423] width 108 height 32
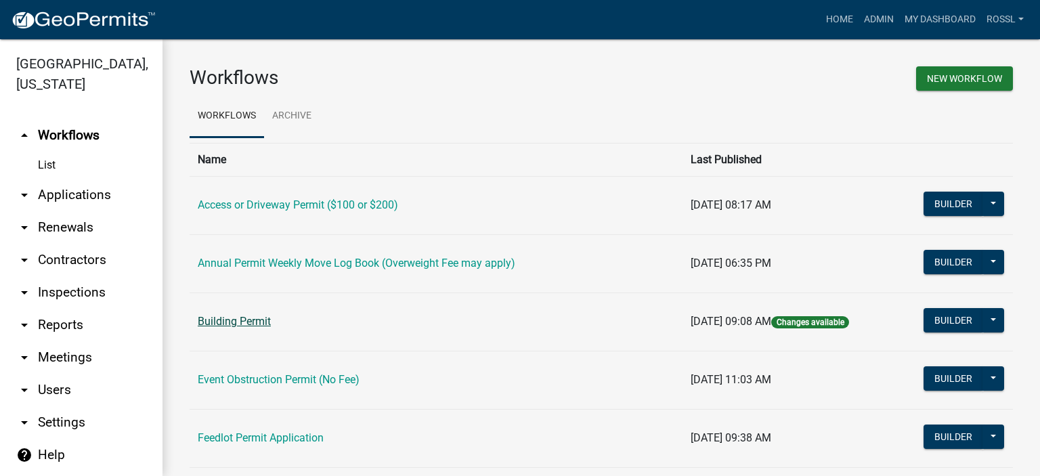
click at [257, 326] on link "Building Permit" at bounding box center [234, 321] width 73 height 13
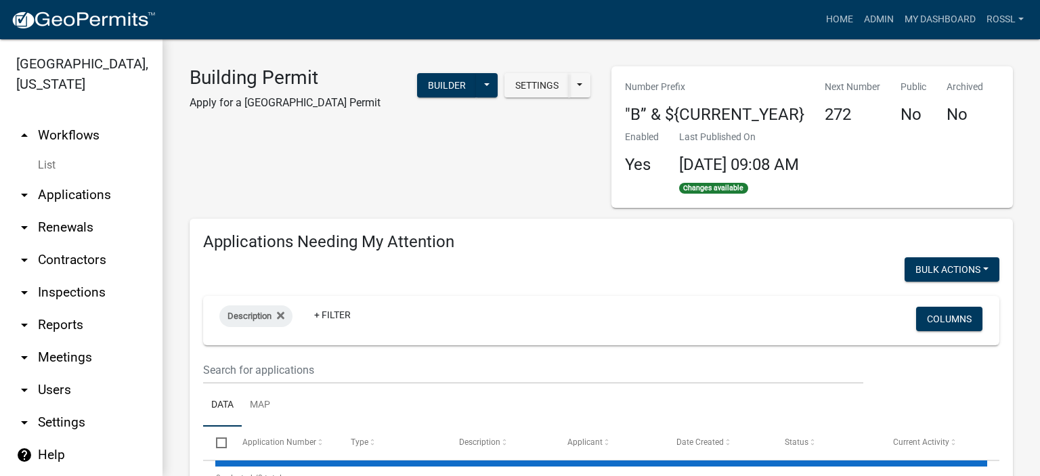
select select "2: 50"
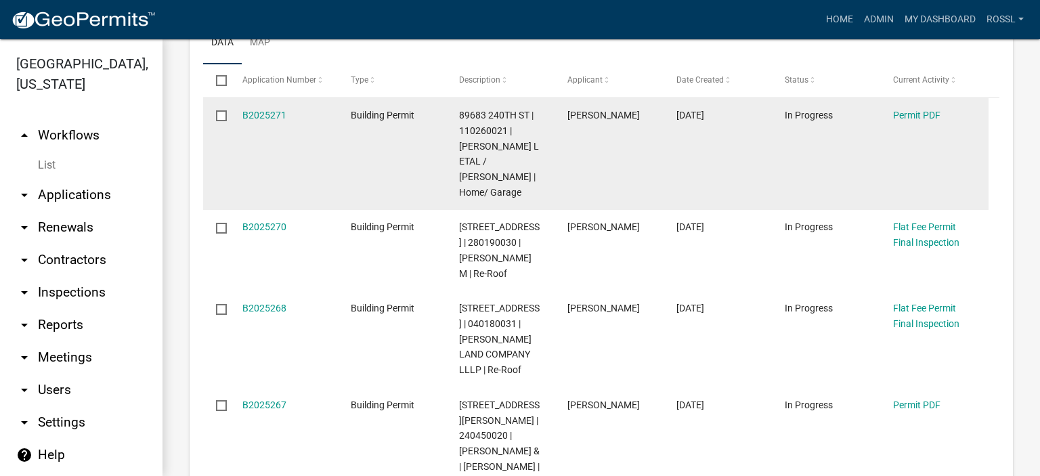
scroll to position [338, 0]
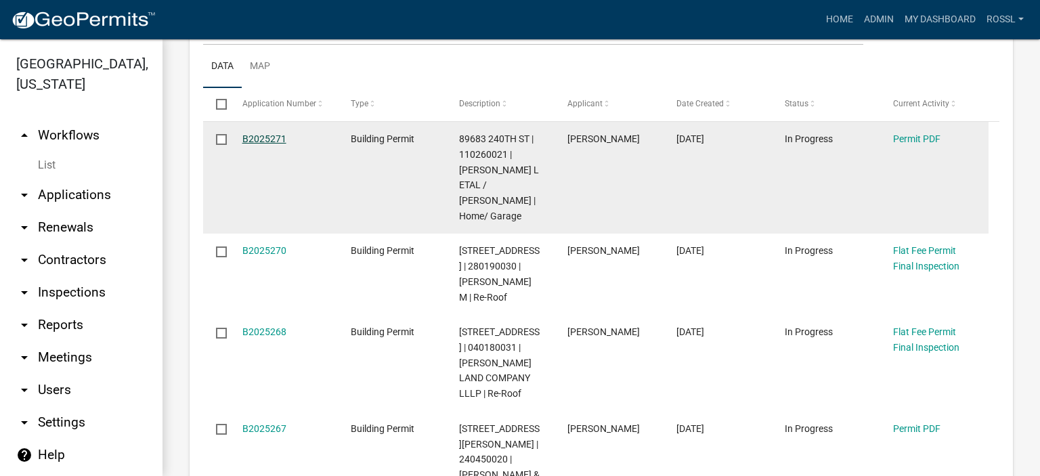
click at [273, 135] on link "B2025271" at bounding box center [264, 138] width 44 height 11
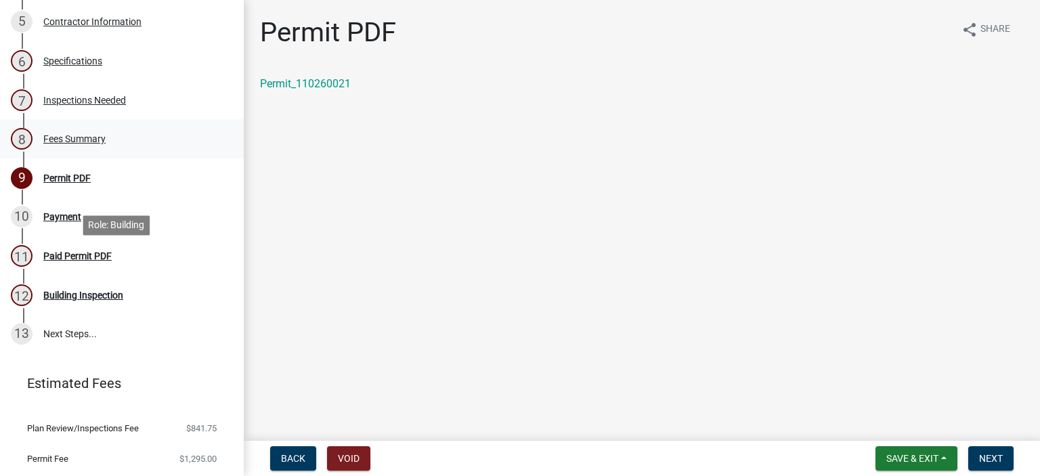
scroll to position [338, 0]
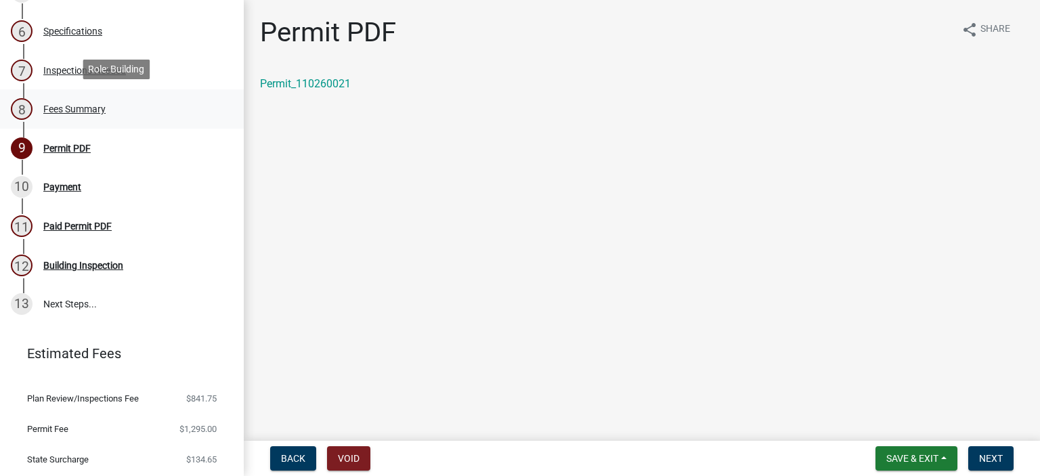
click at [81, 104] on div "Fees Summary" at bounding box center [74, 108] width 62 height 9
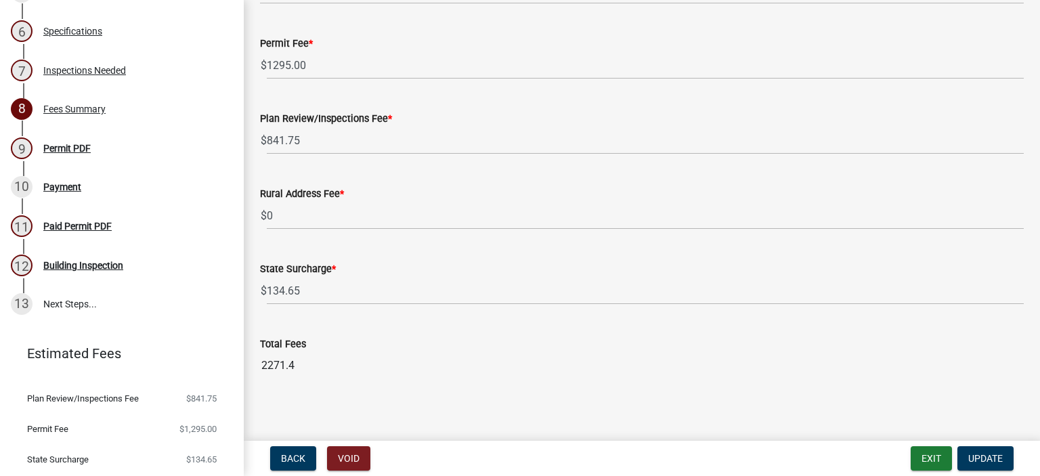
scroll to position [1787, 0]
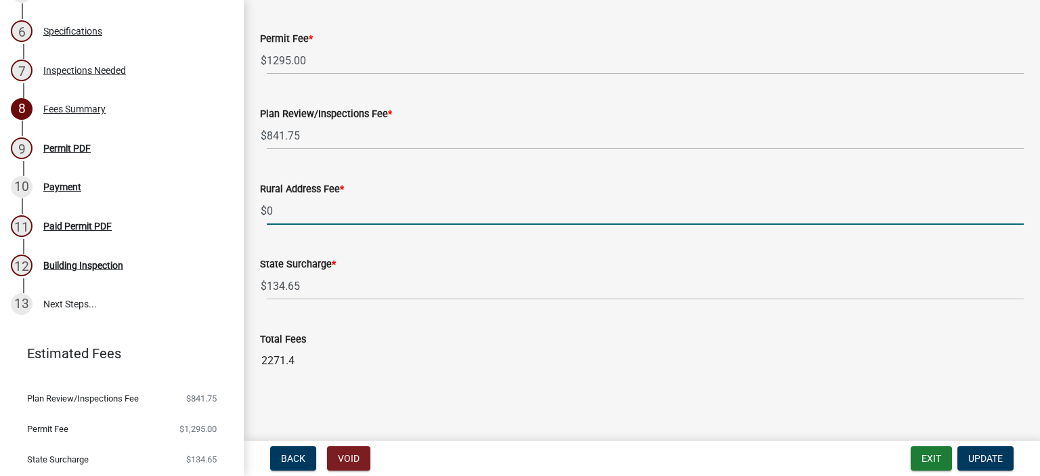
click at [290, 208] on input "0" at bounding box center [645, 211] width 757 height 28
type input "100"
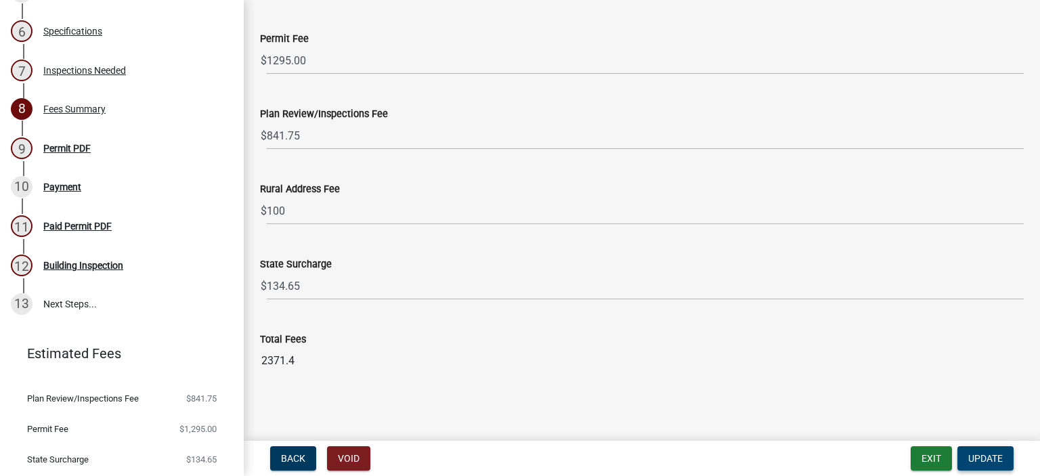
click at [970, 454] on span "Update" at bounding box center [985, 458] width 35 height 11
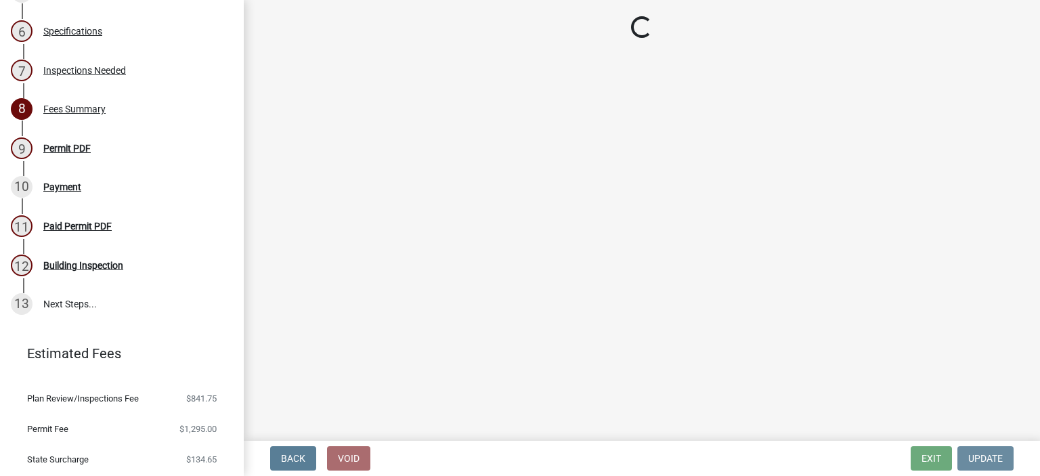
scroll to position [0, 0]
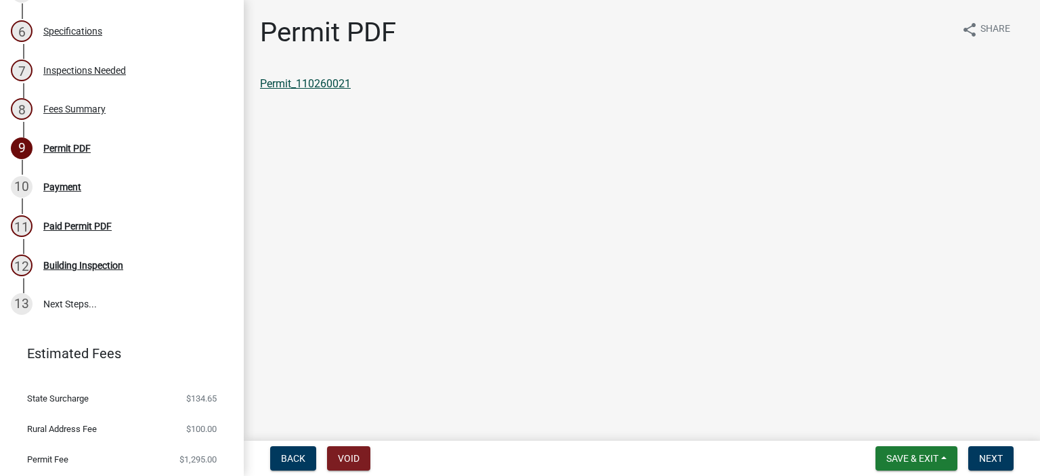
click at [321, 83] on link "Permit_110260021" at bounding box center [305, 83] width 91 height 13
